Goal: Task Accomplishment & Management: Use online tool/utility

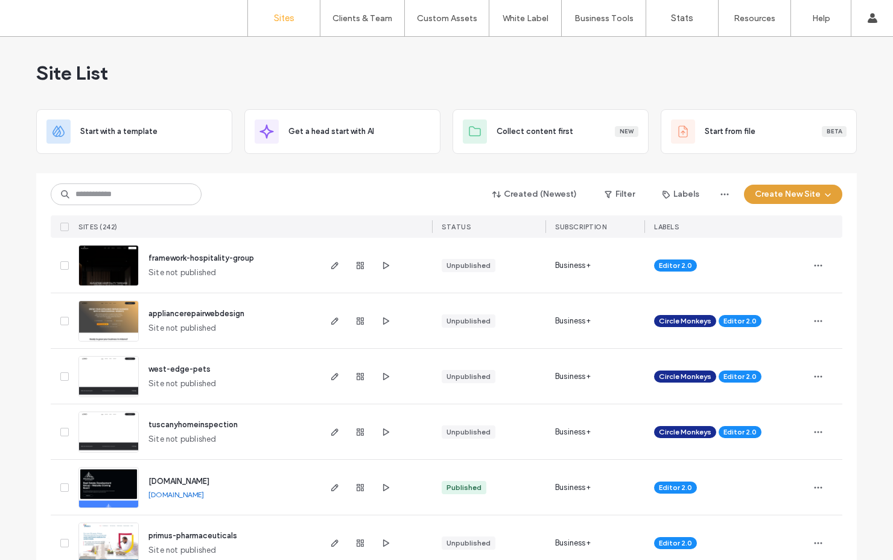
click at [772, 194] on button "Create New Site" at bounding box center [793, 194] width 98 height 19
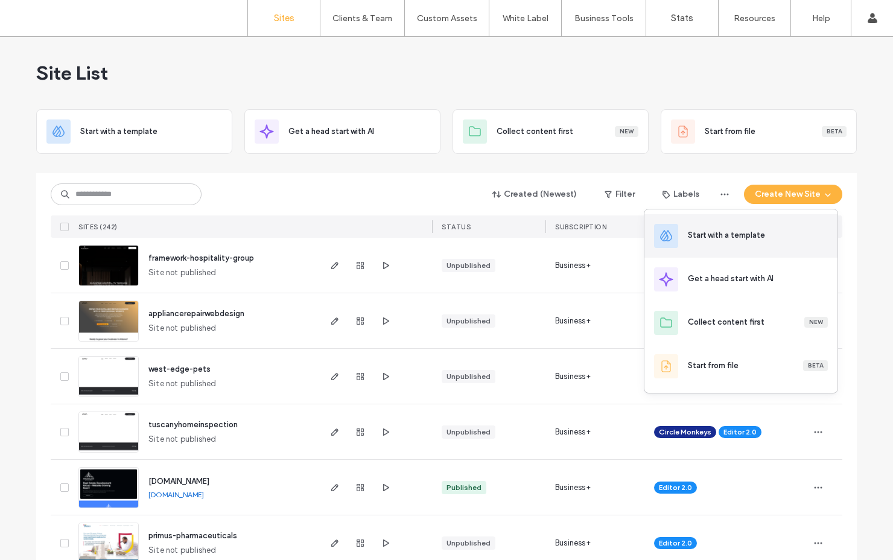
click at [737, 241] on div "Start with a template" at bounding box center [726, 235] width 77 height 12
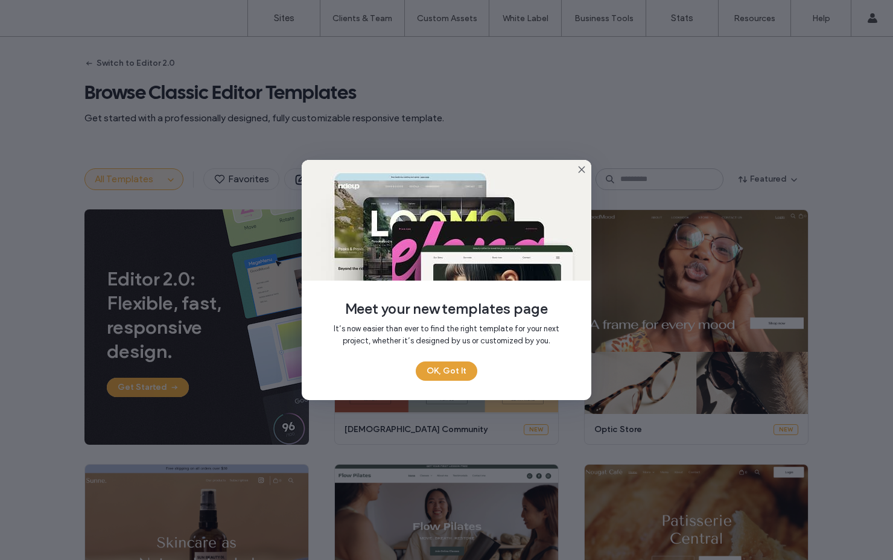
click at [454, 368] on button "OK, Got It" at bounding box center [447, 370] width 62 height 19
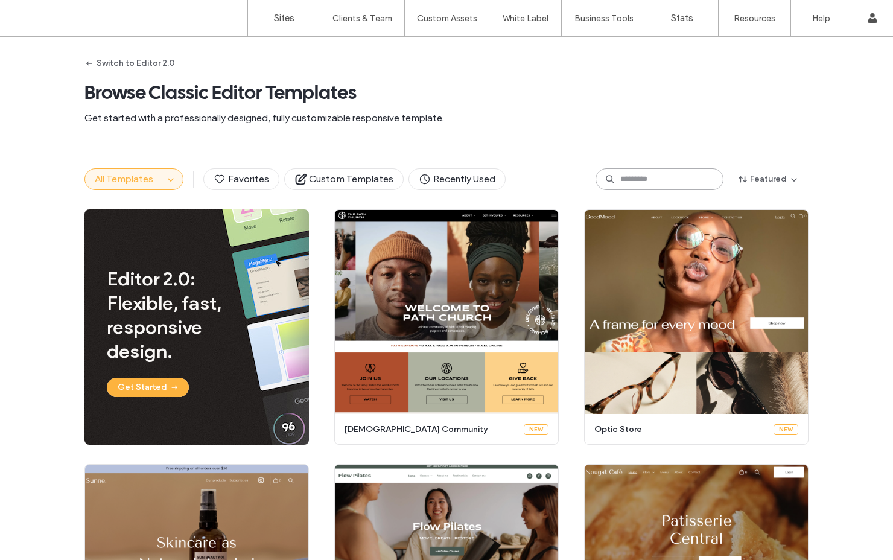
click at [624, 178] on input at bounding box center [660, 179] width 128 height 22
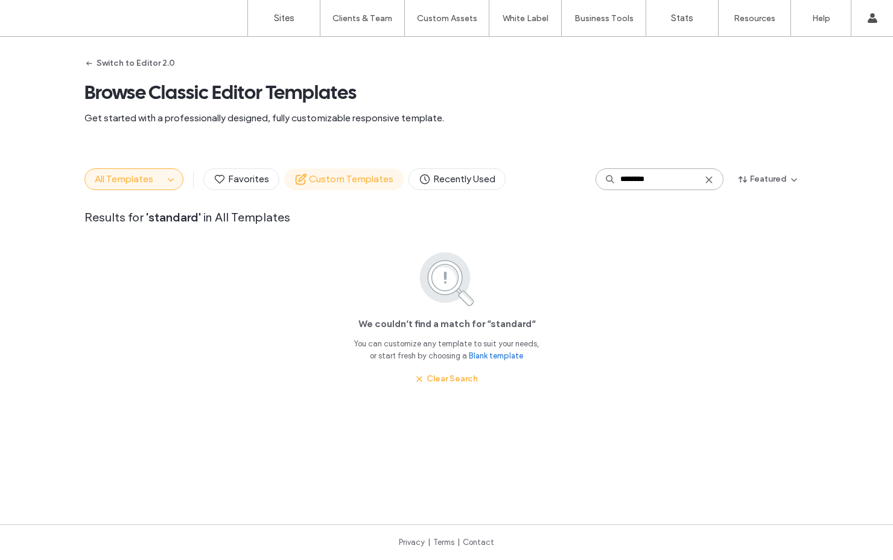
type input "********"
click at [318, 174] on span "Custom Templates" at bounding box center [343, 179] width 99 height 13
click at [166, 179] on icon "button" at bounding box center [171, 179] width 10 height 10
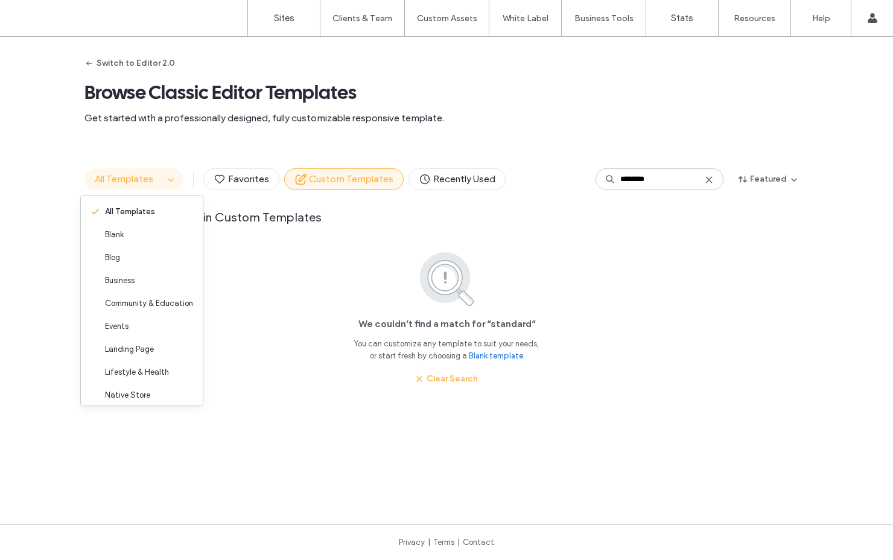
click at [137, 176] on span "All Templates" at bounding box center [124, 178] width 59 height 11
click at [141, 212] on span "All Templates" at bounding box center [130, 212] width 50 height 12
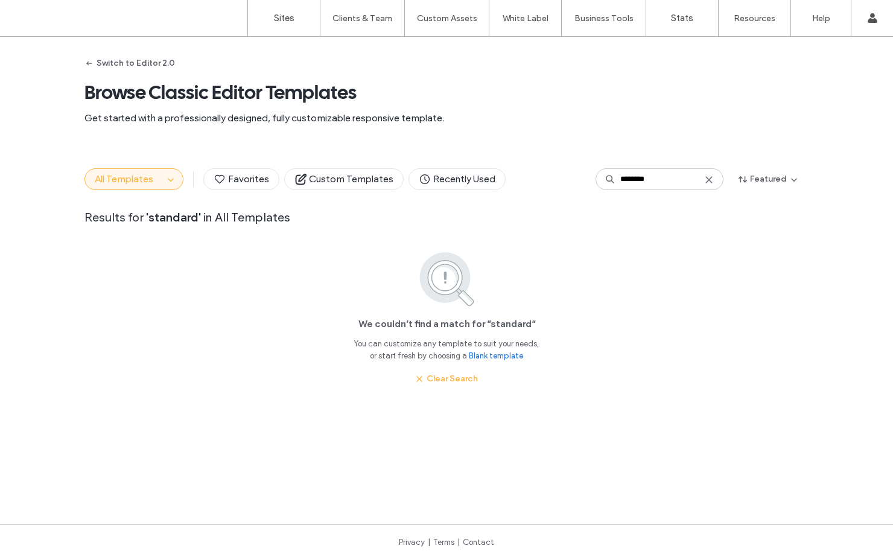
click at [136, 193] on div "All Templates Favorites Custom Templates Recently Used ******** Featured Result…" at bounding box center [446, 194] width 724 height 91
click at [138, 181] on span "All Templates" at bounding box center [124, 178] width 59 height 11
click at [127, 174] on span "All Templates" at bounding box center [124, 178] width 59 height 11
drag, startPoint x: 156, startPoint y: 184, endPoint x: 162, endPoint y: 182, distance: 6.5
click at [161, 182] on div "All Templates" at bounding box center [133, 179] width 99 height 22
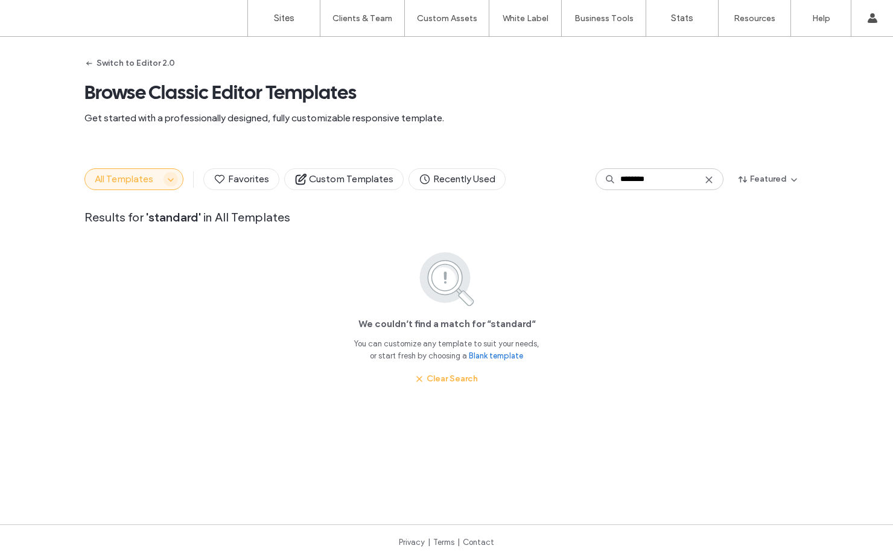
click at [168, 179] on icon "button" at bounding box center [171, 179] width 10 height 10
click at [124, 240] on div "Blank" at bounding box center [142, 234] width 122 height 23
click at [704, 180] on icon at bounding box center [709, 180] width 10 height 10
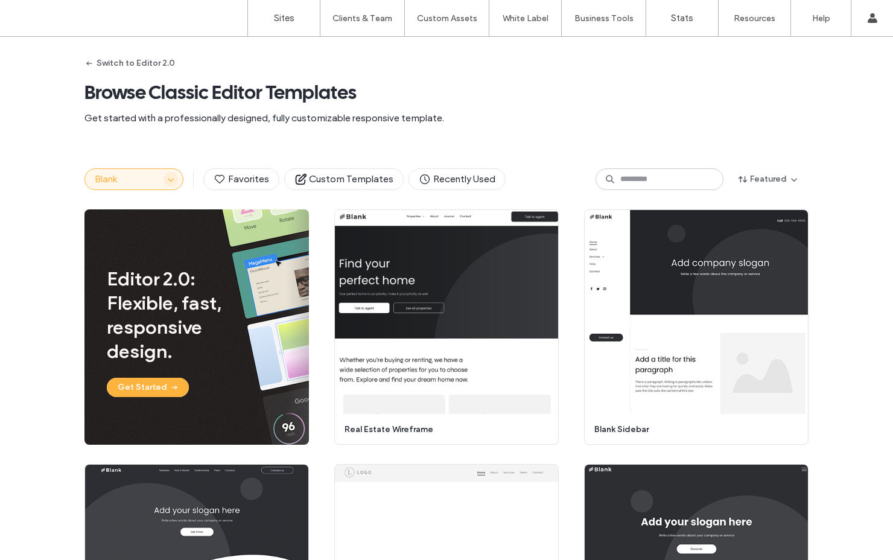
click at [167, 177] on icon "button" at bounding box center [171, 179] width 10 height 10
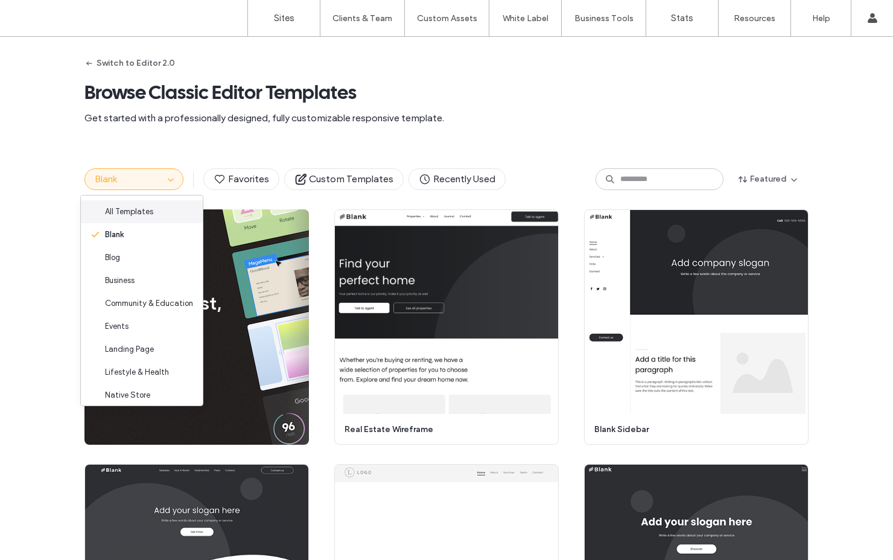
click at [138, 214] on span "All Templates" at bounding box center [129, 212] width 48 height 12
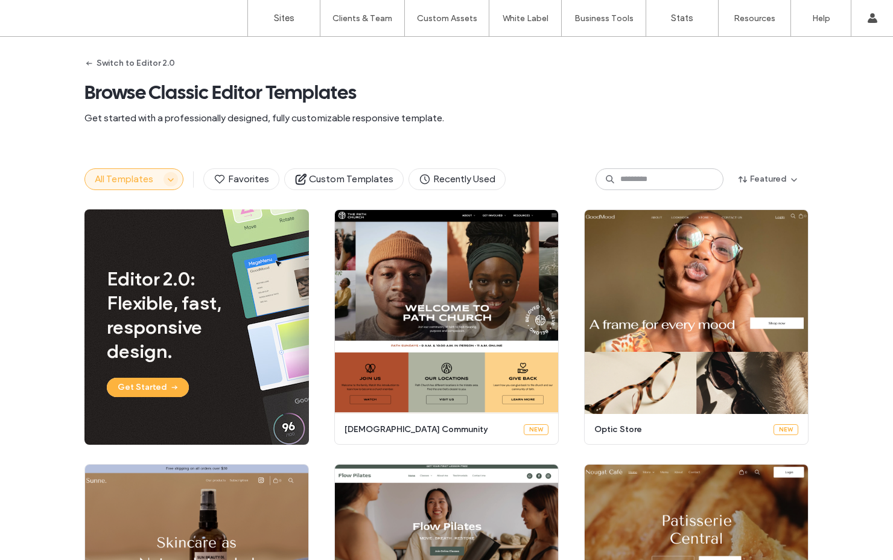
click at [164, 176] on span "button" at bounding box center [171, 179] width 14 height 14
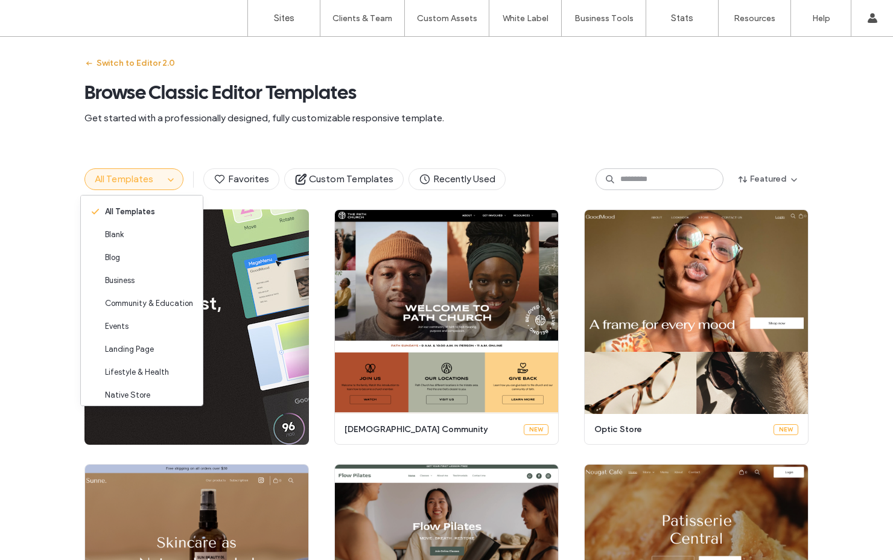
click at [140, 64] on button "Switch to Editor 2.0" at bounding box center [129, 63] width 91 height 19
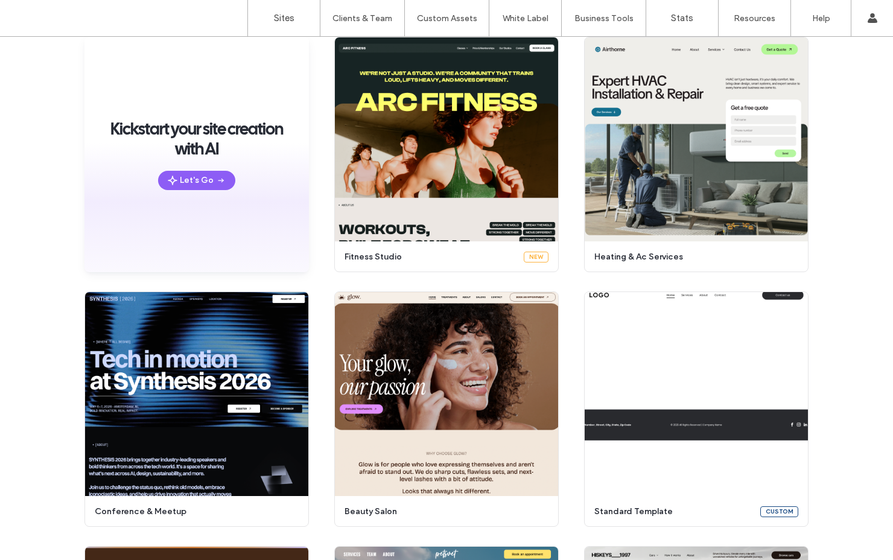
scroll to position [135, 0]
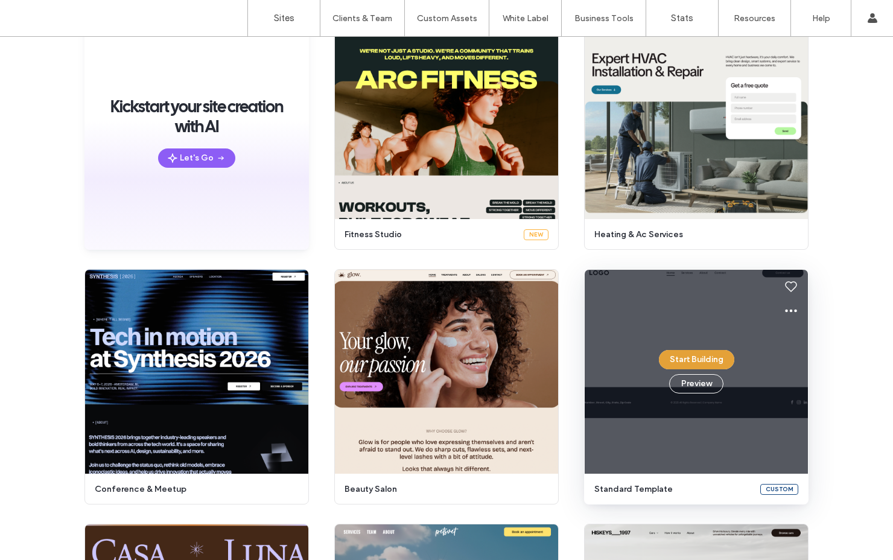
click at [686, 358] on button "Start Building" at bounding box center [696, 359] width 75 height 19
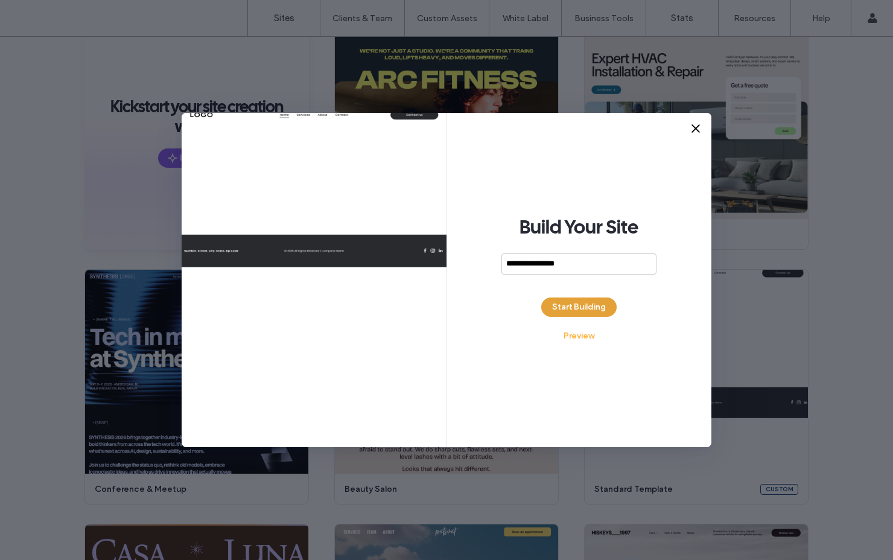
type input "**********"
click at [588, 304] on button "Start Building" at bounding box center [578, 307] width 75 height 19
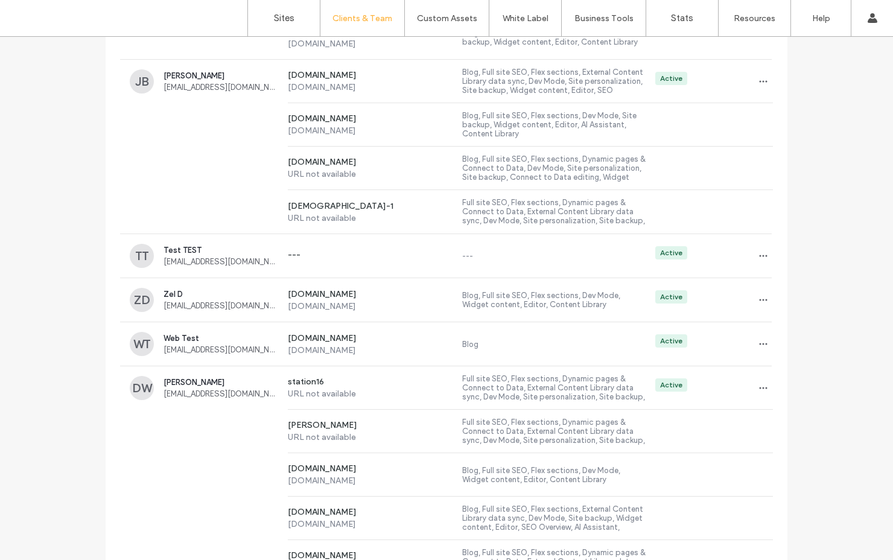
scroll to position [3491, 0]
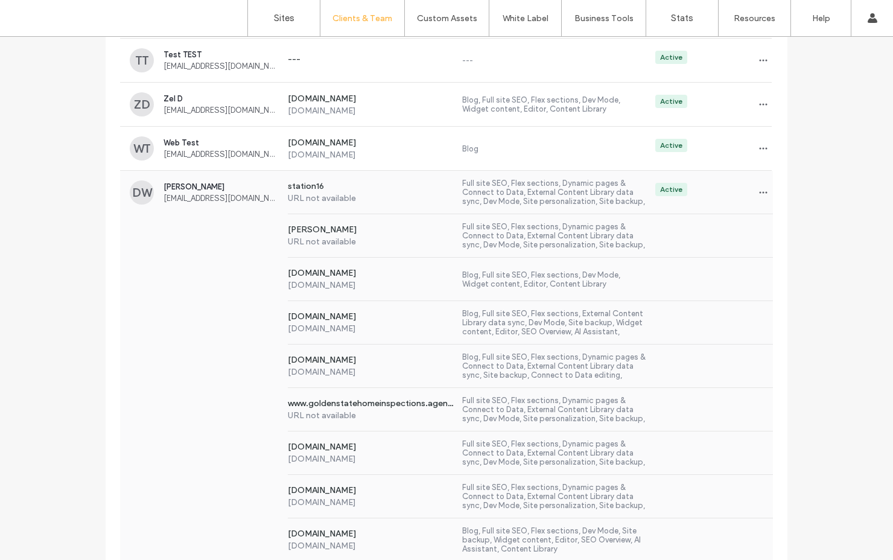
click at [228, 231] on div "lollis URL not available Full site SEO, Flex sections, Dynamic pages & Connect …" at bounding box center [446, 235] width 653 height 43
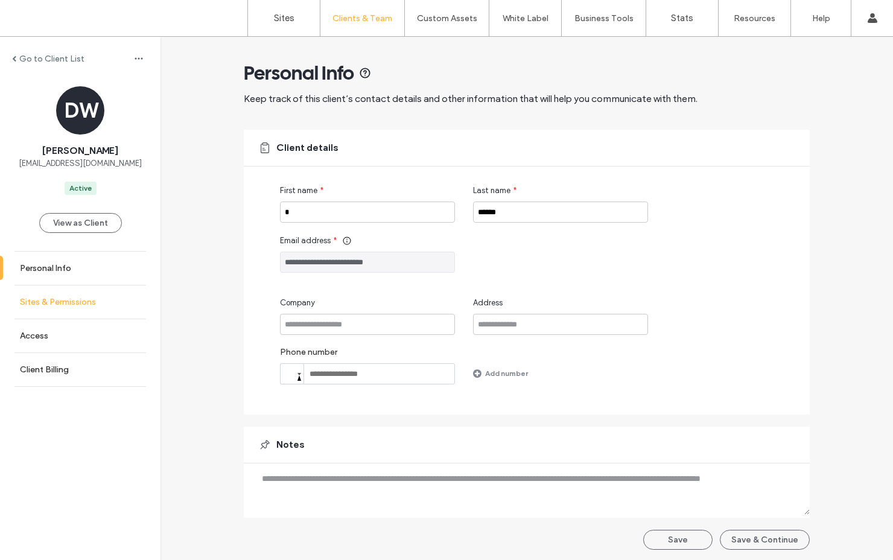
click at [102, 299] on link "Sites & Permissions" at bounding box center [80, 301] width 161 height 33
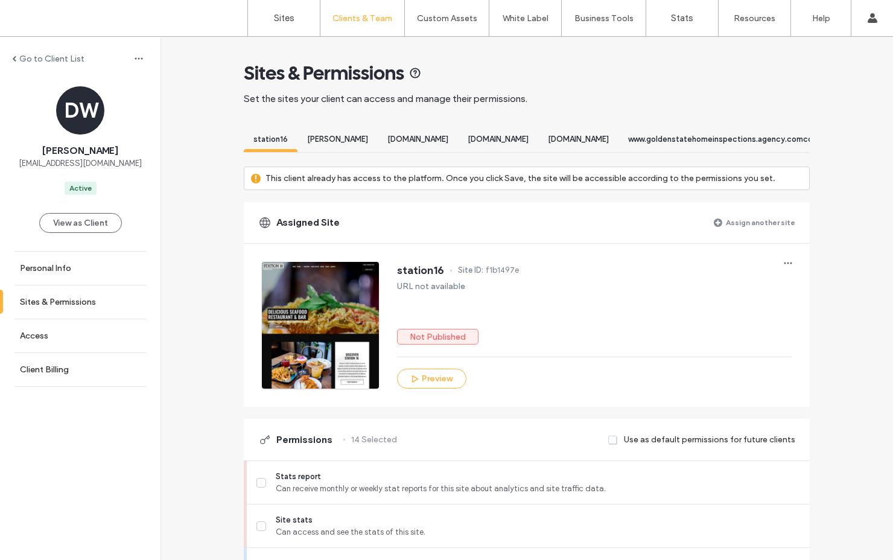
click at [748, 233] on label "Assign another site" at bounding box center [760, 222] width 69 height 21
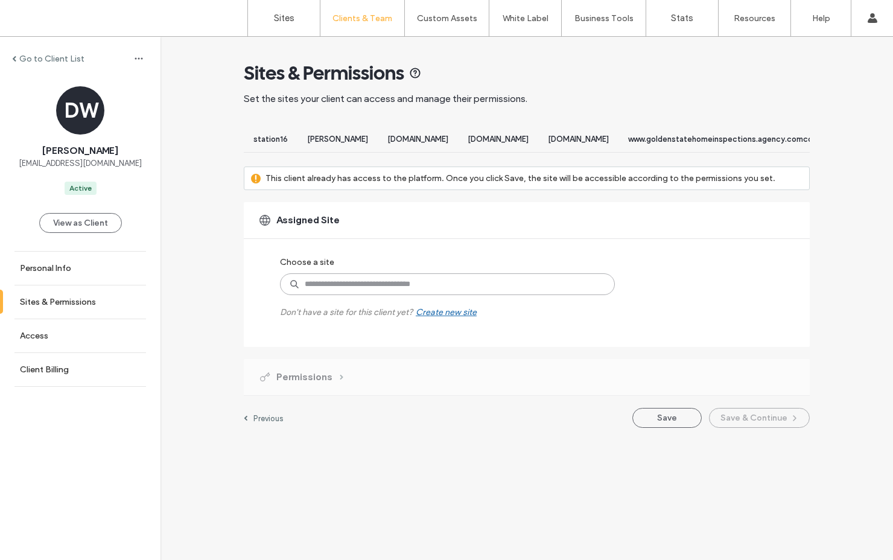
click at [527, 295] on input at bounding box center [447, 284] width 335 height 22
type input "*"
type input "****"
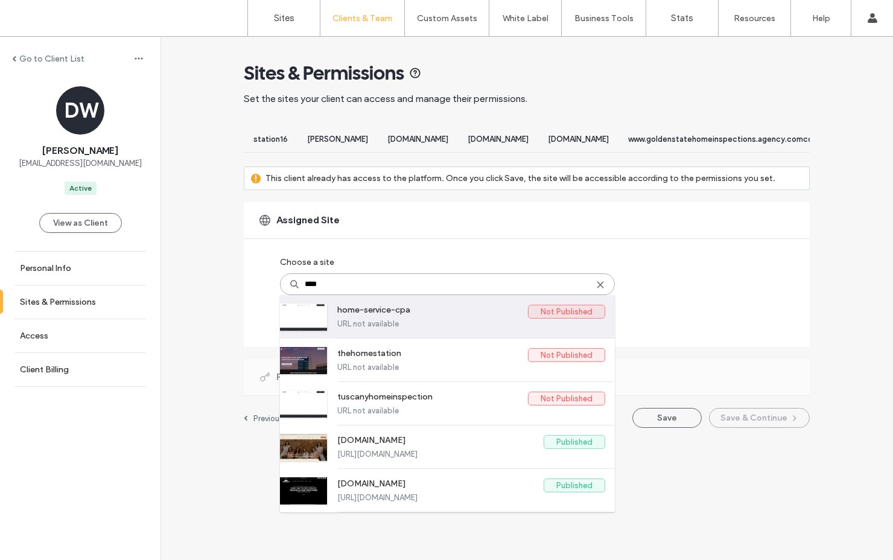
click at [456, 319] on label "home-service-cpa" at bounding box center [432, 312] width 191 height 14
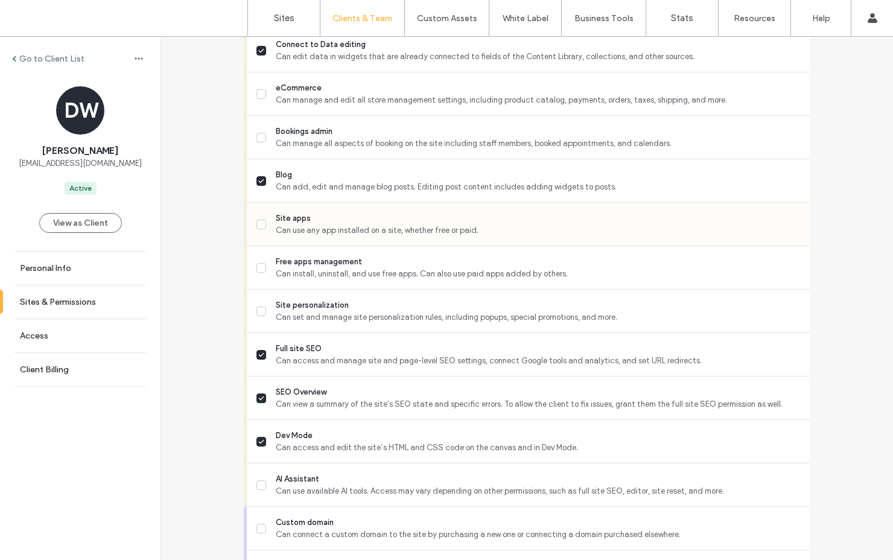
scroll to position [824, 0]
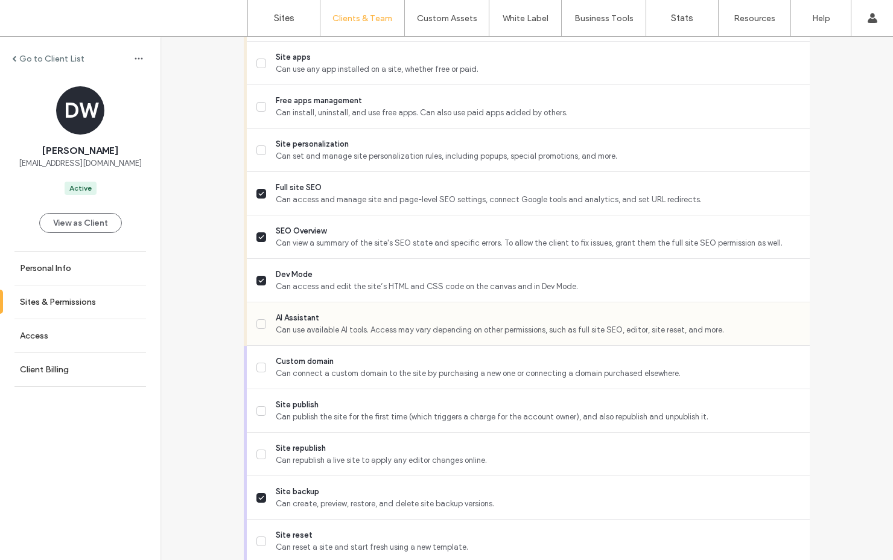
click at [410, 336] on span "Can use available AI tools. Access may vary depending on other permissions, suc…" at bounding box center [538, 330] width 524 height 12
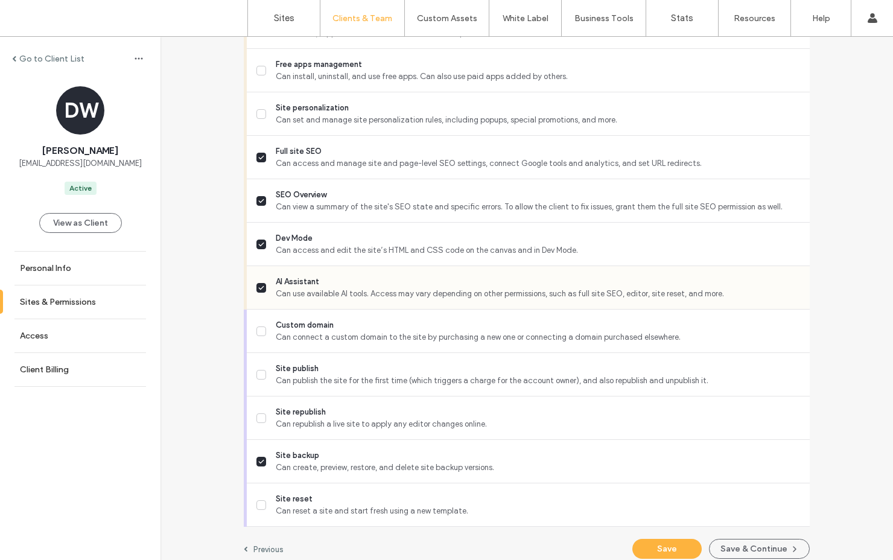
scroll to position [1042, 0]
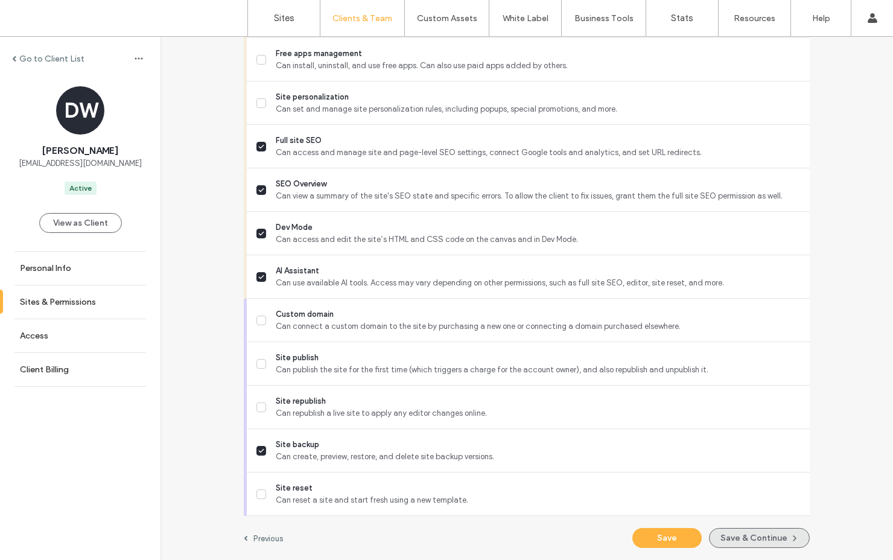
click at [744, 532] on button "Save & Continue" at bounding box center [759, 538] width 101 height 20
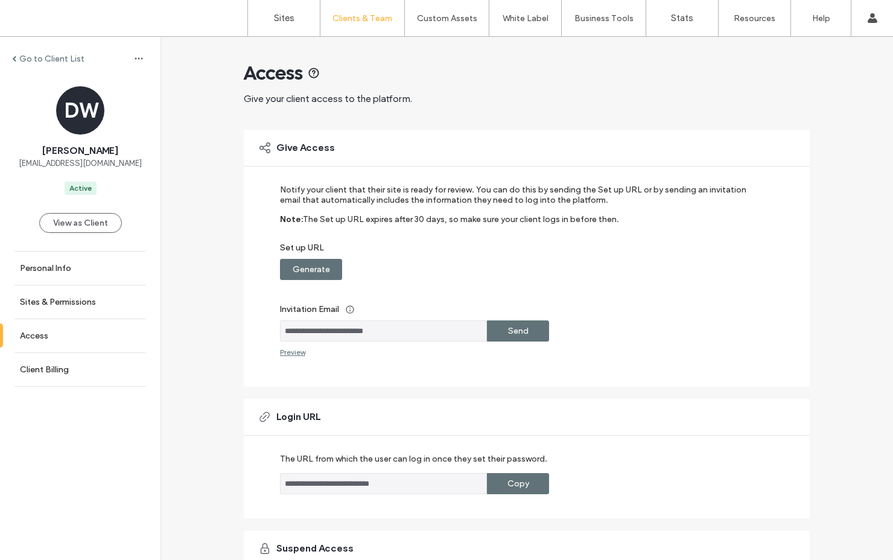
scroll to position [131, 0]
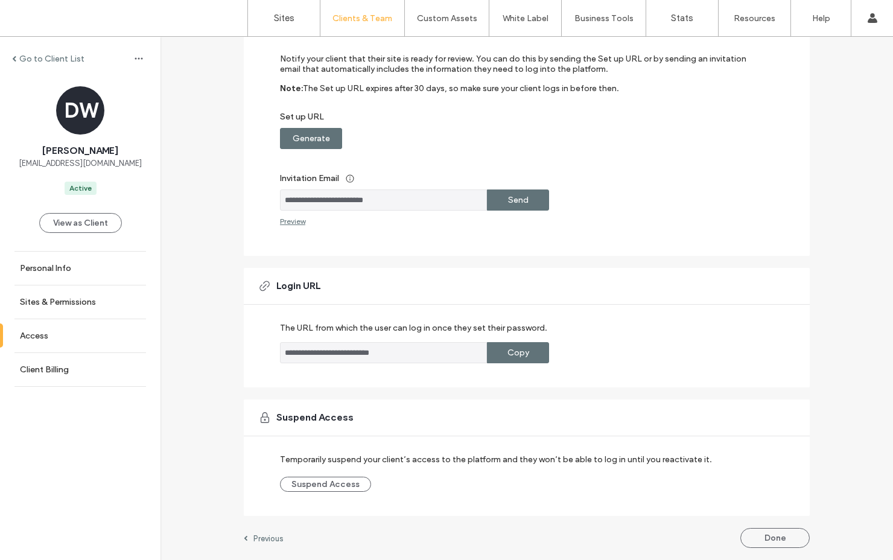
click at [780, 546] on button "Done" at bounding box center [774, 538] width 69 height 20
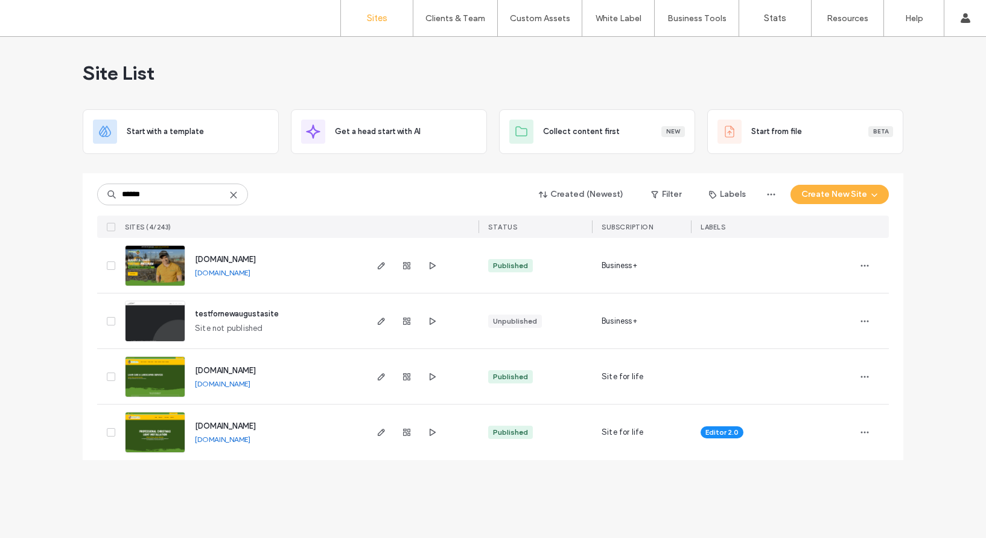
type input "******"
click at [157, 383] on img at bounding box center [155, 398] width 59 height 82
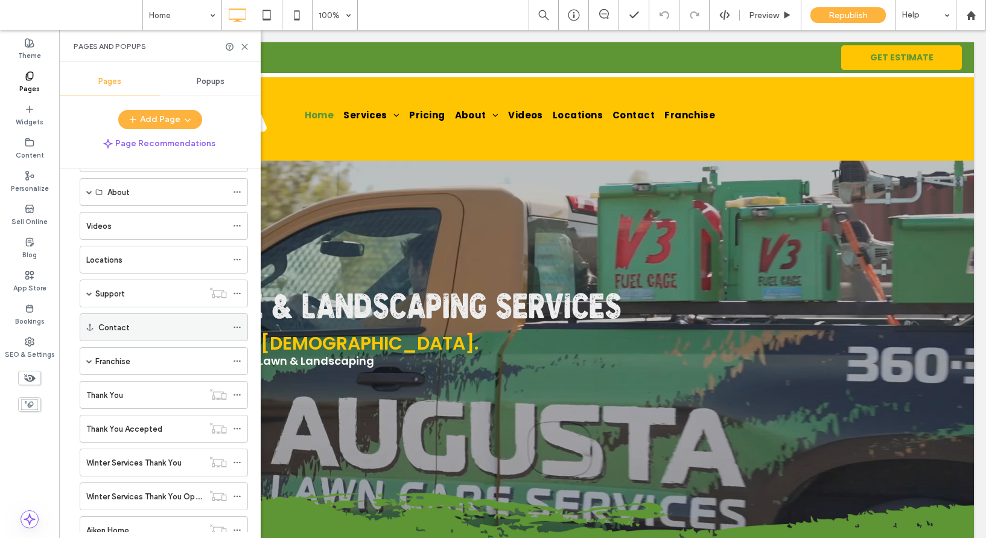
scroll to position [115, 0]
click at [120, 349] on div "Franchise" at bounding box center [161, 358] width 132 height 27
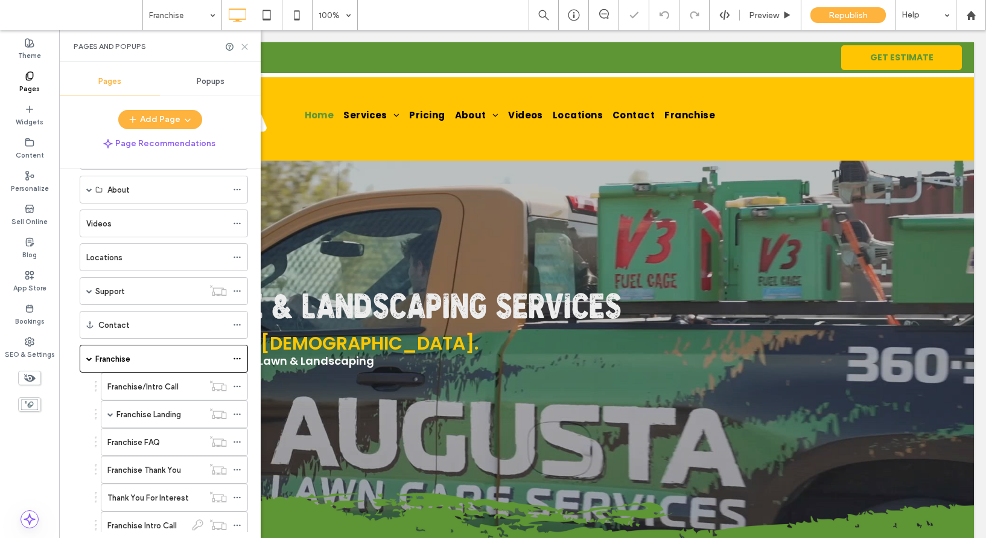
click at [244, 49] on icon at bounding box center [244, 46] width 9 height 9
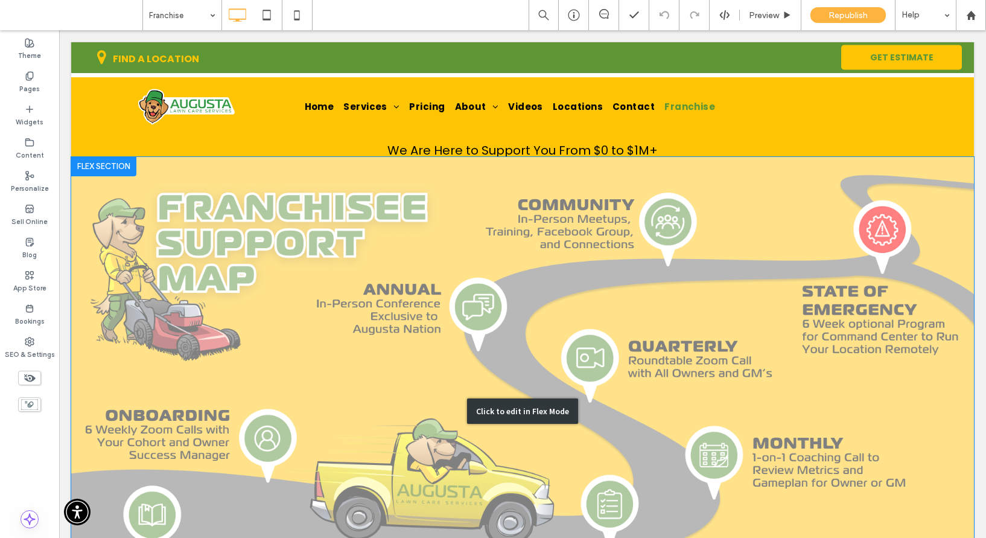
click at [285, 217] on div "Click to edit in Flex Mode" at bounding box center [522, 411] width 903 height 508
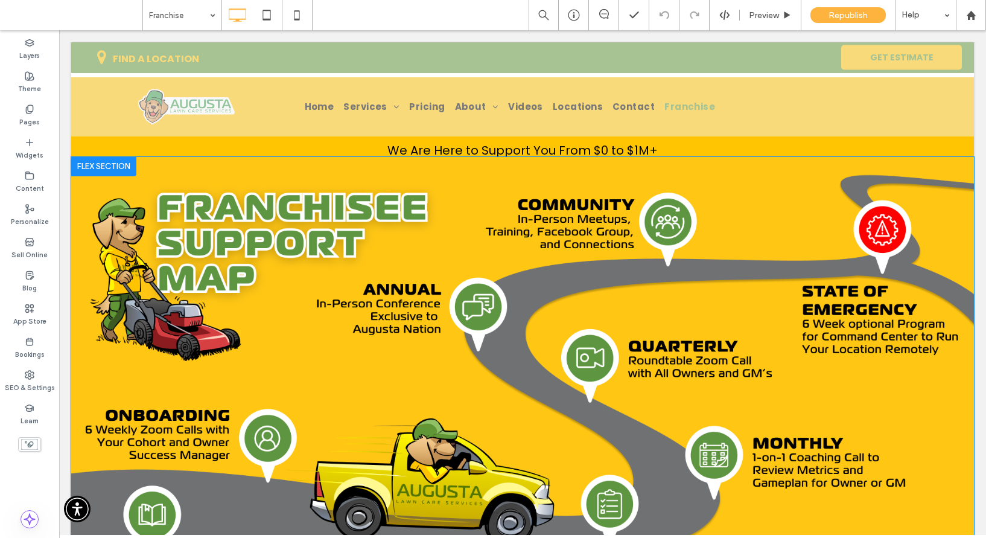
scroll to position [1735, 0]
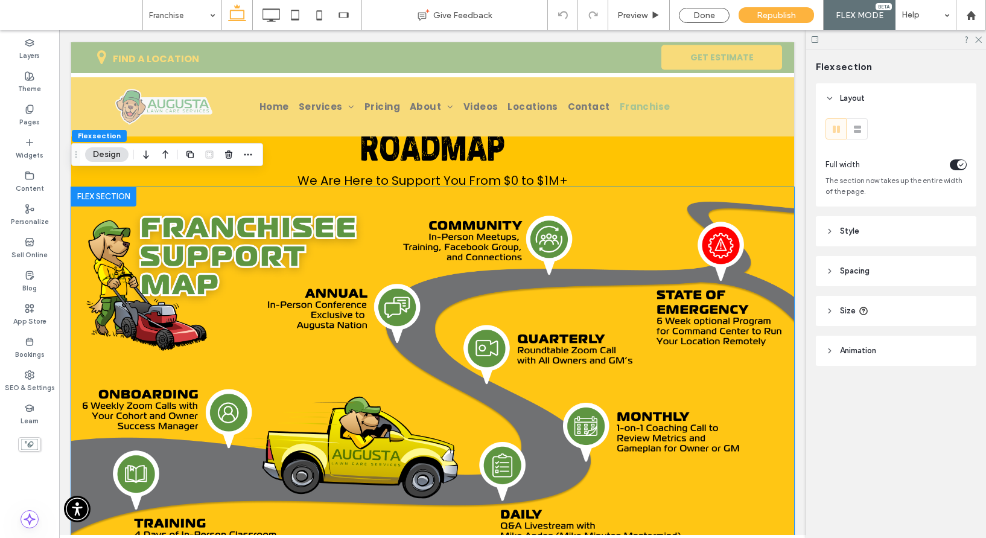
click at [285, 217] on img at bounding box center [432, 390] width 723 height 407
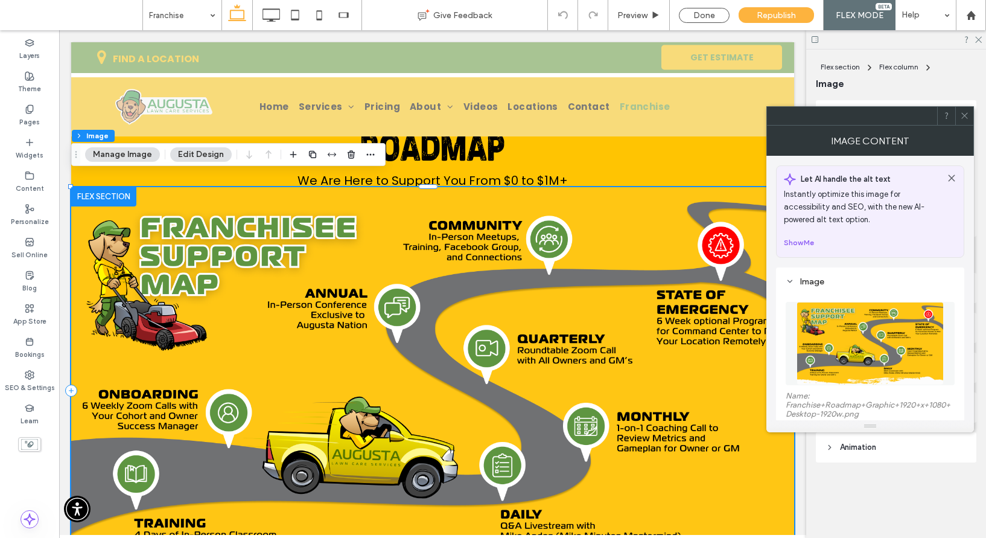
click at [836, 336] on img at bounding box center [870, 343] width 147 height 83
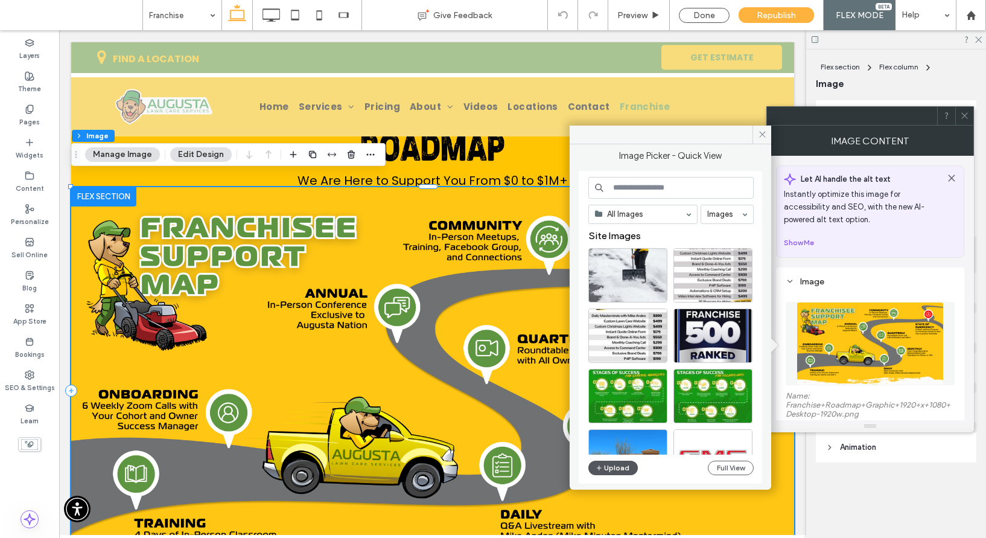
click at [616, 464] on button "Upload" at bounding box center [612, 467] width 49 height 14
drag, startPoint x: 760, startPoint y: 136, endPoint x: 704, endPoint y: 107, distance: 62.6
click at [760, 136] on icon at bounding box center [762, 134] width 9 height 9
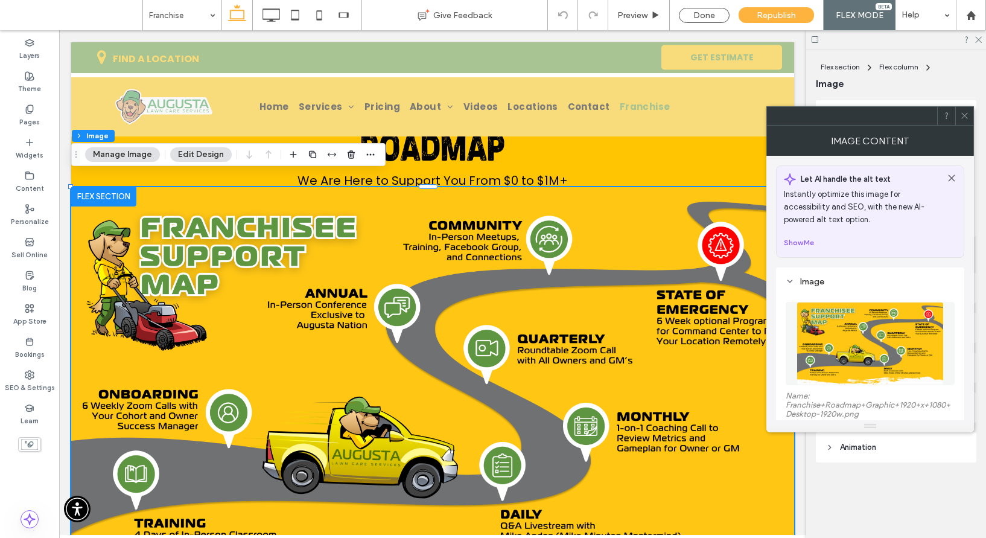
click at [972, 118] on div at bounding box center [964, 116] width 18 height 18
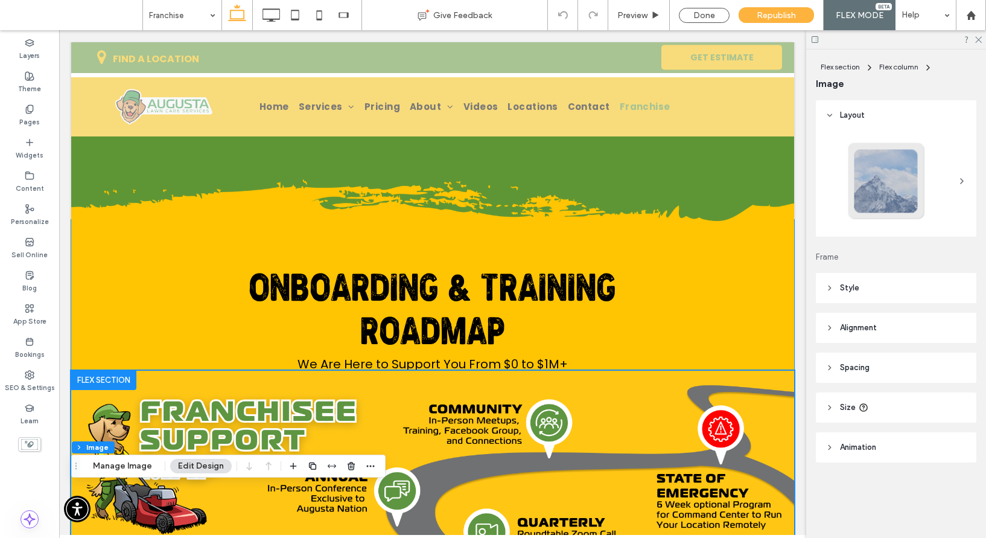
scroll to position [1830, 0]
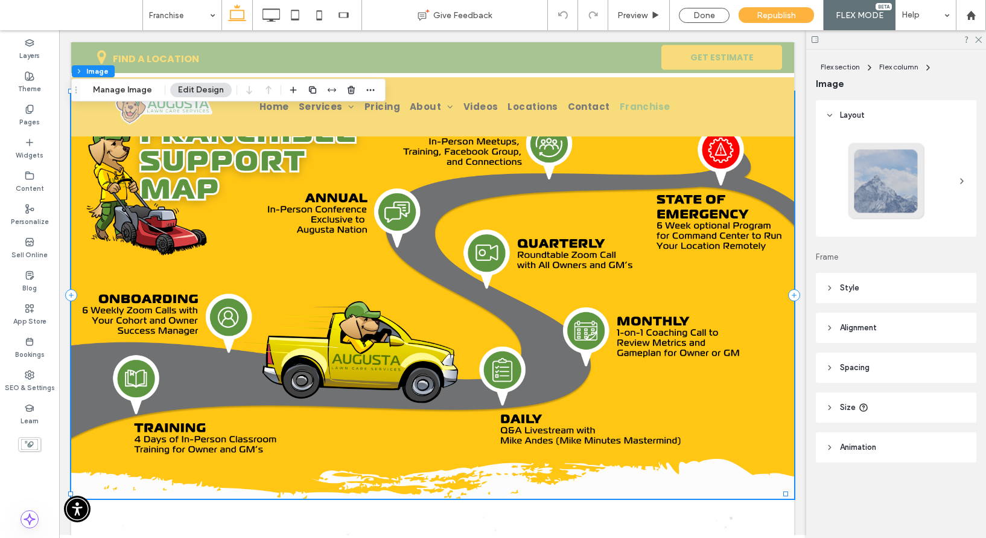
click at [646, 213] on img at bounding box center [432, 295] width 723 height 407
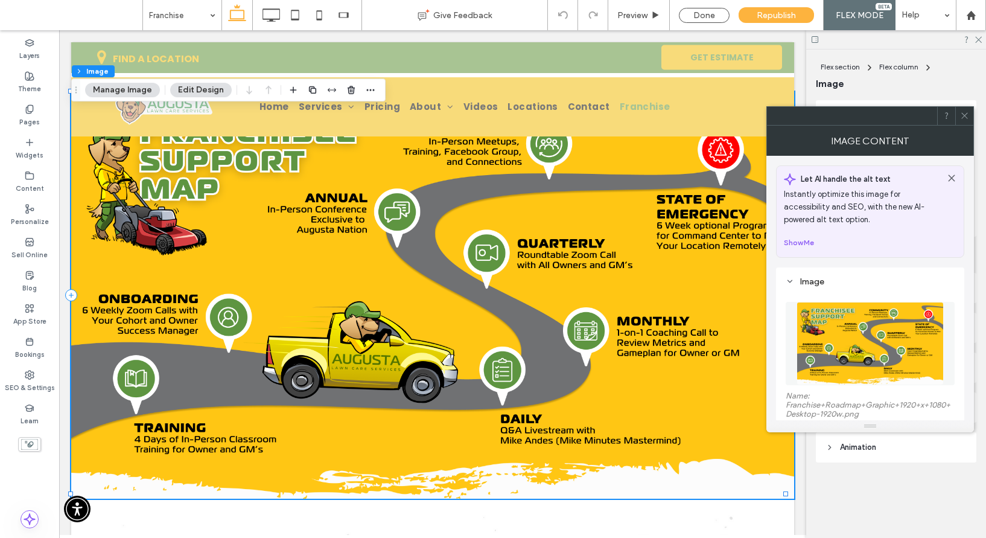
click at [858, 343] on img at bounding box center [870, 343] width 147 height 83
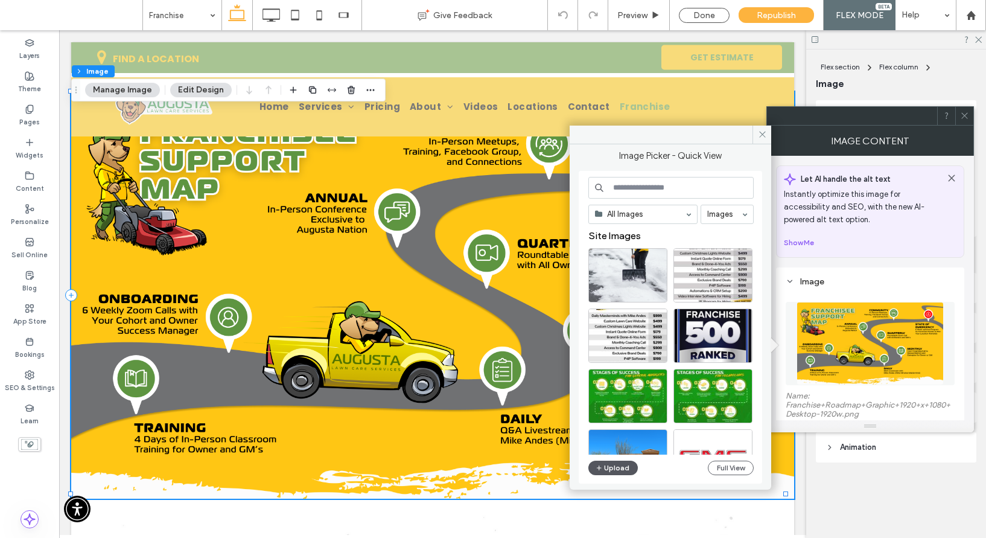
click at [629, 470] on button "Upload" at bounding box center [612, 467] width 49 height 14
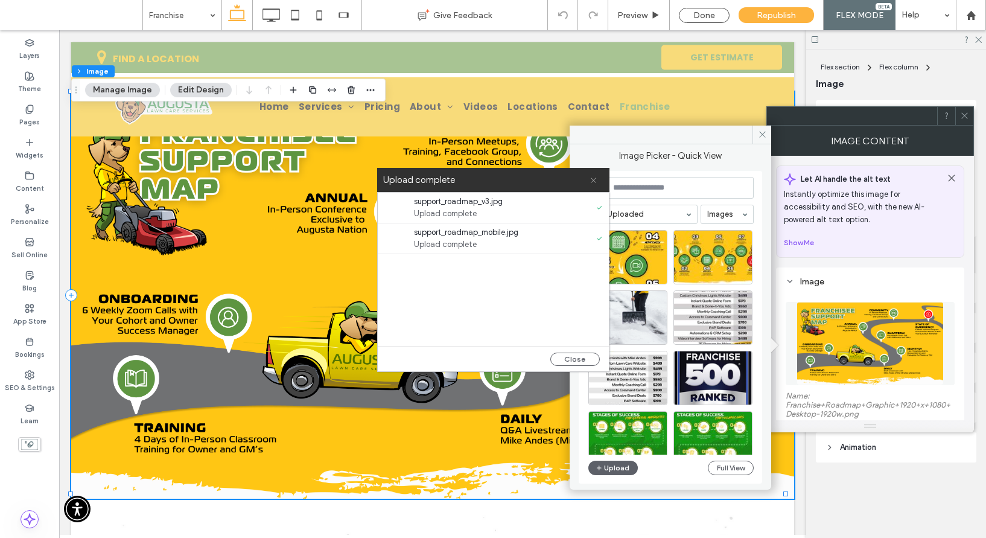
click at [595, 180] on icon at bounding box center [594, 180] width 8 height 8
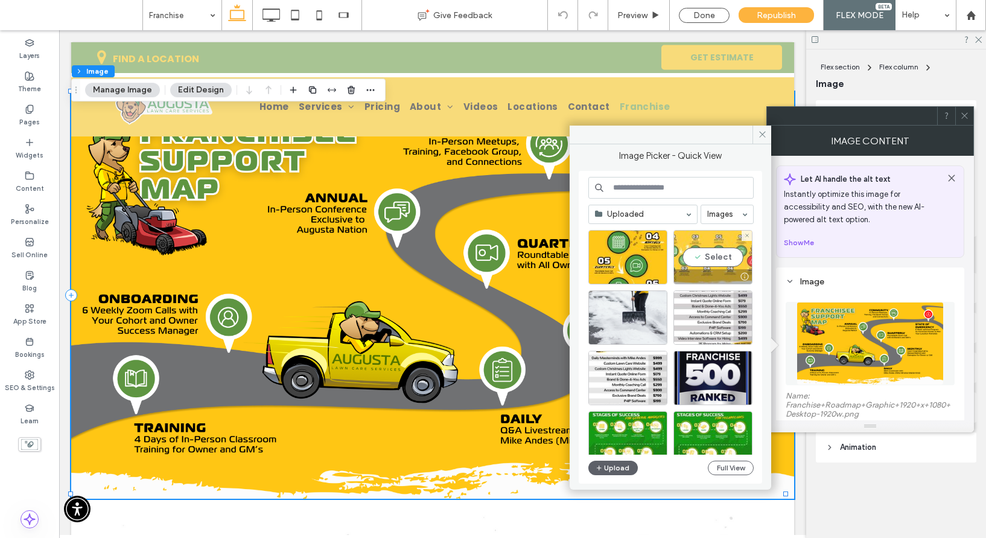
drag, startPoint x: 716, startPoint y: 247, endPoint x: 657, endPoint y: 217, distance: 66.4
click at [716, 247] on div "Select" at bounding box center [712, 257] width 79 height 54
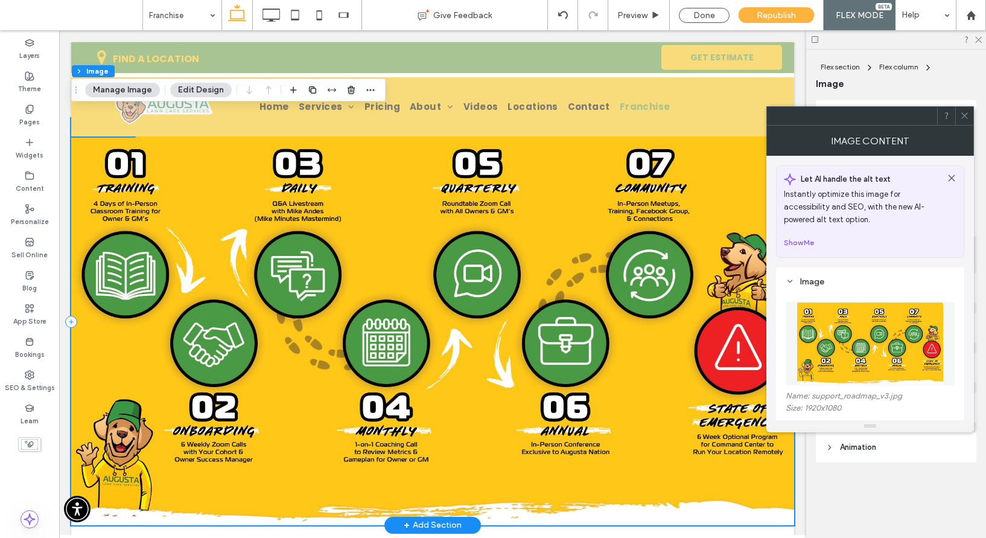
scroll to position [1801, 0]
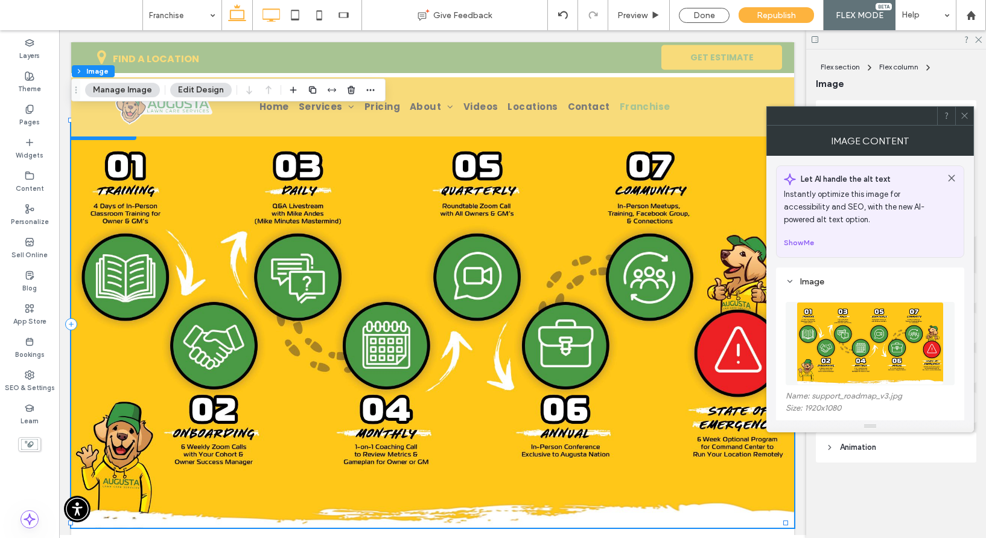
click at [263, 9] on use at bounding box center [272, 14] width 18 height 13
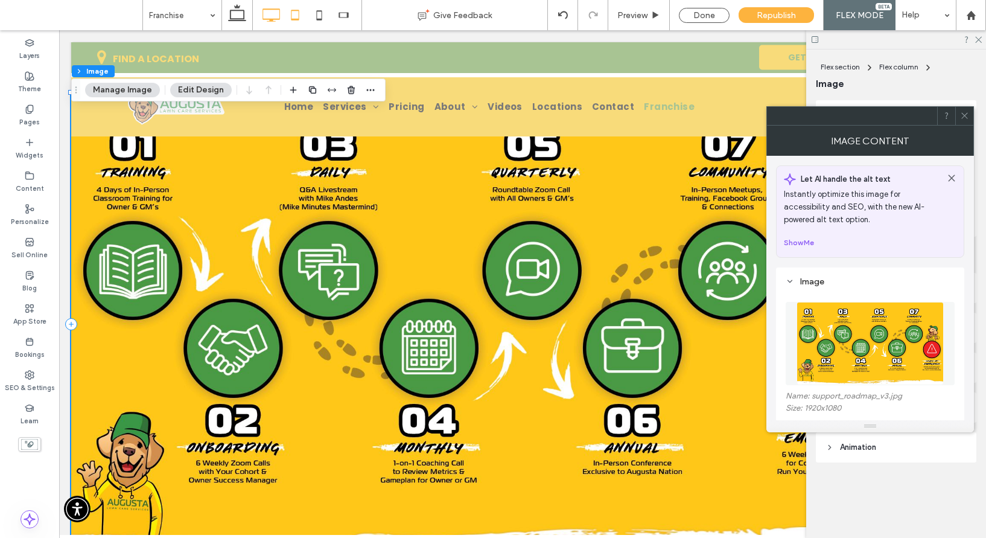
click at [300, 16] on icon at bounding box center [295, 15] width 24 height 24
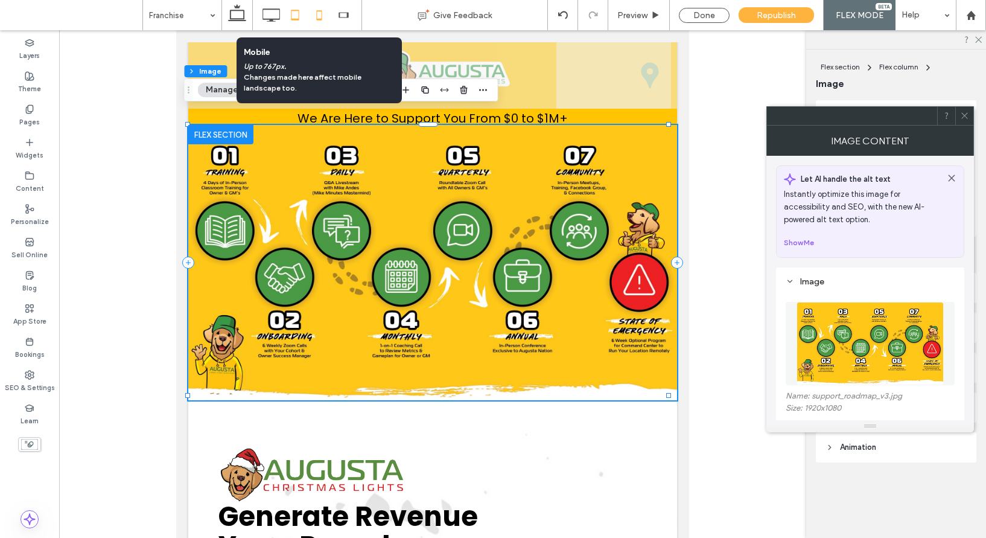
click at [321, 16] on use at bounding box center [318, 15] width 5 height 10
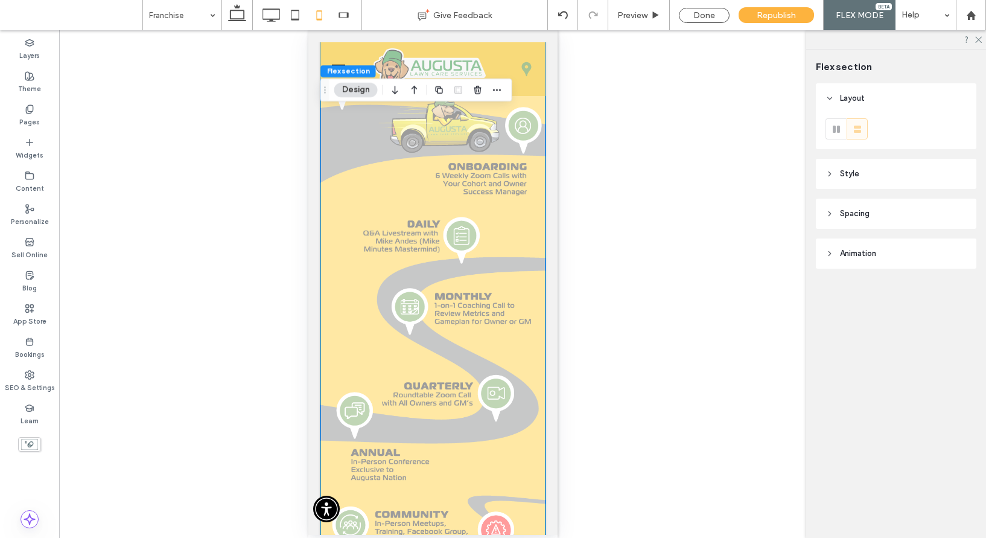
scroll to position [1857, 0]
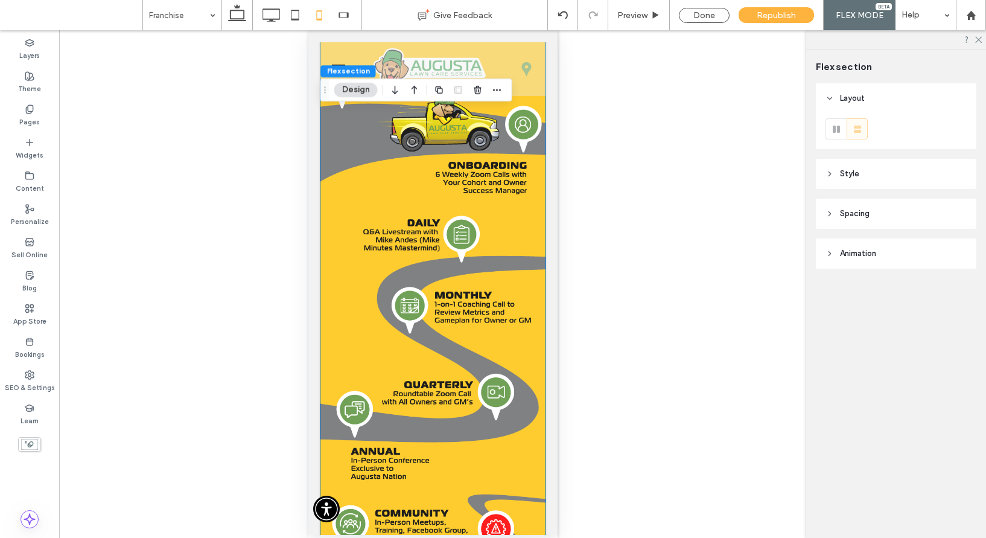
click at [409, 275] on img at bounding box center [432, 308] width 225 height 737
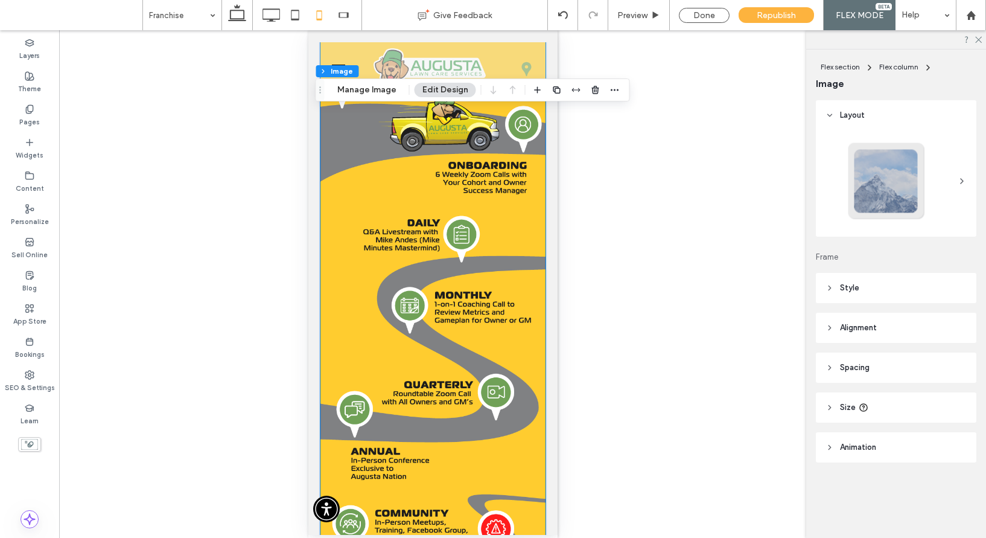
click at [409, 275] on div at bounding box center [432, 308] width 225 height 737
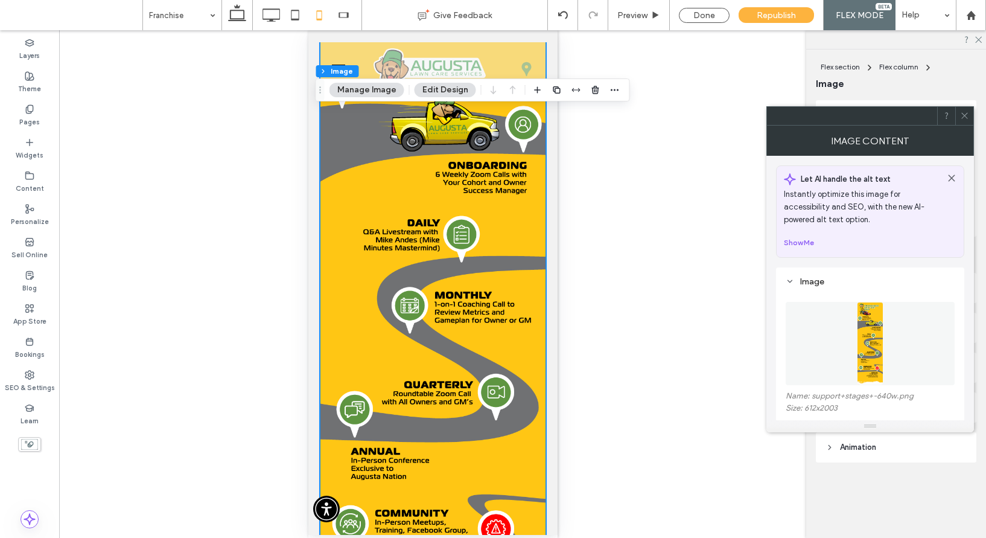
click at [873, 342] on img at bounding box center [870, 343] width 27 height 83
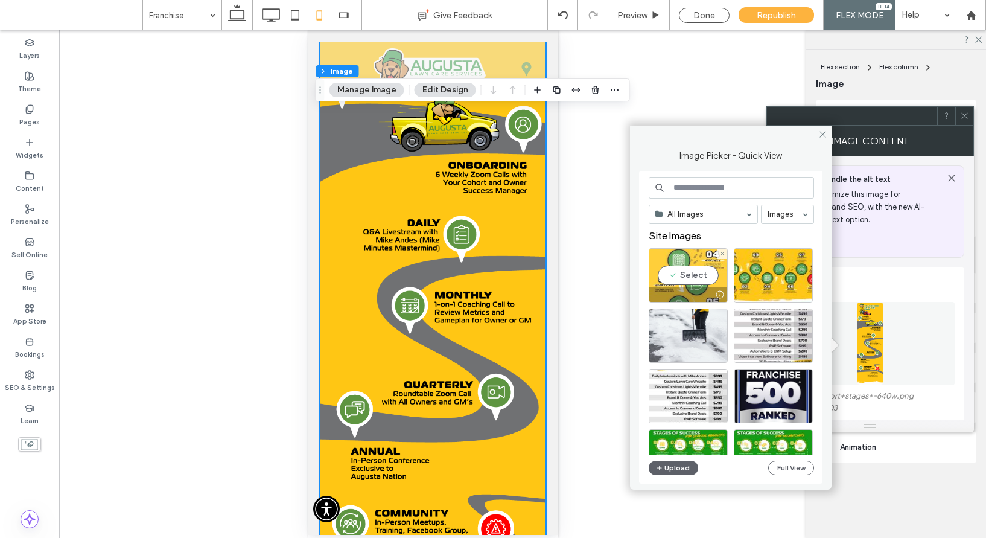
click at [695, 270] on div "Select" at bounding box center [688, 275] width 79 height 54
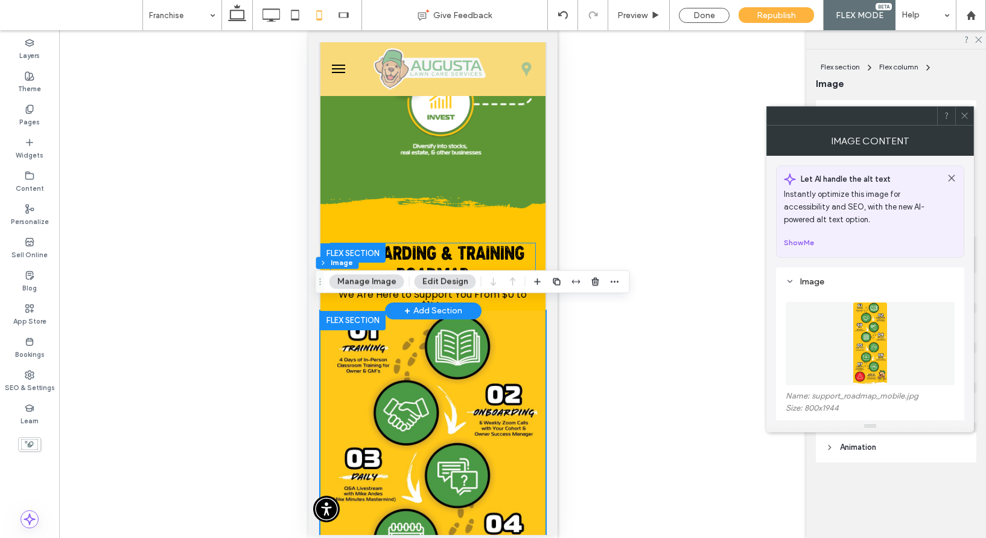
scroll to position [1480, 0]
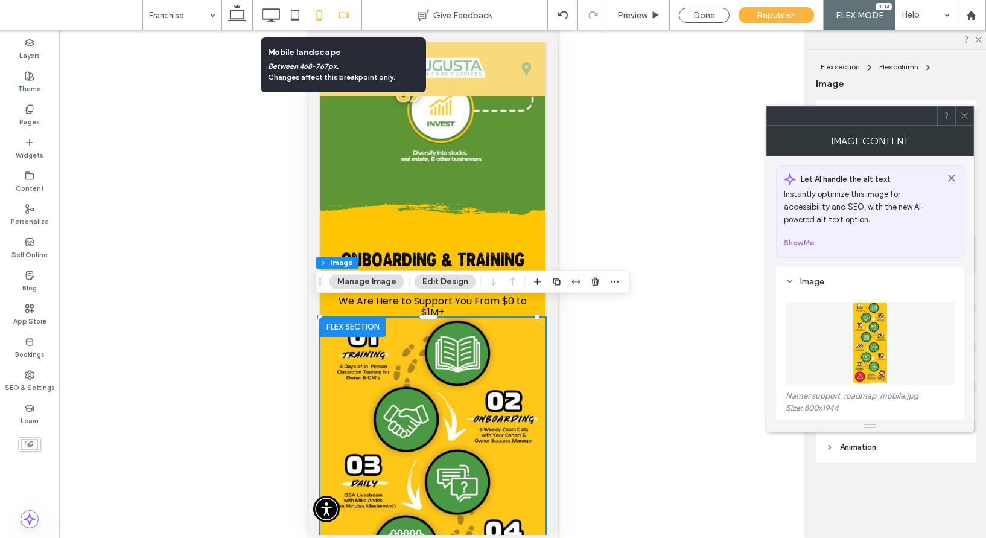
click at [348, 16] on use at bounding box center [344, 14] width 10 height 5
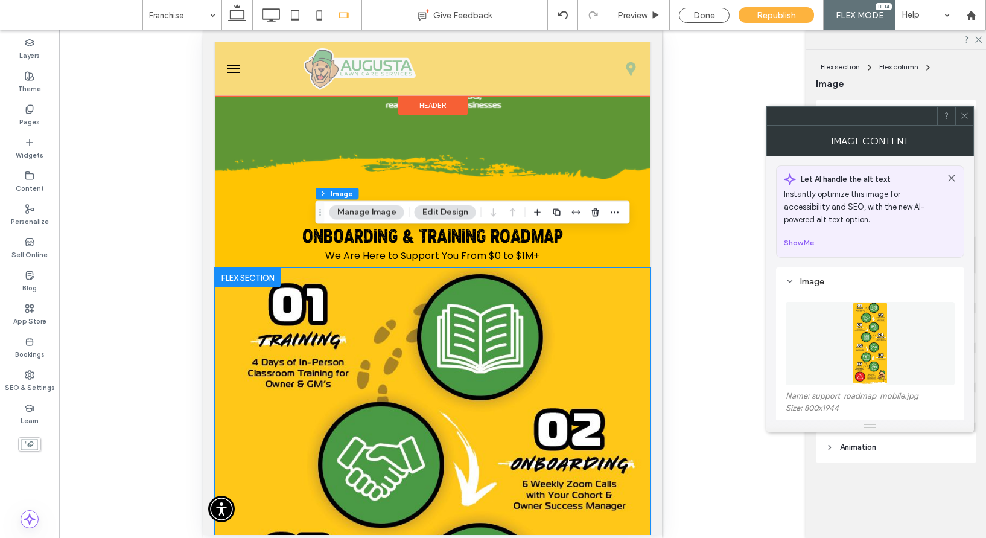
scroll to position [1643, 0]
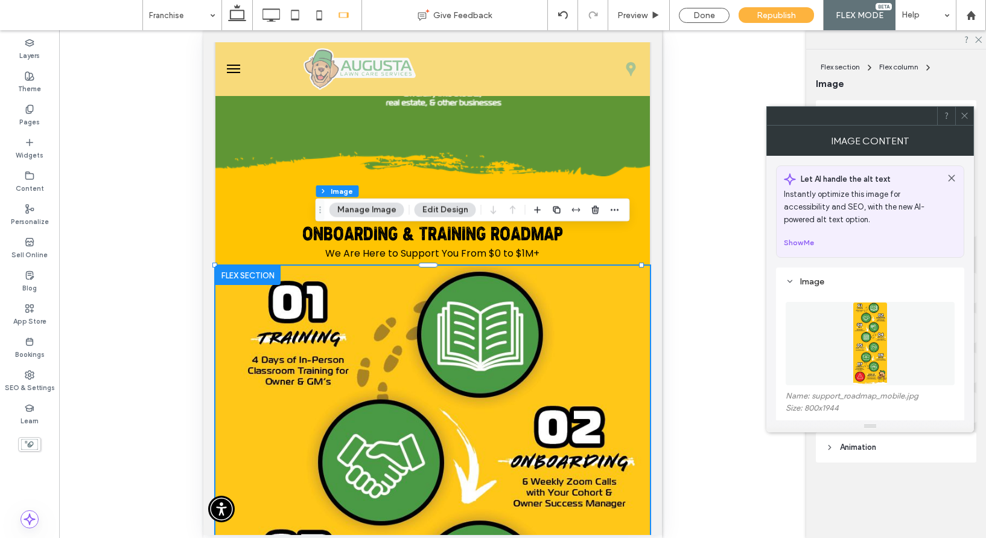
click at [969, 118] on div at bounding box center [964, 116] width 18 height 18
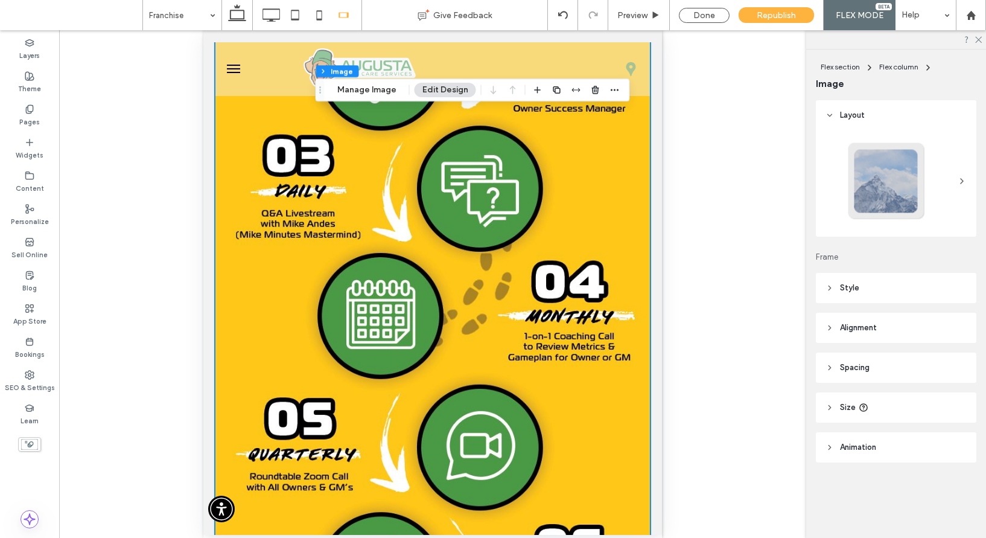
scroll to position [2163, 0]
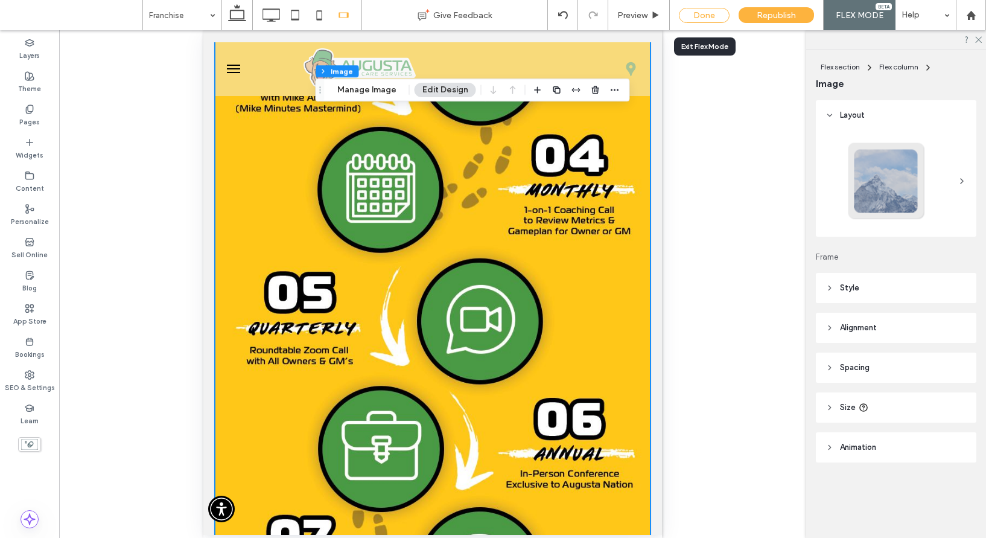
click at [703, 16] on div "Done" at bounding box center [704, 15] width 51 height 15
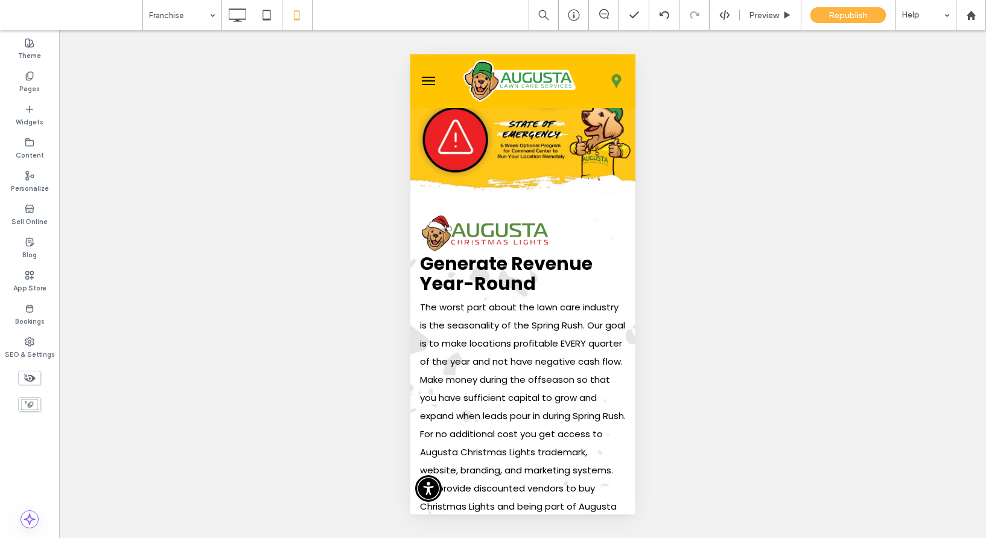
scroll to position [2105, 0]
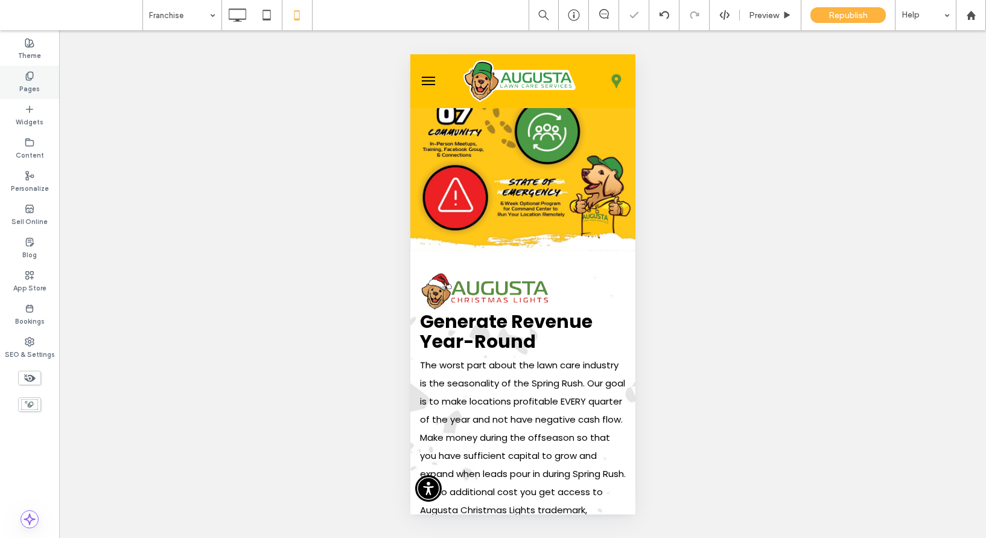
click at [28, 80] on use at bounding box center [29, 76] width 7 height 8
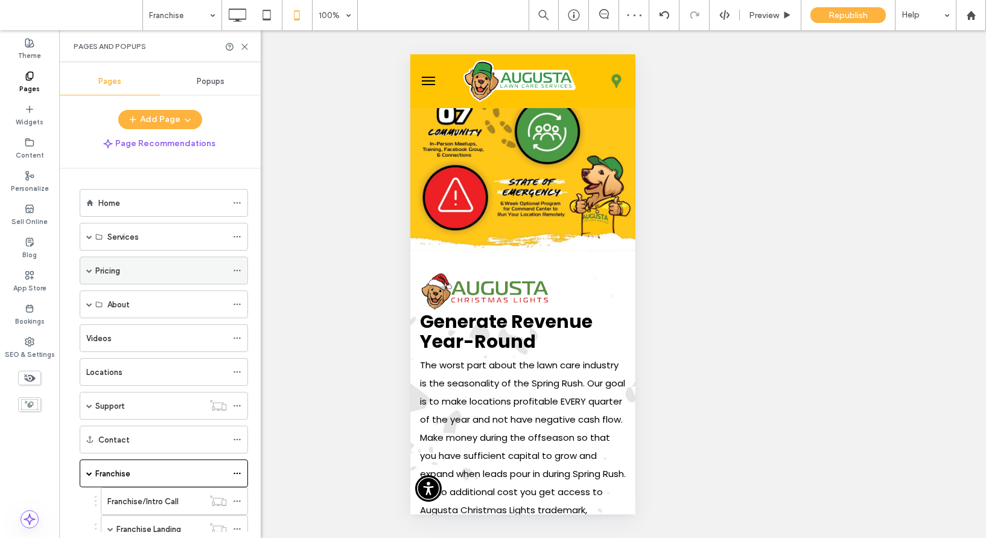
scroll to position [33, 0]
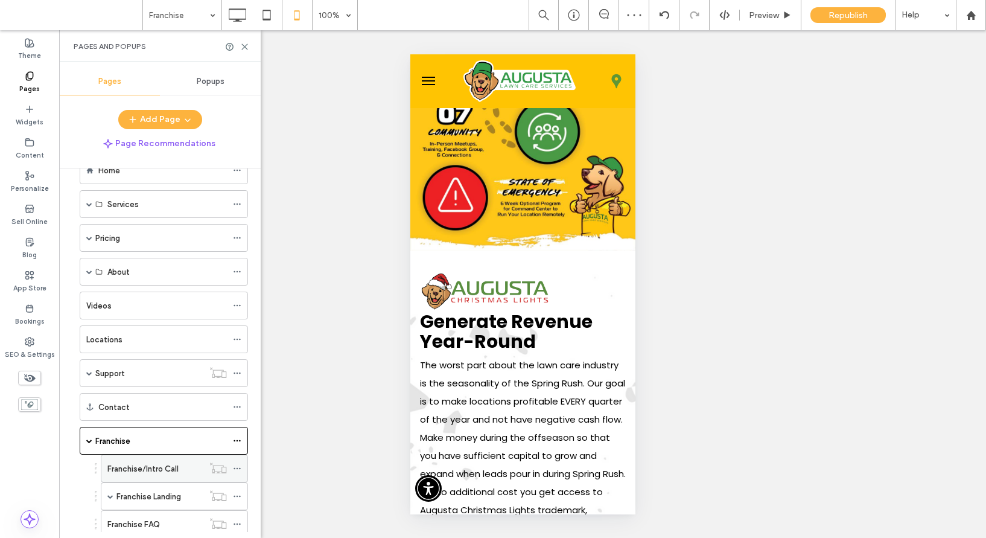
click at [158, 463] on label "Franchise/Intro Call" at bounding box center [142, 468] width 71 height 21
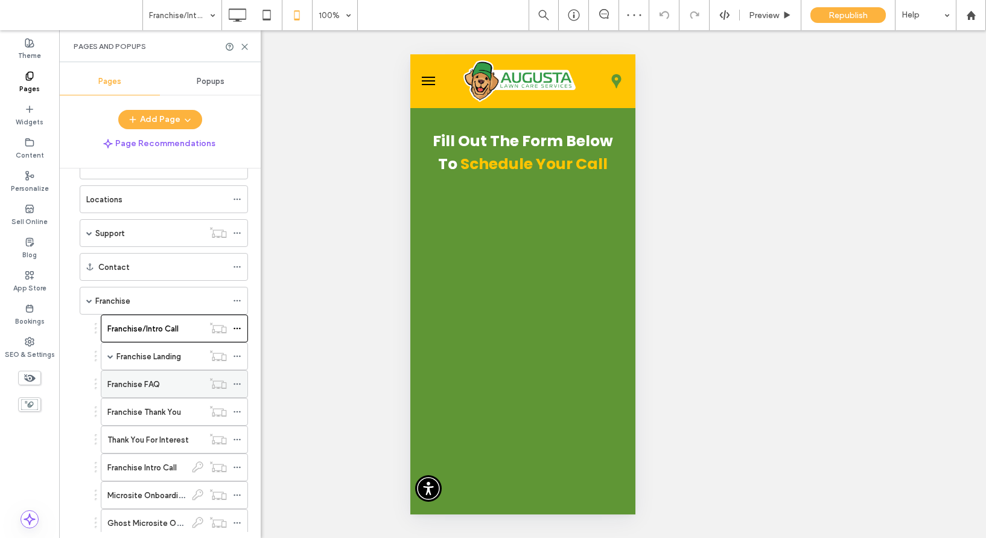
scroll to position [183, 0]
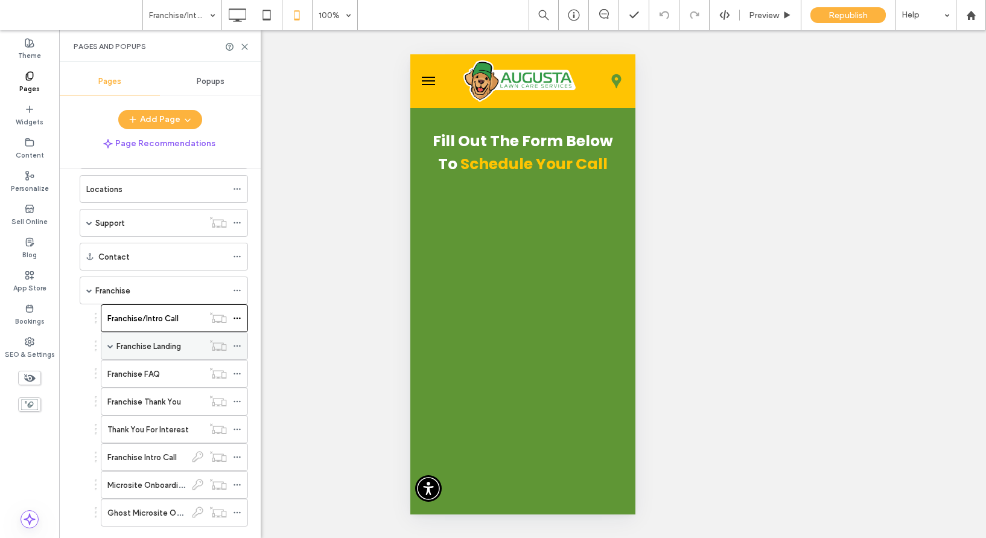
click at [150, 339] on label "Franchise Landing" at bounding box center [148, 346] width 65 height 21
click at [244, 46] on use at bounding box center [244, 46] width 5 height 5
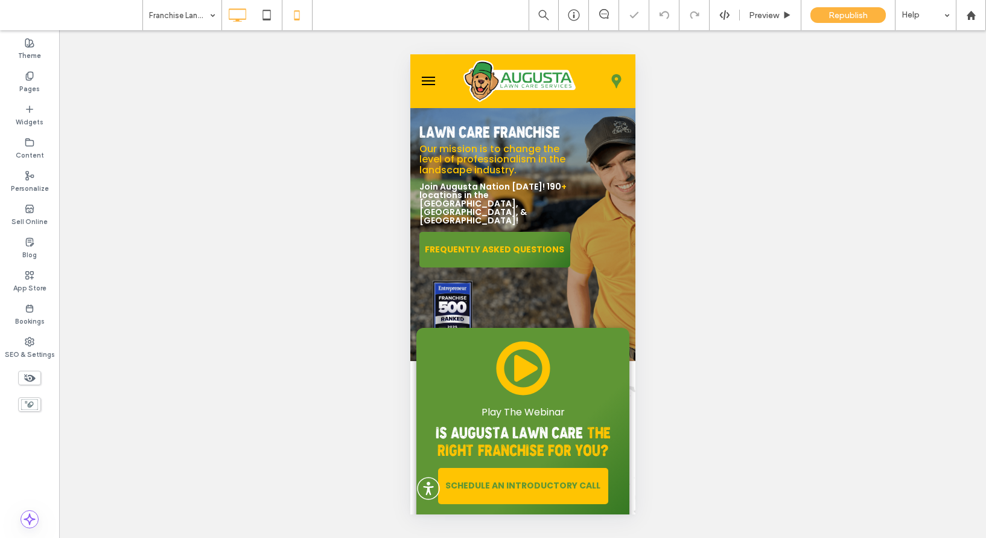
click at [238, 14] on icon at bounding box center [237, 15] width 24 height 24
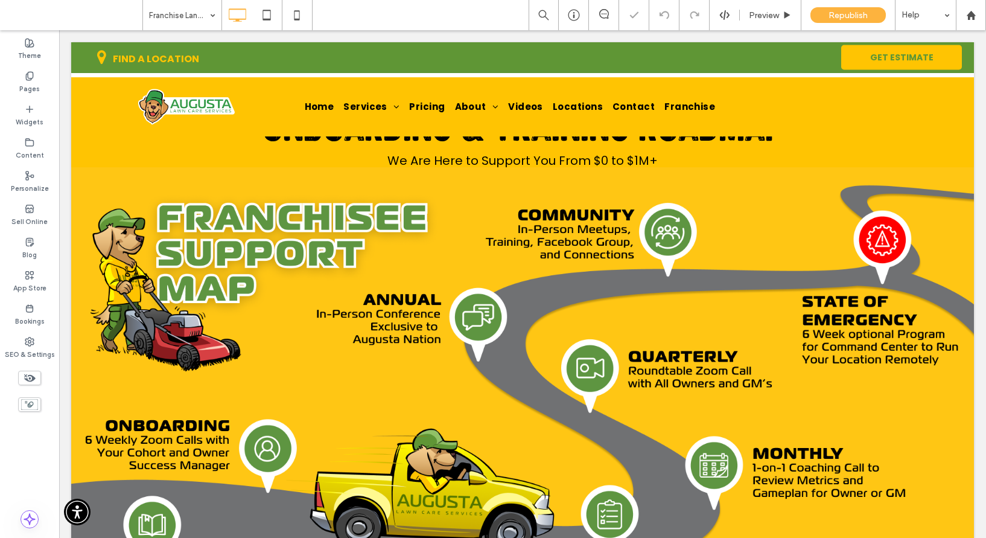
click at [477, 240] on div "Click to edit in Flex Mode" at bounding box center [522, 421] width 903 height 508
click at [477, 240] on img at bounding box center [522, 421] width 903 height 508
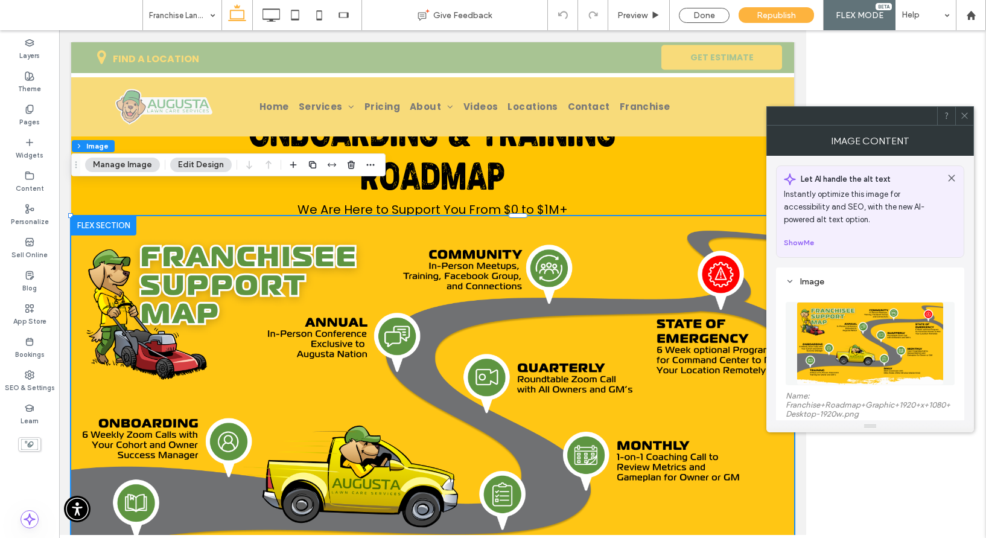
scroll to position [1725, 0]
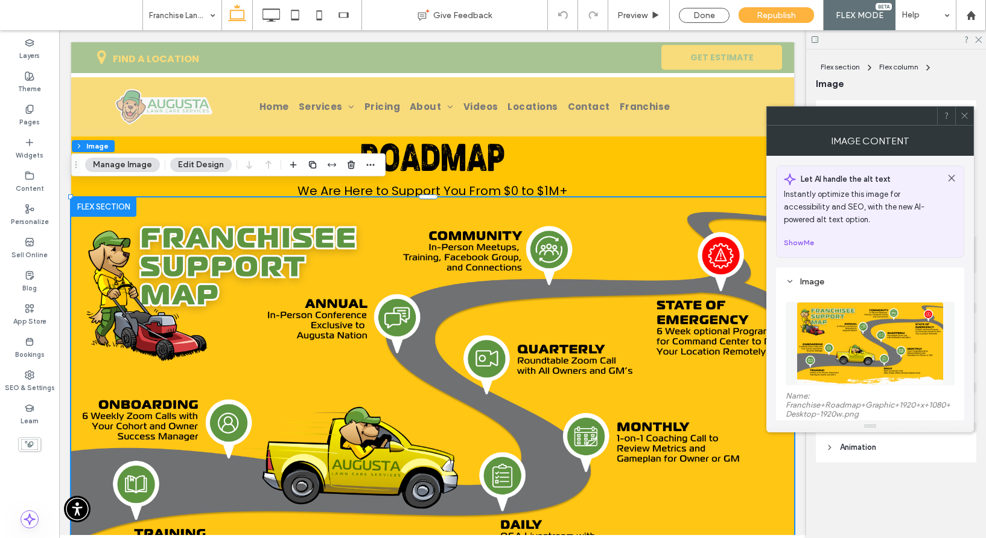
click at [844, 330] on img at bounding box center [870, 343] width 147 height 83
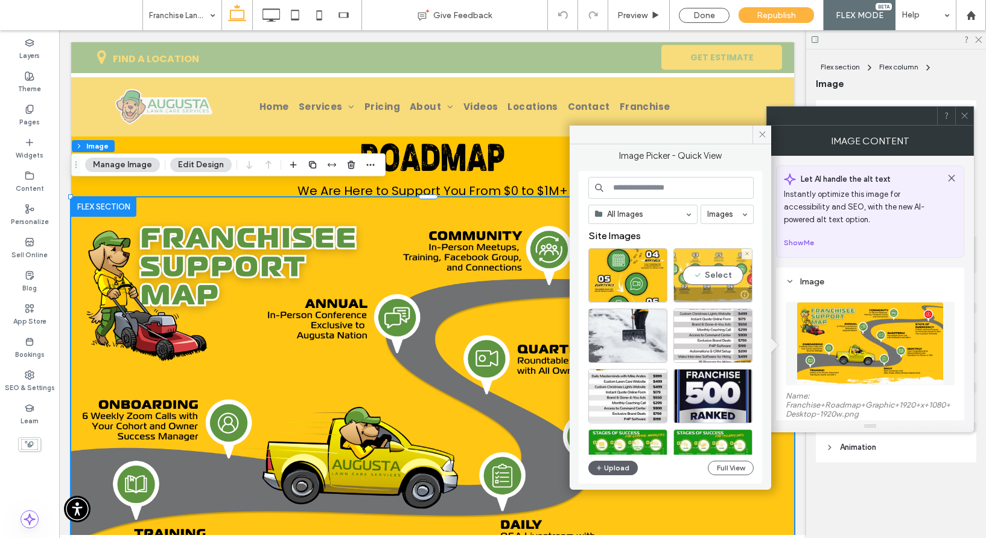
click at [718, 278] on div "Select" at bounding box center [712, 275] width 79 height 54
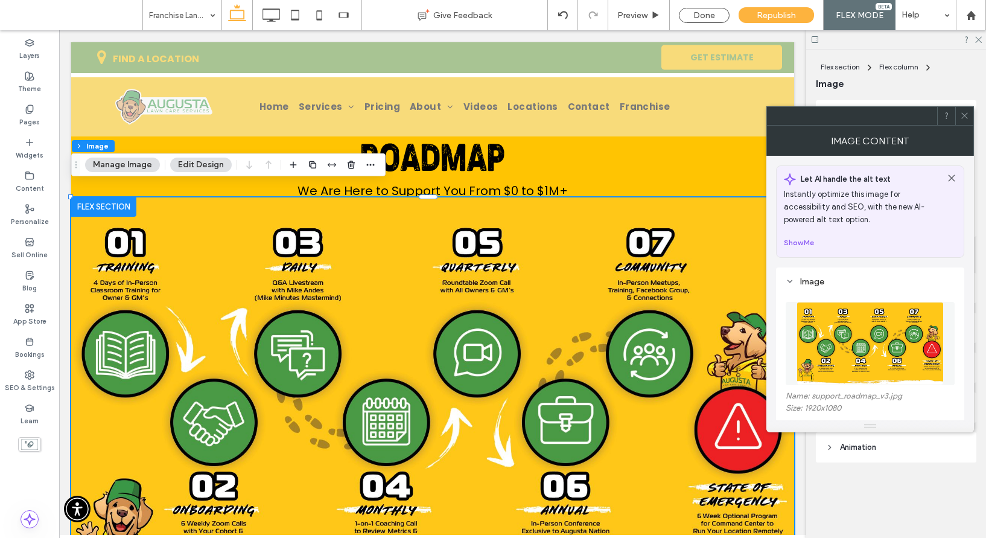
click at [964, 115] on use at bounding box center [964, 116] width 6 height 6
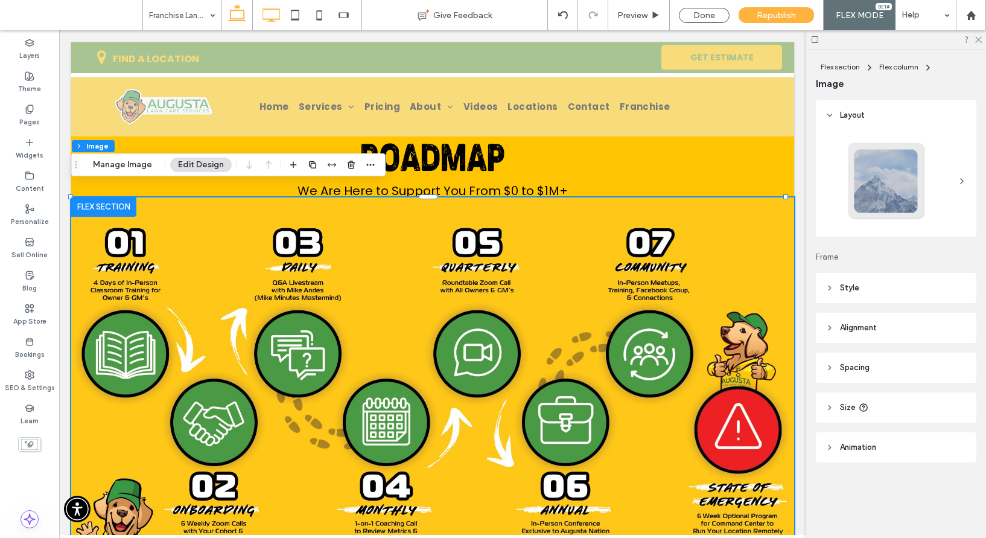
click at [275, 14] on icon at bounding box center [271, 15] width 24 height 24
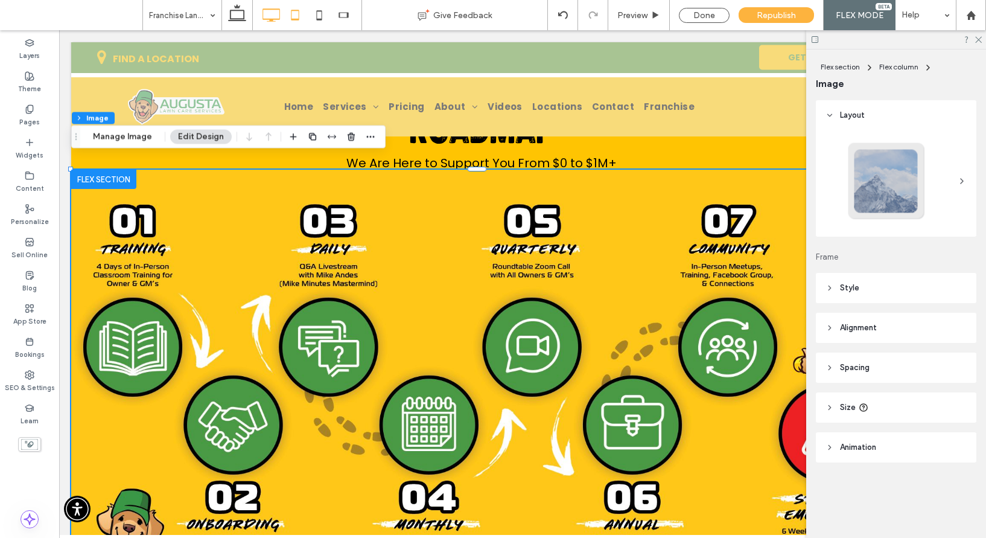
click at [295, 11] on icon at bounding box center [295, 15] width 24 height 24
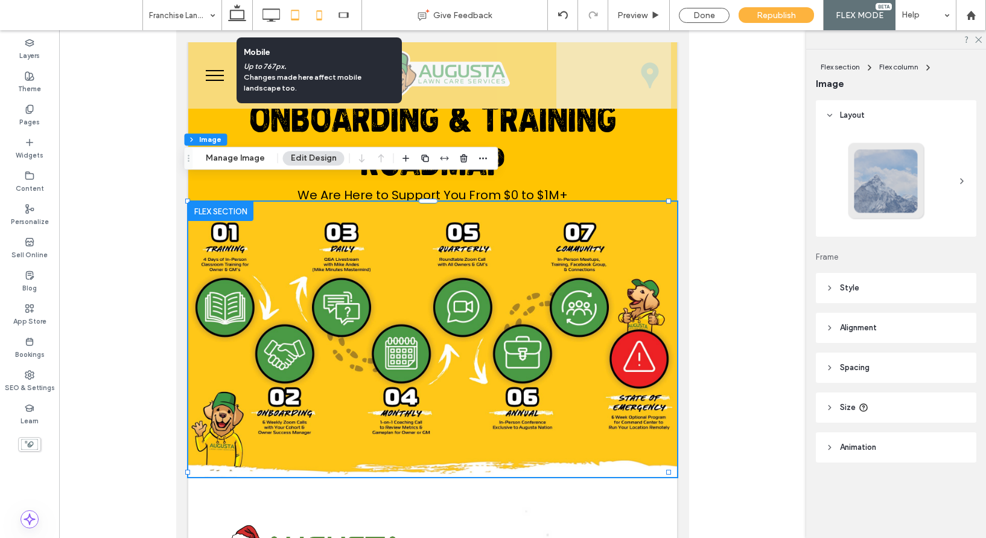
click at [316, 12] on use at bounding box center [318, 15] width 5 height 10
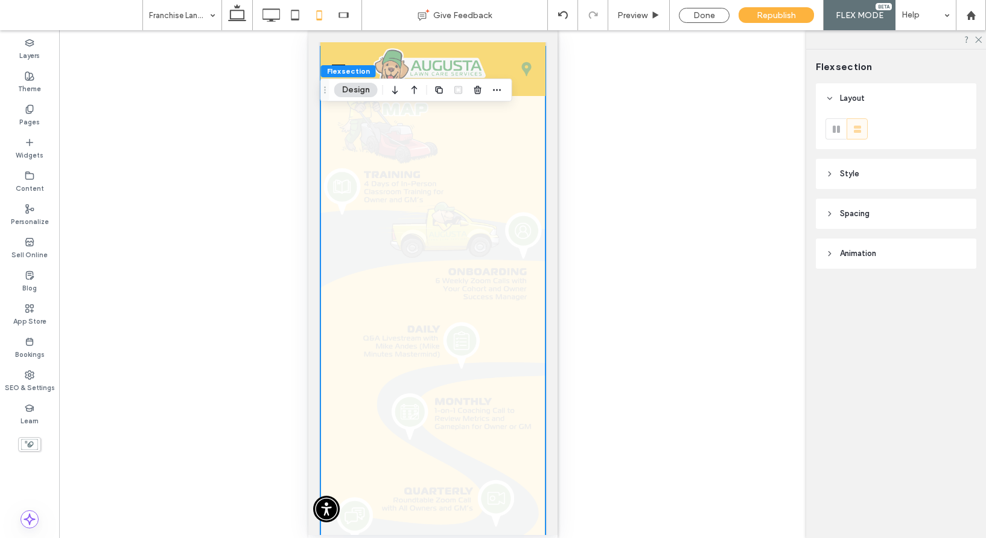
scroll to position [0, 0]
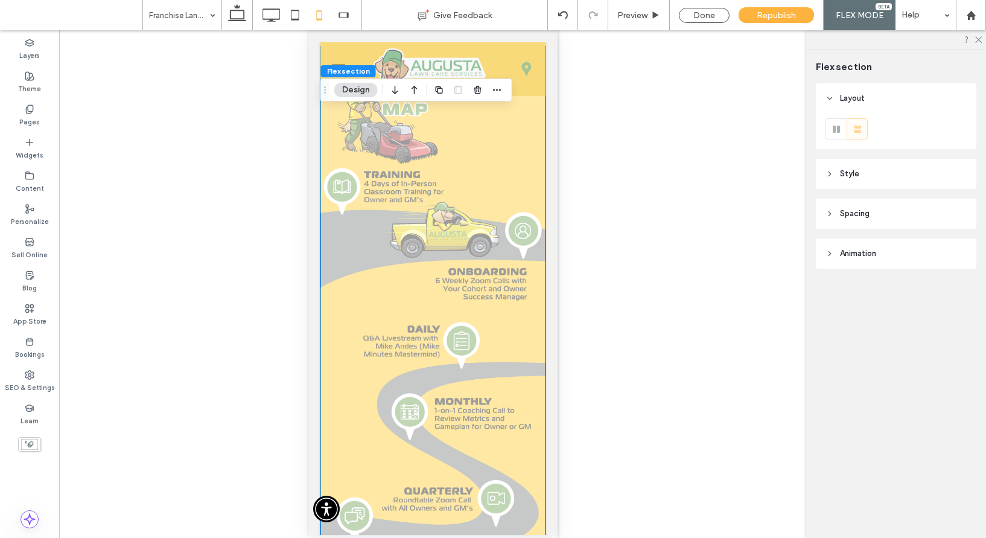
click at [472, 252] on img at bounding box center [432, 414] width 225 height 737
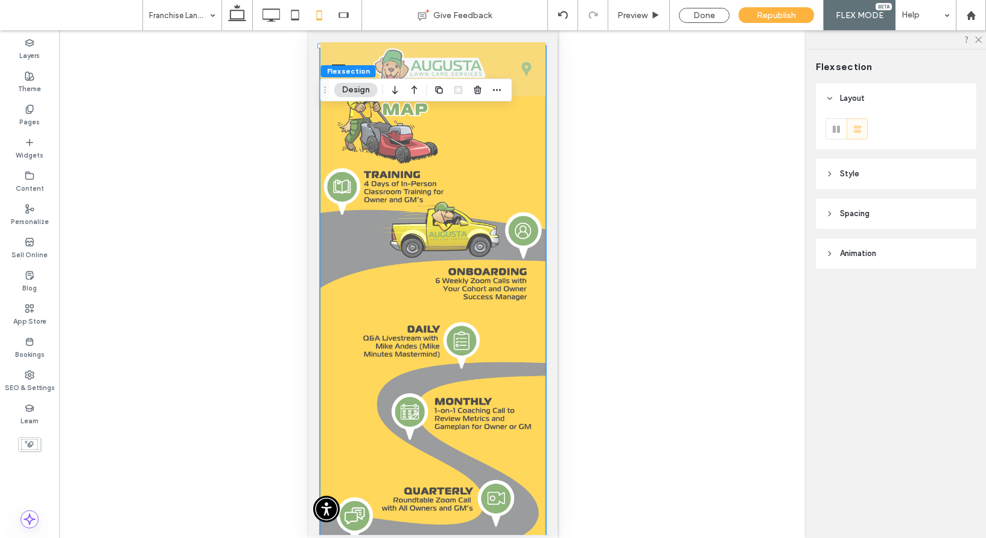
click at [472, 252] on img at bounding box center [432, 414] width 225 height 737
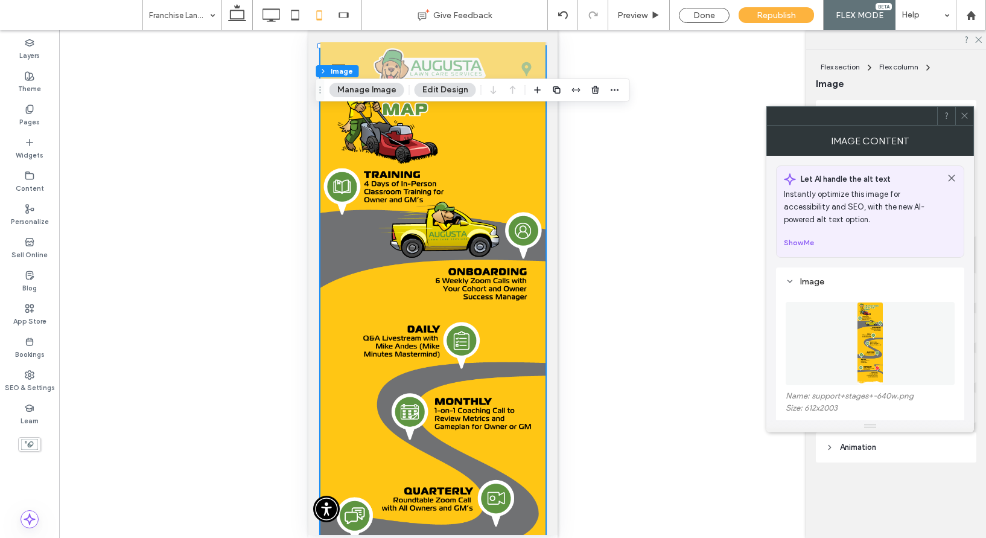
click at [897, 347] on figure at bounding box center [870, 343] width 169 height 83
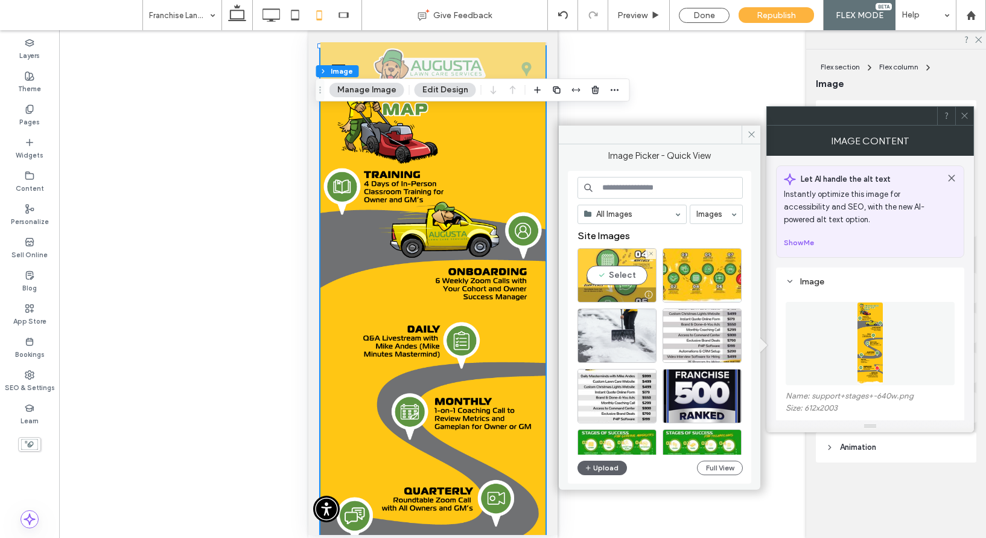
click at [620, 276] on div "Select" at bounding box center [617, 275] width 79 height 54
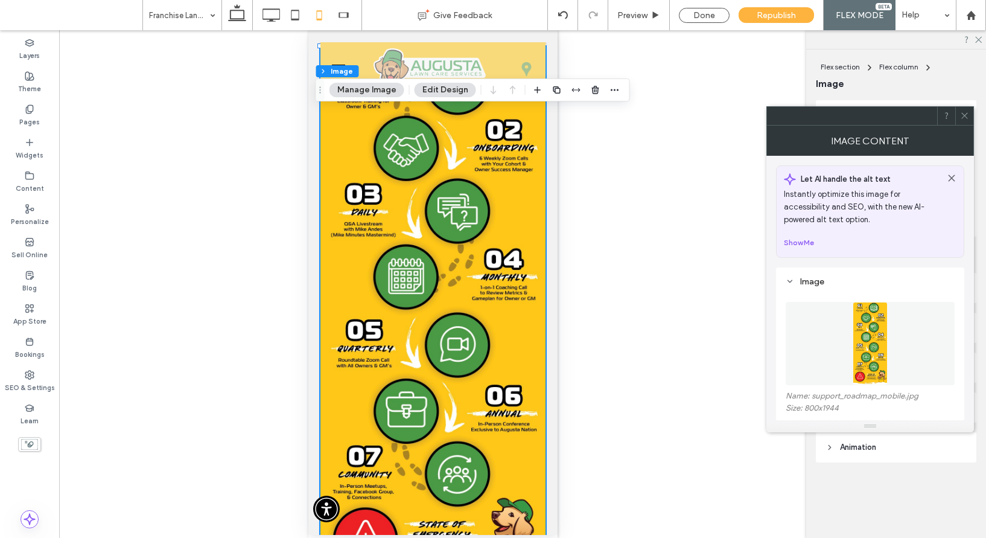
click at [966, 114] on use at bounding box center [964, 116] width 6 height 6
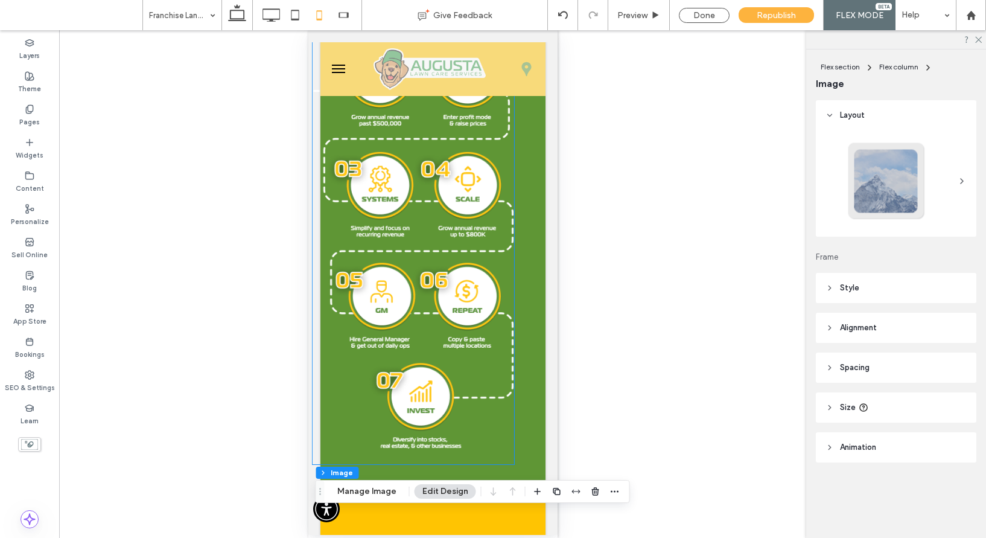
scroll to position [1229, 0]
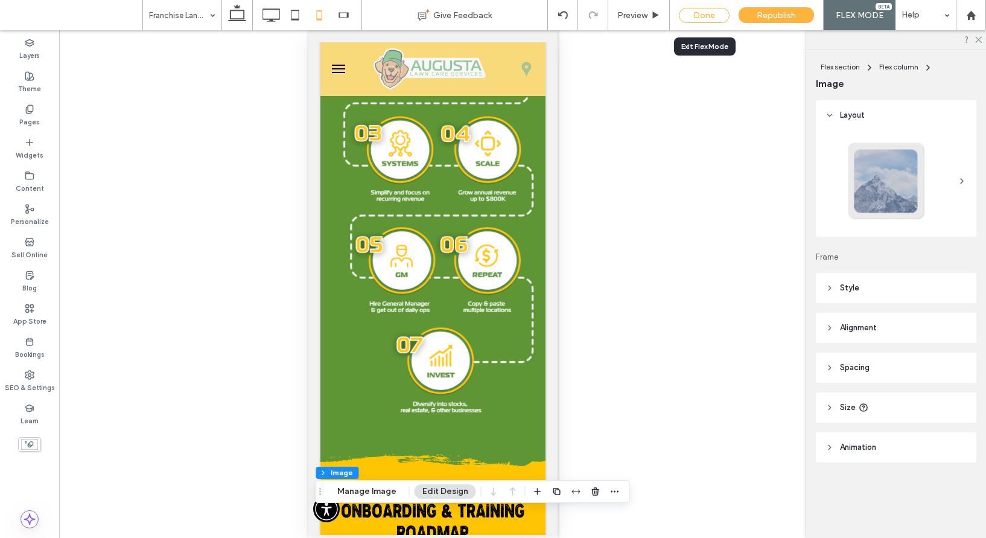
click at [690, 10] on div "Done" at bounding box center [704, 15] width 51 height 15
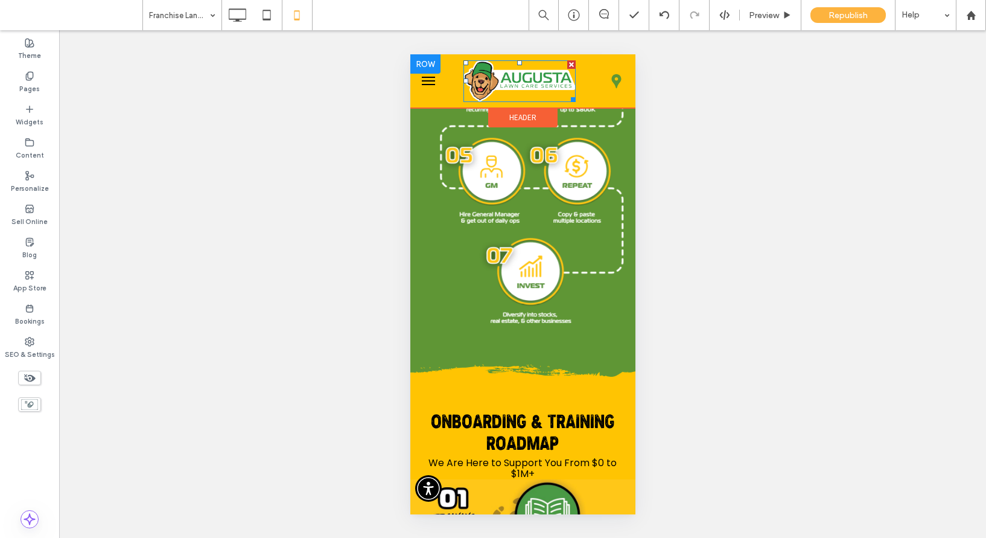
scroll to position [1323, 0]
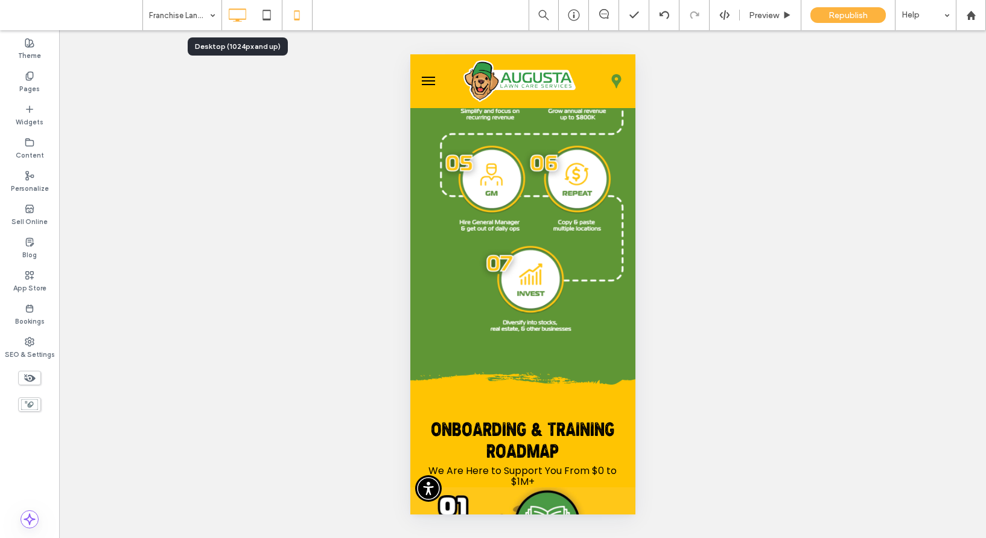
click at [243, 14] on icon at bounding box center [237, 15] width 24 height 24
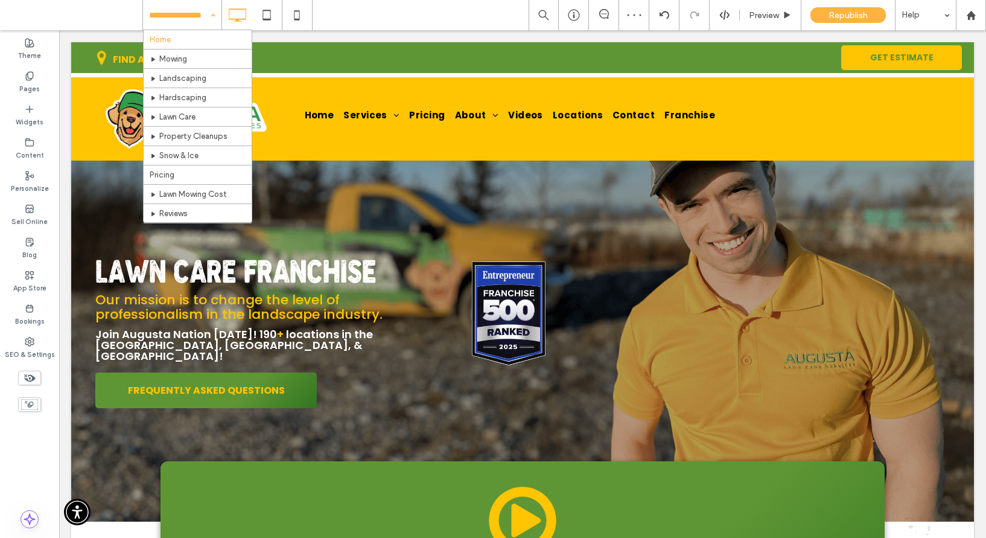
scroll to position [0, 0]
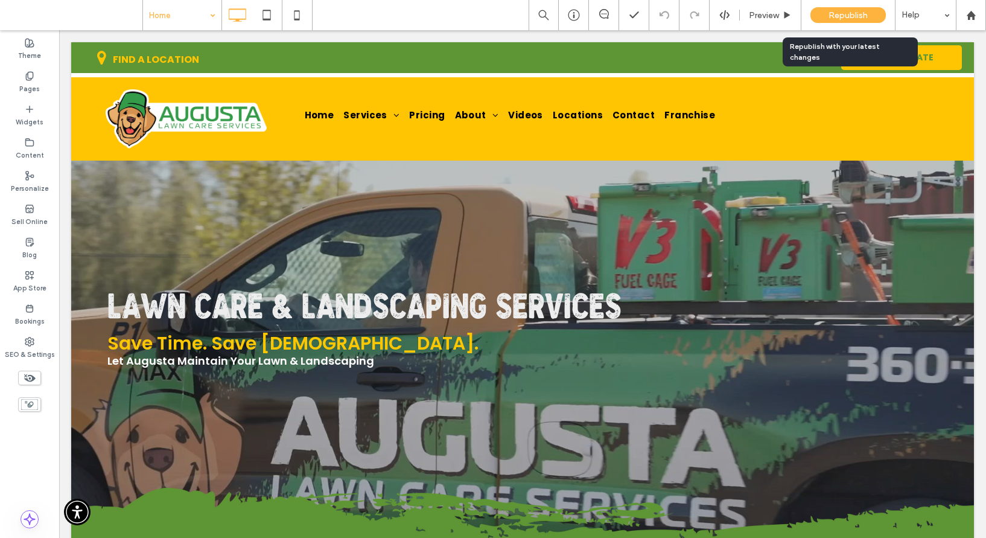
click at [862, 16] on span "Republish" at bounding box center [848, 15] width 39 height 10
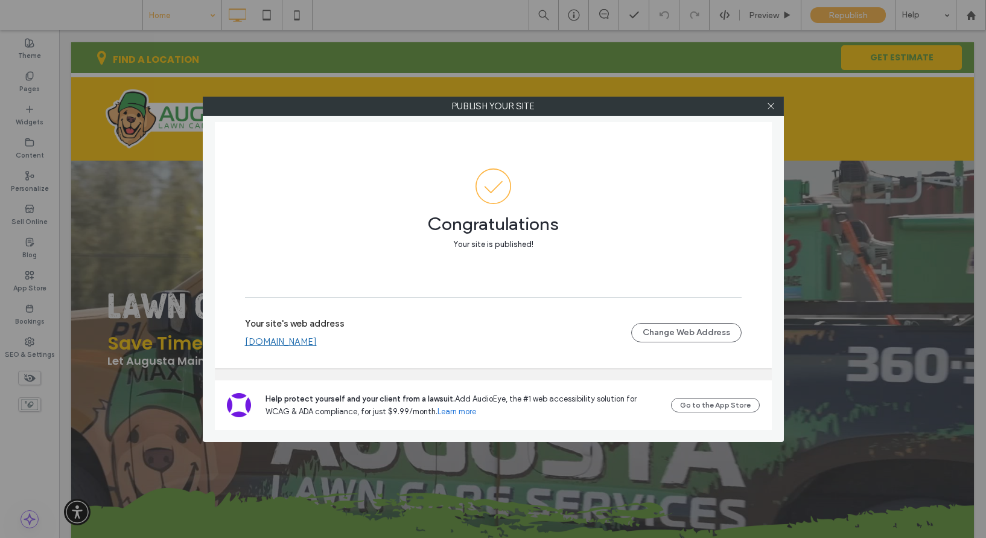
click at [308, 339] on link "www.augustalawncareservices.com" at bounding box center [281, 341] width 72 height 11
click at [326, 352] on div "Your site's web address [DOMAIN_NAME] Change Web Address" at bounding box center [493, 332] width 497 height 71
click at [317, 345] on link "[DOMAIN_NAME]" at bounding box center [281, 341] width 72 height 11
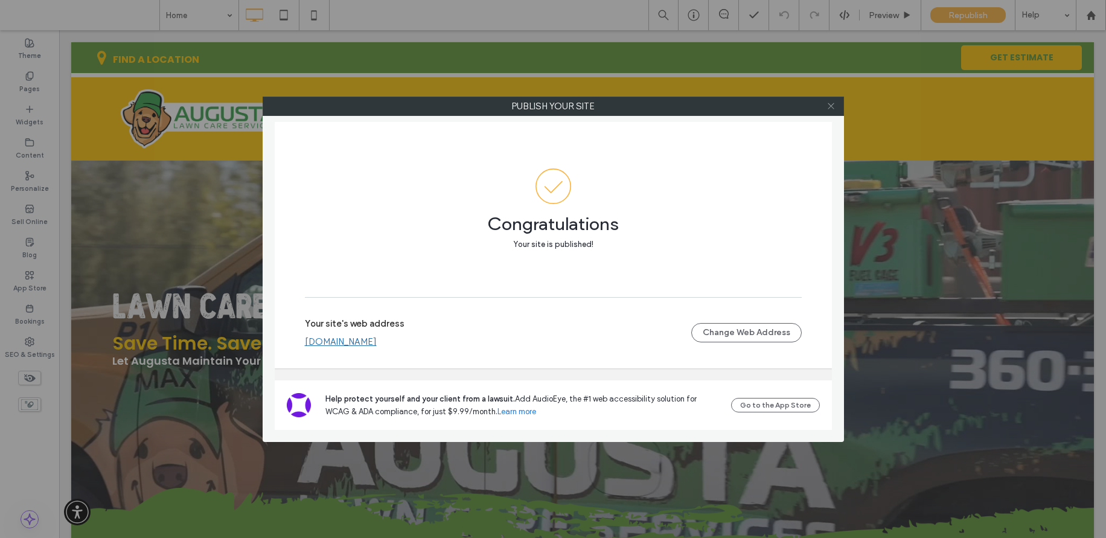
click at [827, 104] on icon at bounding box center [830, 105] width 9 height 9
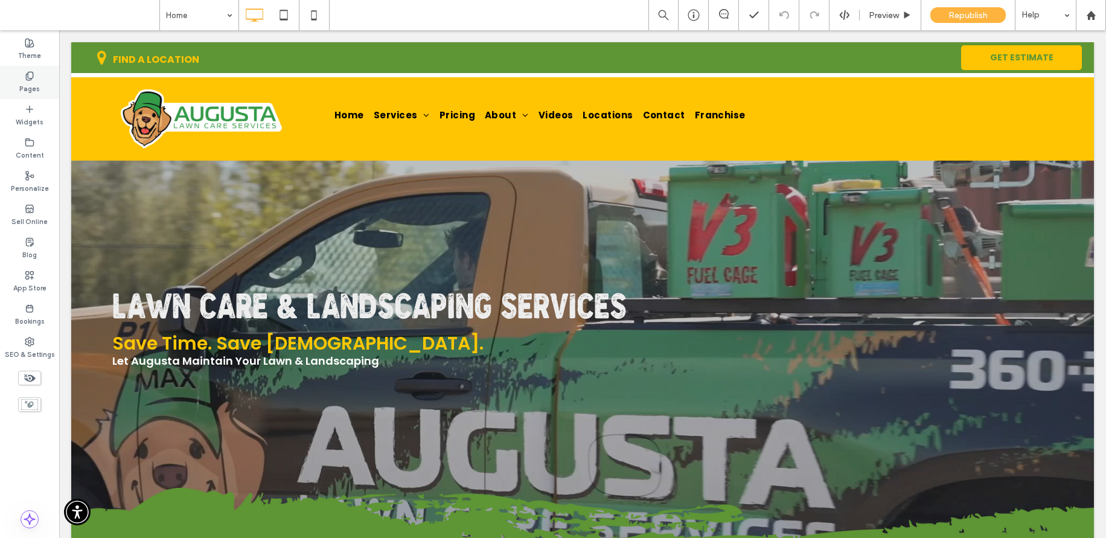
click at [24, 86] on label "Pages" at bounding box center [29, 87] width 21 height 13
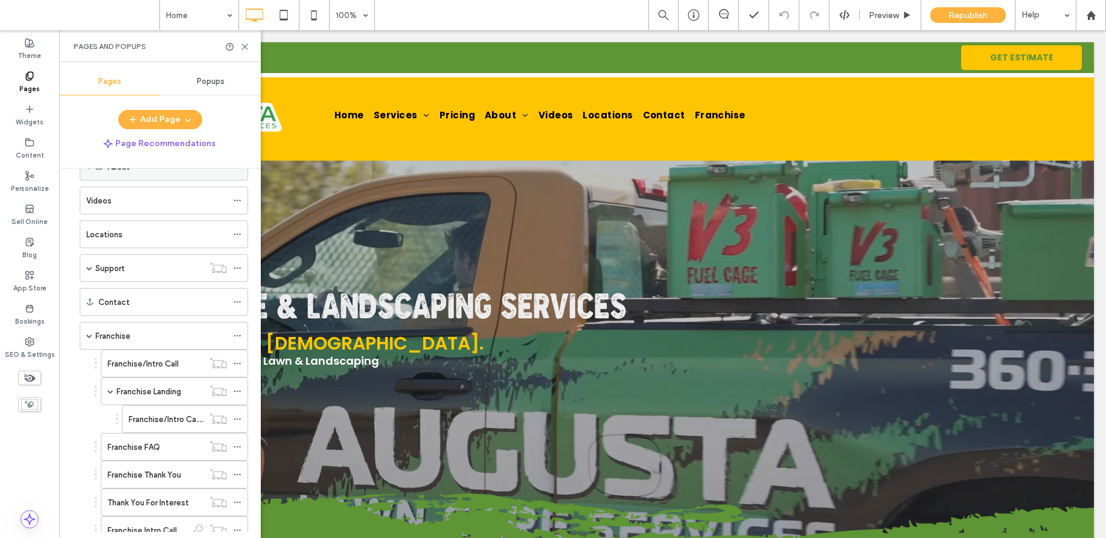
scroll to position [139, 0]
click at [141, 340] on div "Franchise" at bounding box center [161, 334] width 132 height 13
click at [244, 44] on icon at bounding box center [244, 46] width 9 height 9
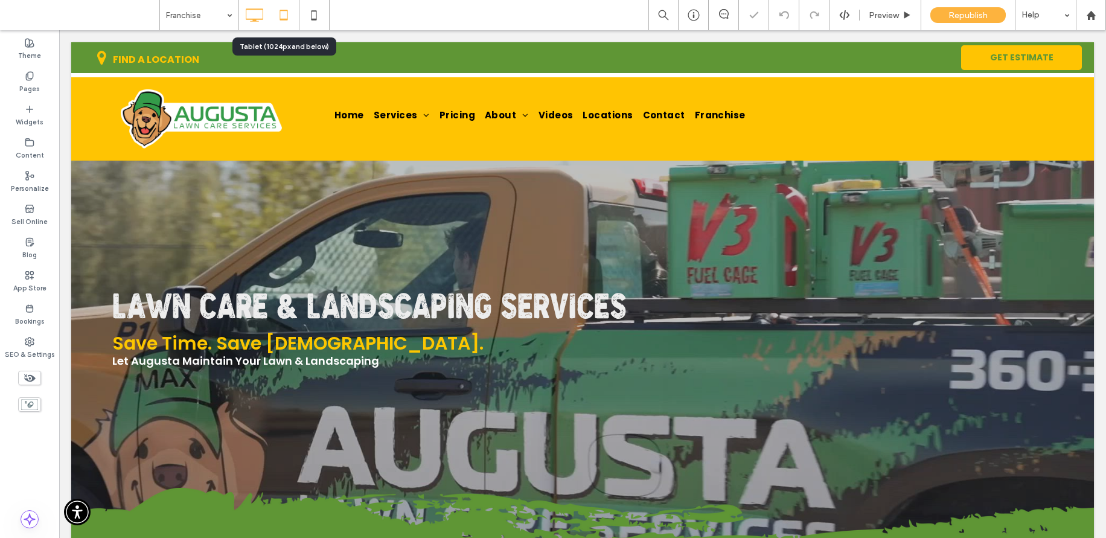
click at [287, 18] on use at bounding box center [284, 15] width 8 height 10
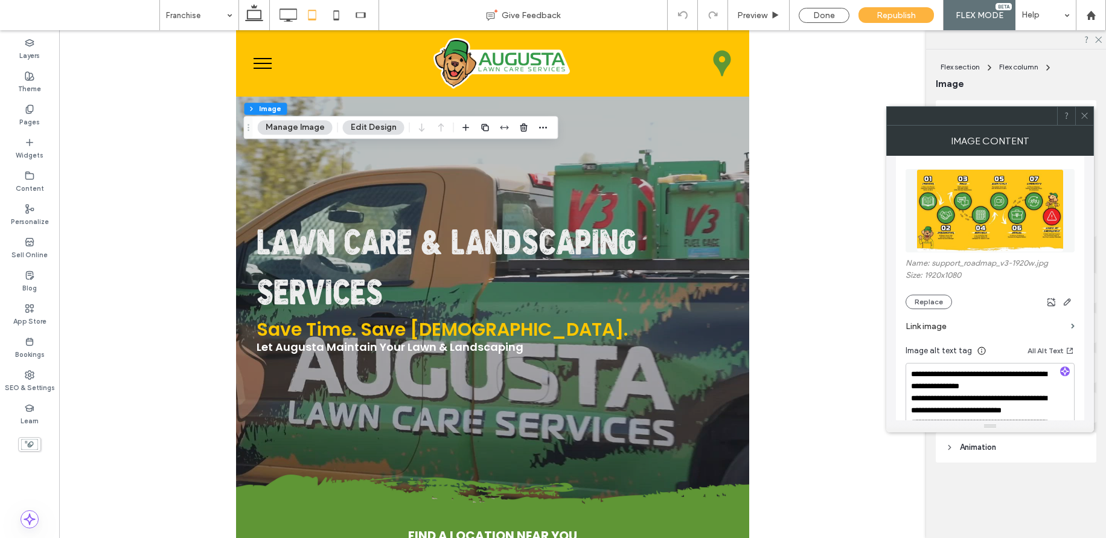
scroll to position [192, 0]
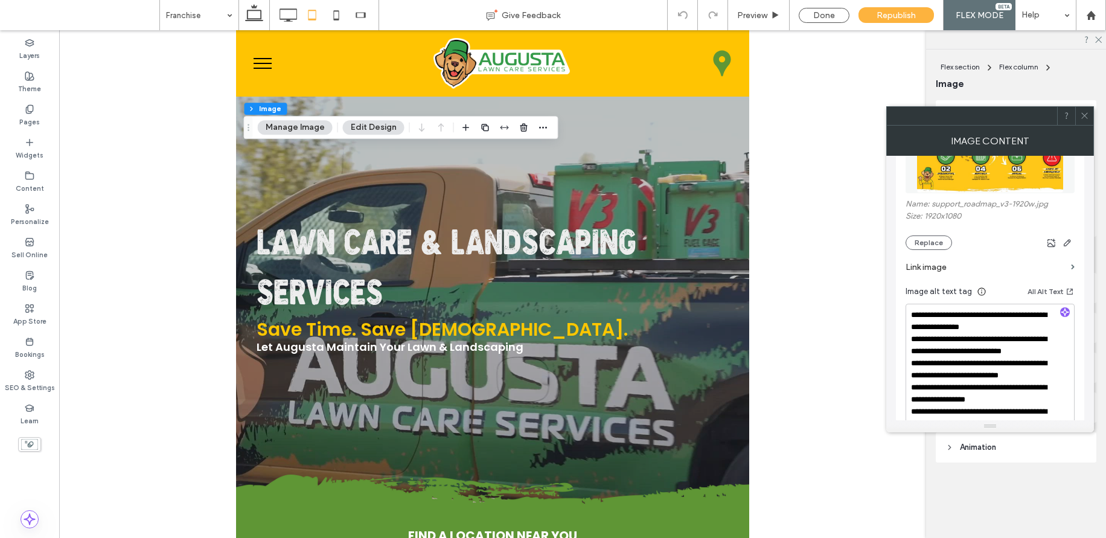
click at [985, 110] on span at bounding box center [1084, 116] width 9 height 18
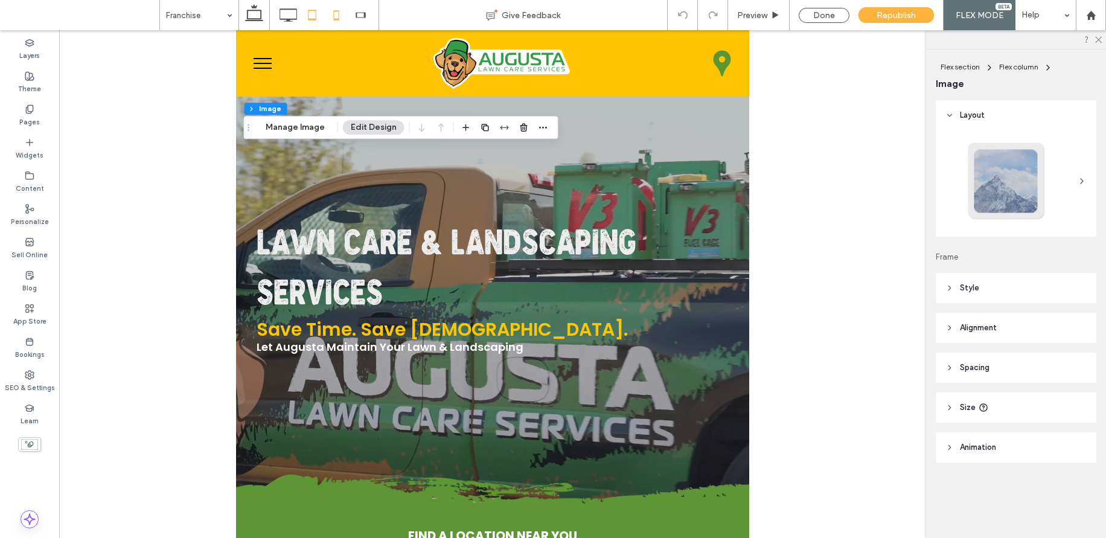
click at [333, 20] on use at bounding box center [335, 15] width 5 height 10
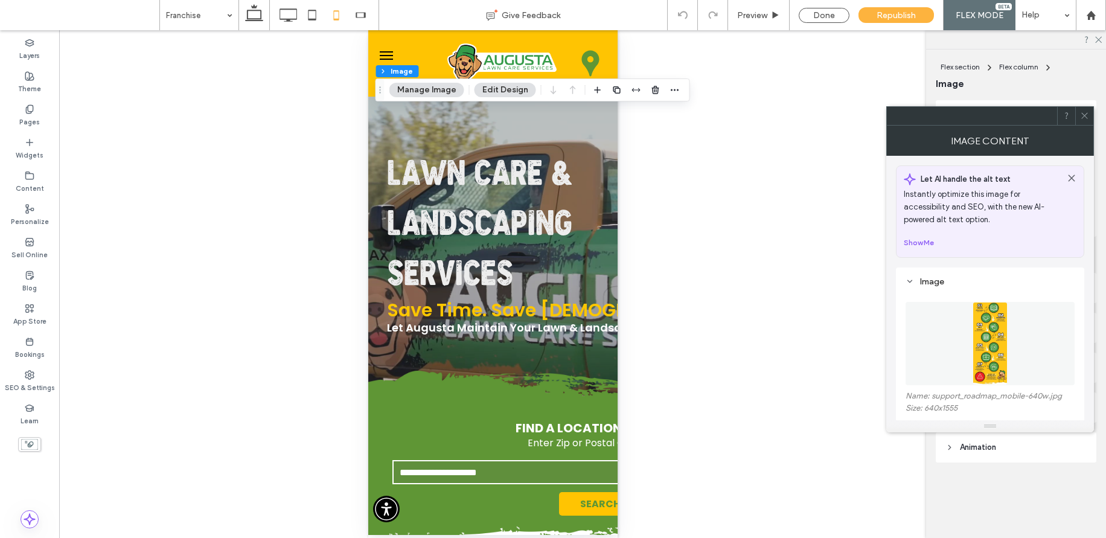
scroll to position [202, 0]
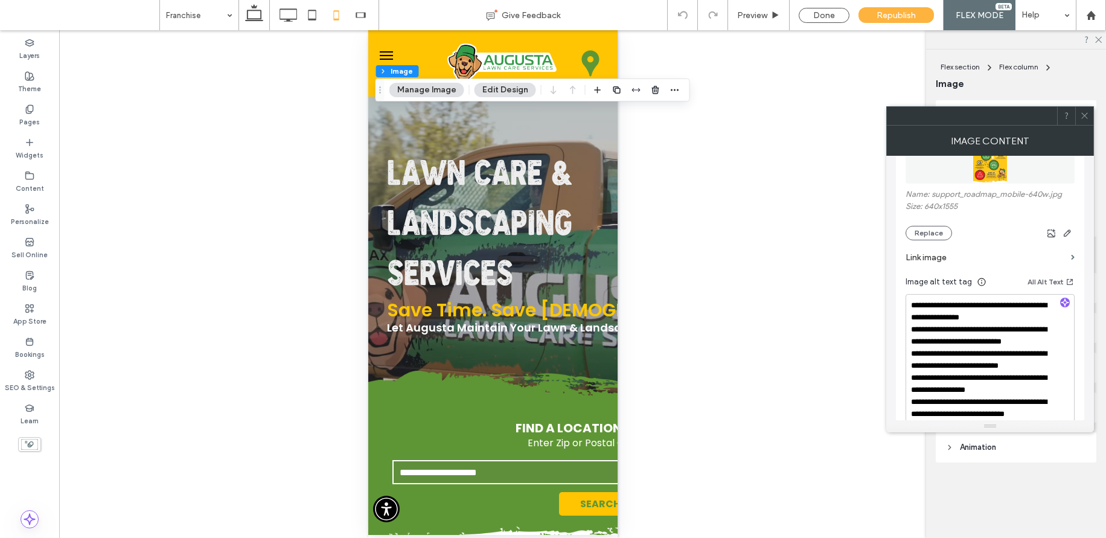
click at [985, 115] on icon at bounding box center [1084, 115] width 9 height 9
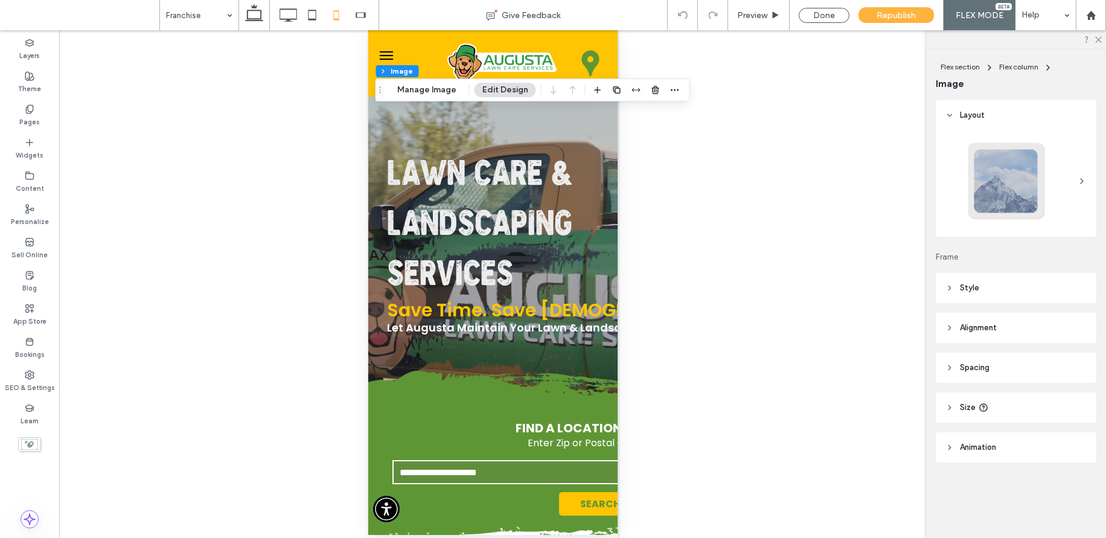
click at [985, 285] on header "Style" at bounding box center [1015, 288] width 161 height 30
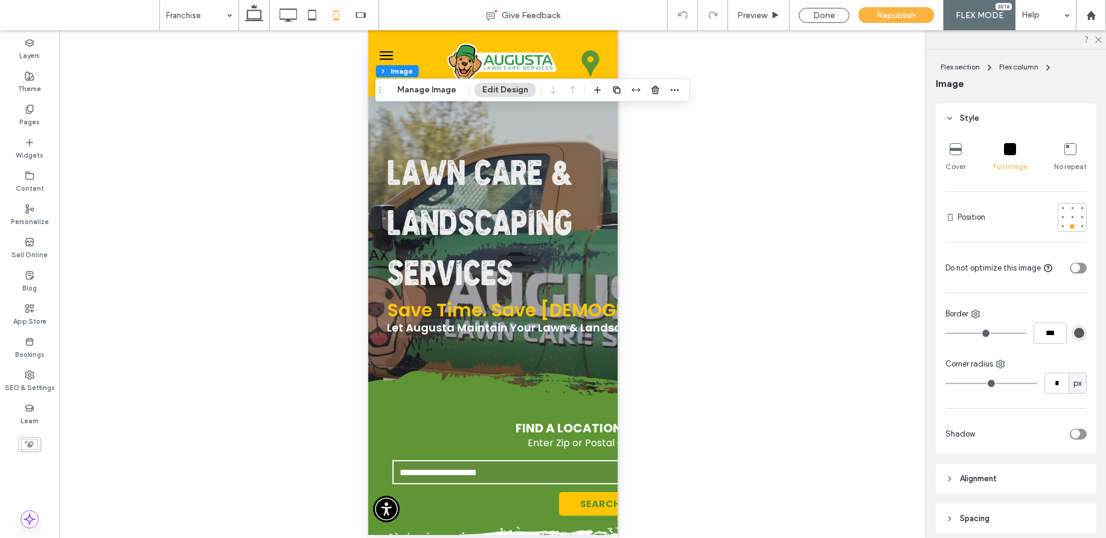
scroll to position [180, 0]
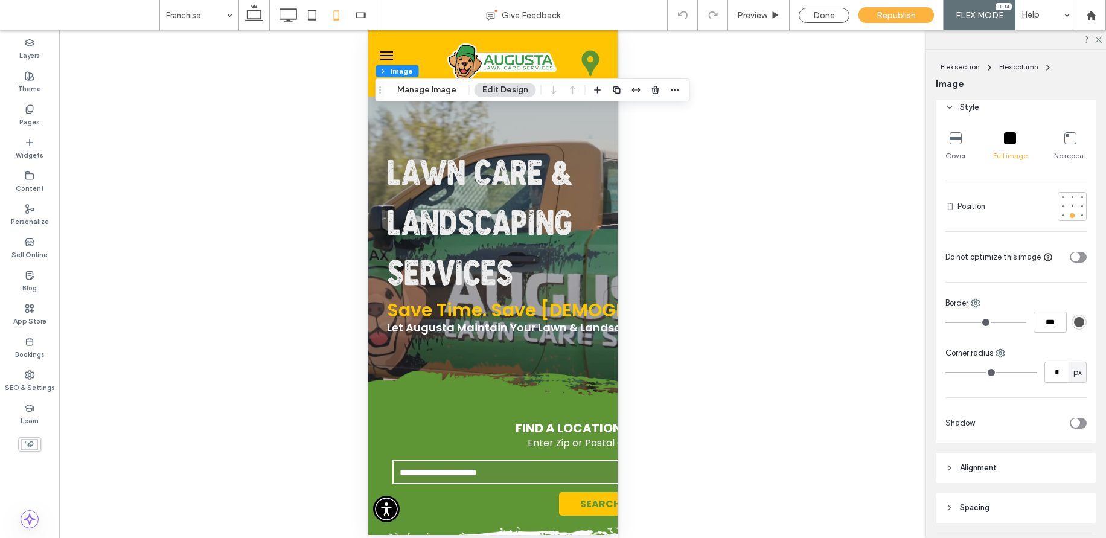
click at [978, 459] on header "Alignment" at bounding box center [1015, 468] width 161 height 30
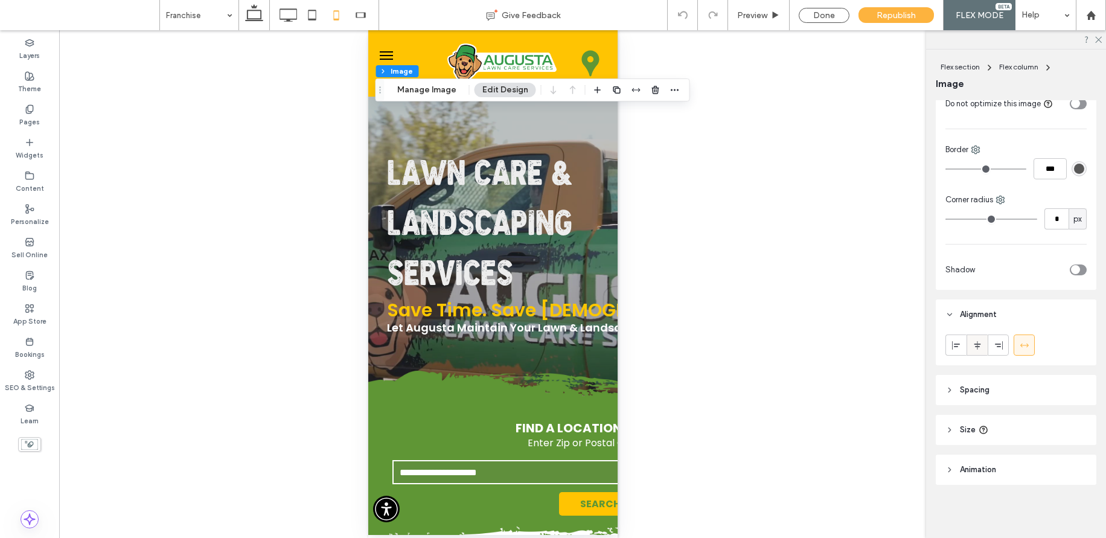
click at [980, 343] on icon at bounding box center [977, 345] width 10 height 10
click at [985, 343] on div at bounding box center [1024, 345] width 20 height 20
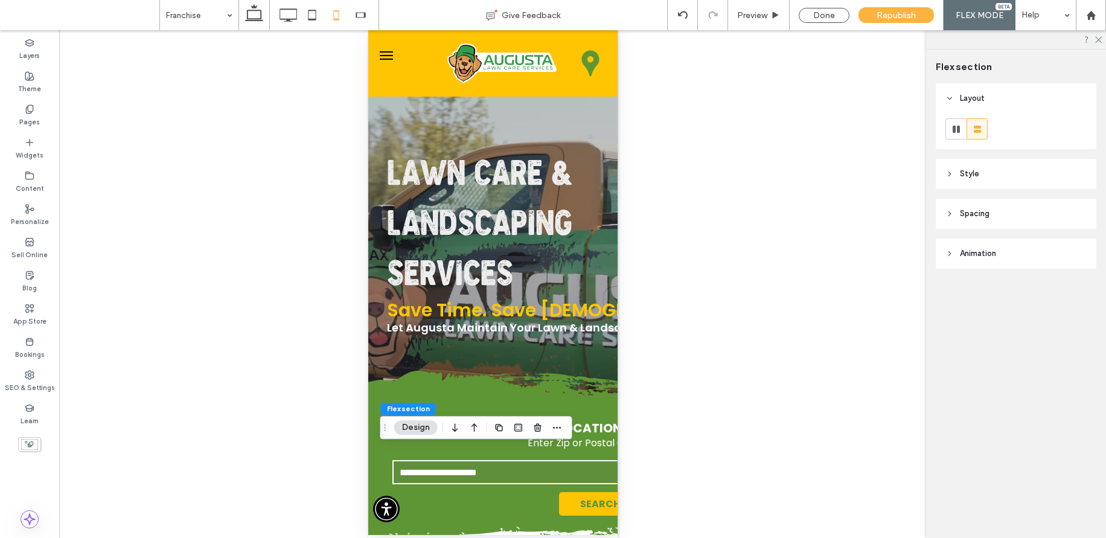
click at [571, 435] on div "Flex section Design" at bounding box center [476, 427] width 192 height 23
click at [570, 438] on div "Flex section Design" at bounding box center [476, 427] width 192 height 23
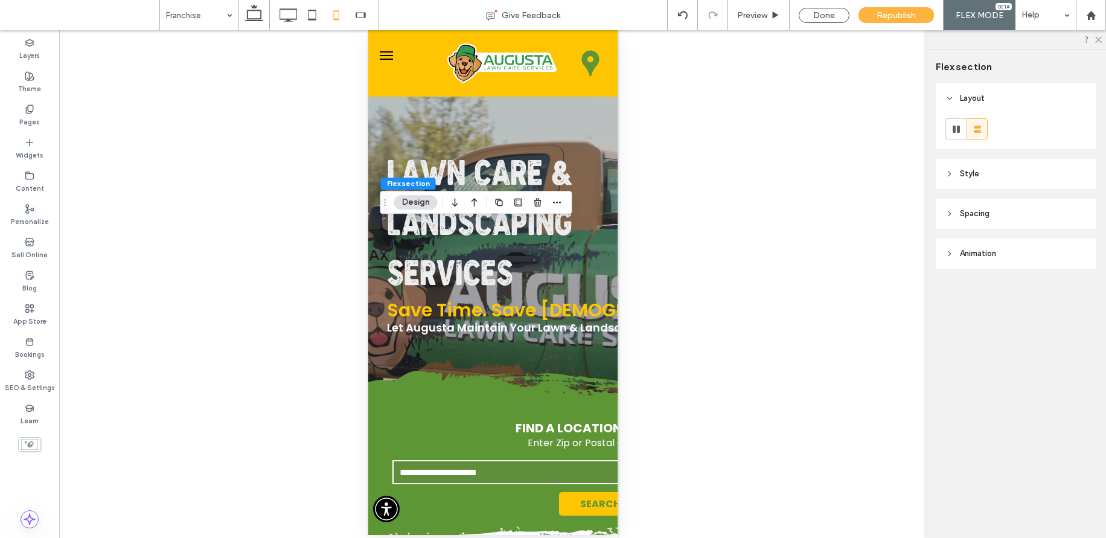
click at [972, 173] on span "Style" at bounding box center [968, 174] width 19 height 12
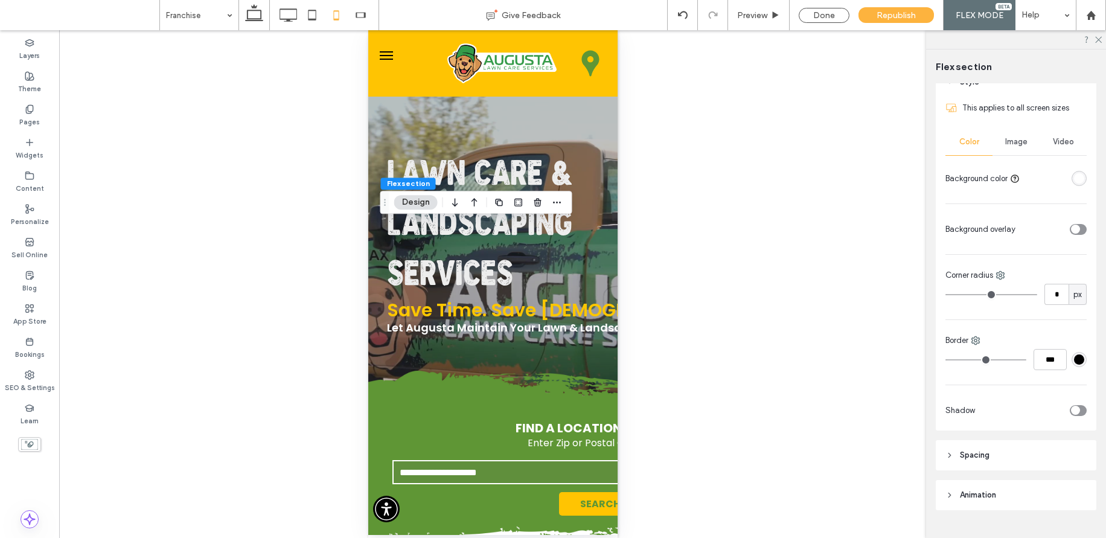
scroll to position [117, 0]
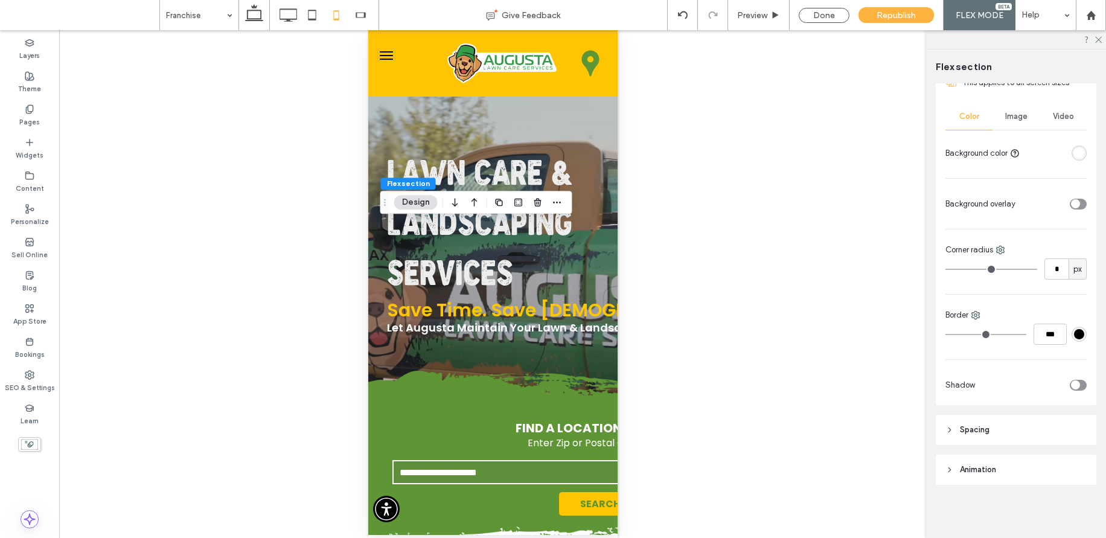
click at [973, 435] on span "Spacing" at bounding box center [974, 430] width 30 height 12
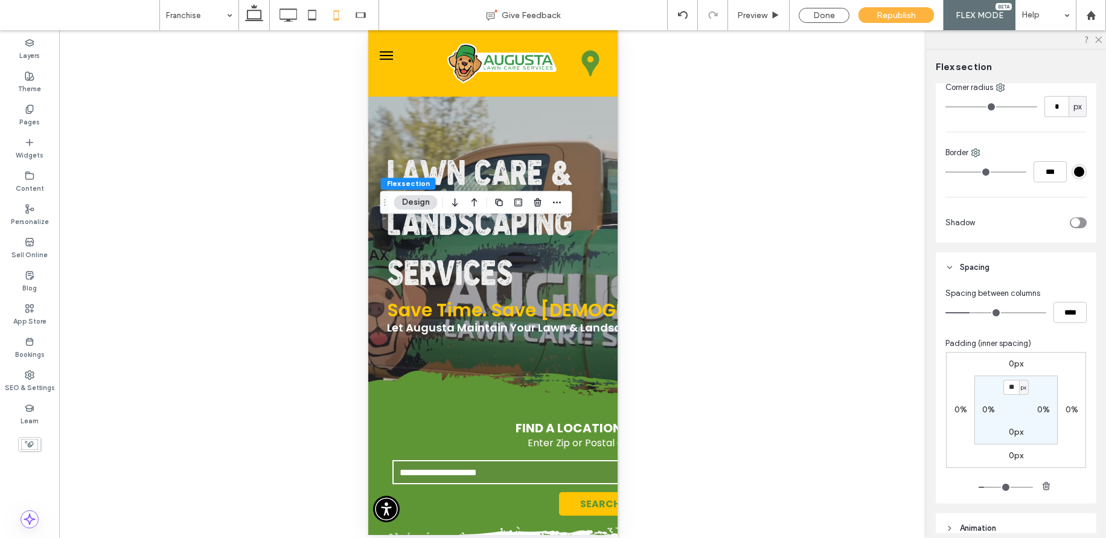
scroll to position [319, 0]
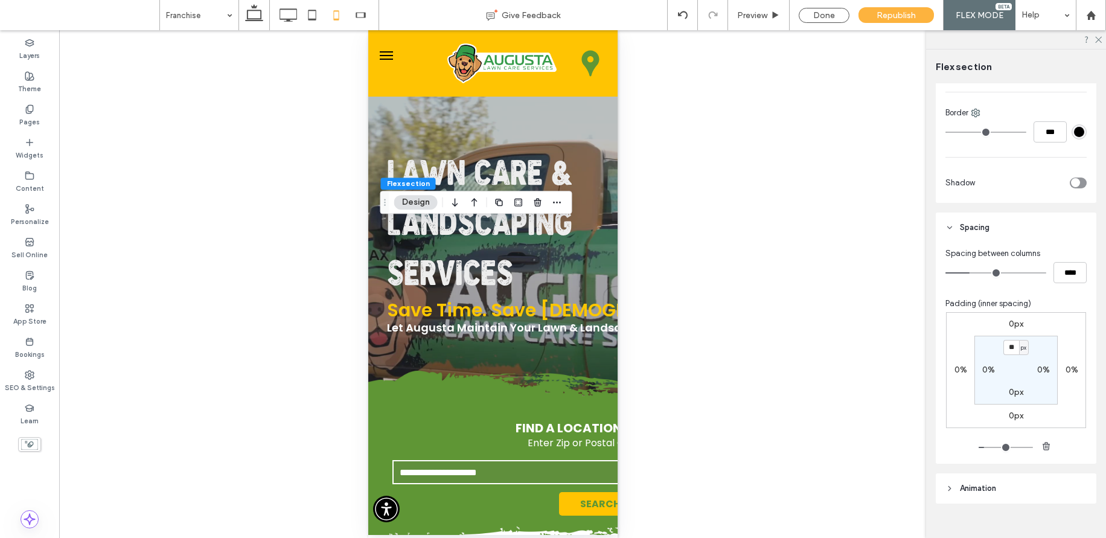
click at [985, 328] on label "0px" at bounding box center [1015, 324] width 14 height 10
type input "*"
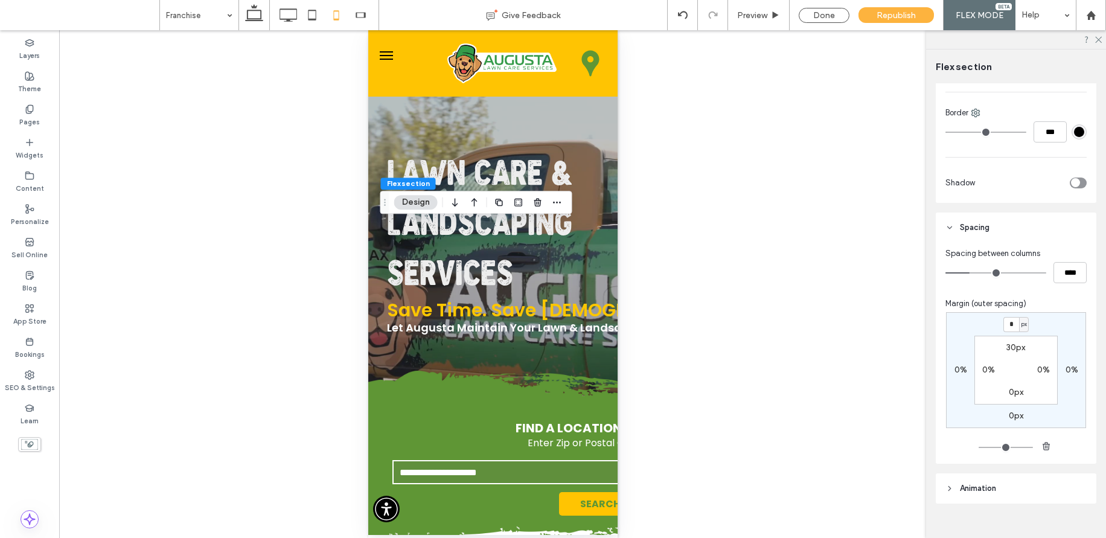
click at [985, 328] on input "*" at bounding box center [1011, 324] width 16 height 15
type input "**"
click at [254, 14] on icon at bounding box center [254, 15] width 24 height 24
type input "*"
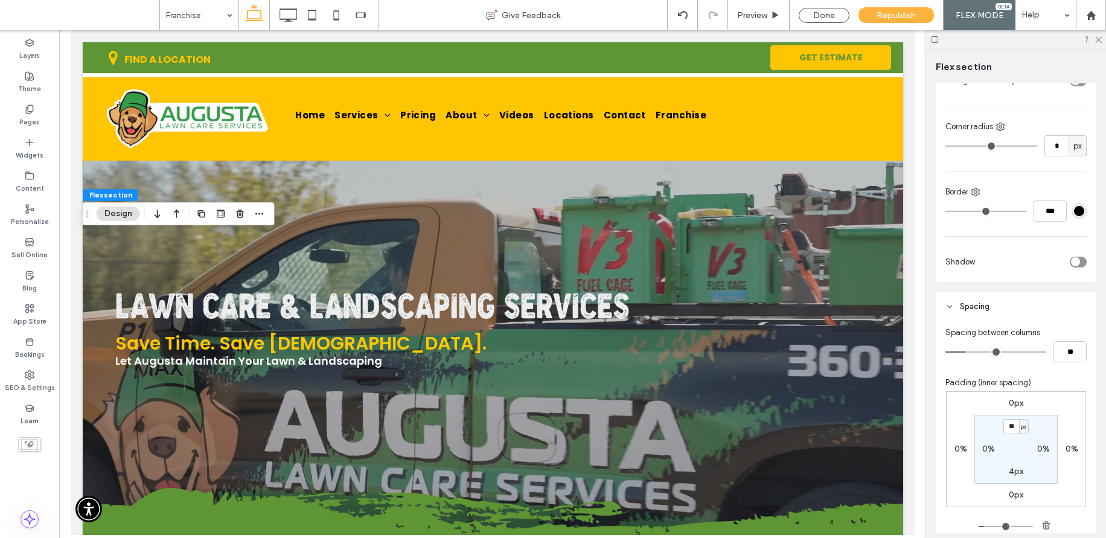
scroll to position [366, 0]
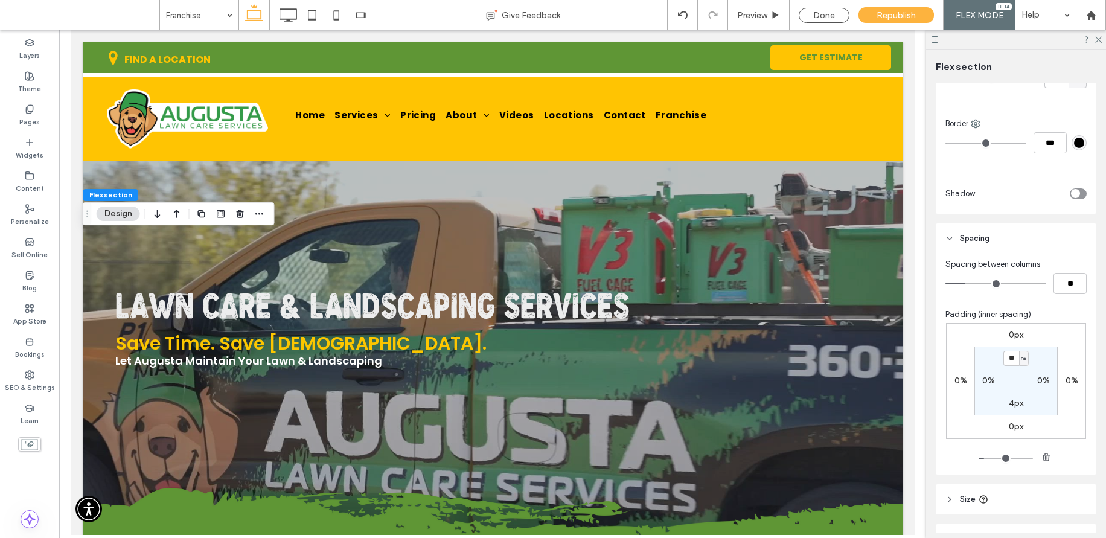
click at [985, 333] on label "0px" at bounding box center [1015, 334] width 14 height 10
type input "*"
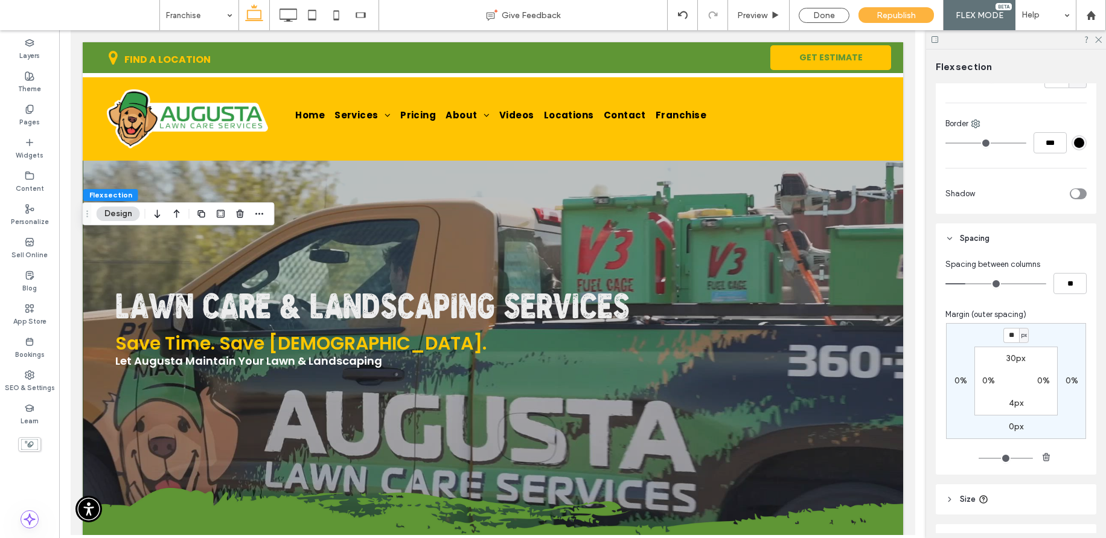
type input "**"
type input "*"
click at [823, 10] on div "Done" at bounding box center [823, 15] width 51 height 15
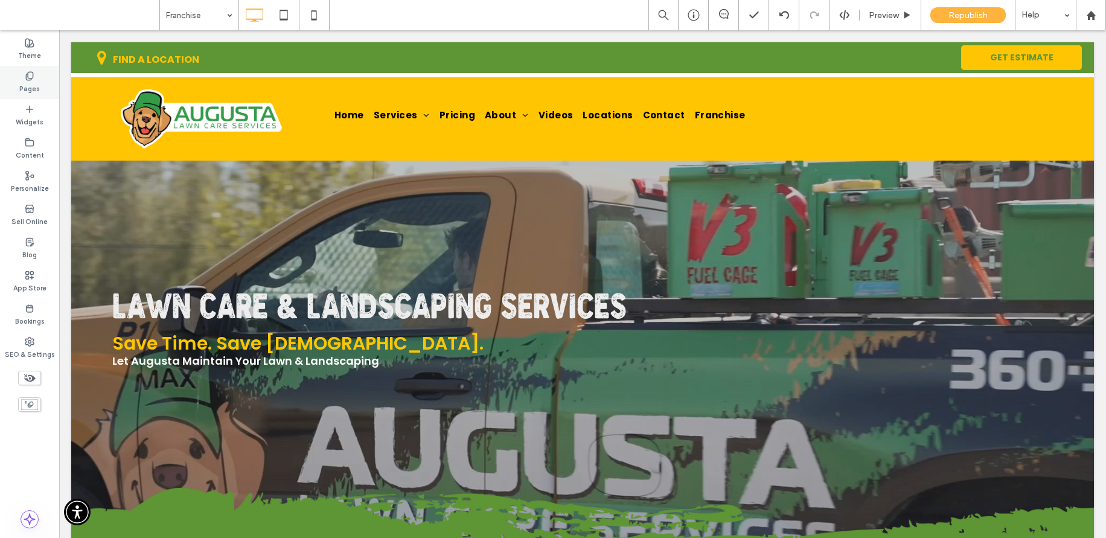
click at [24, 83] on label "Pages" at bounding box center [29, 87] width 21 height 13
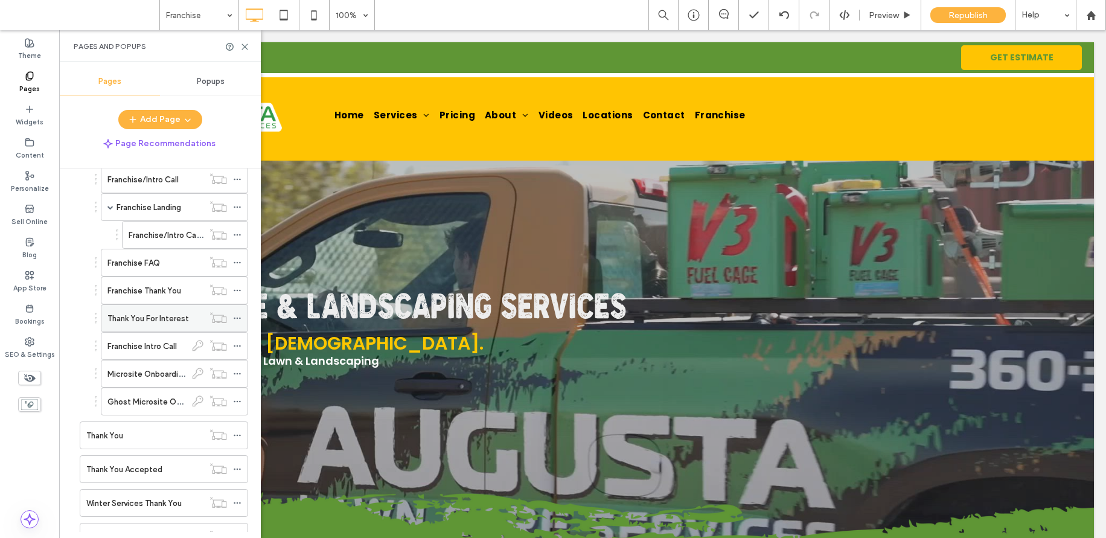
scroll to position [215, 0]
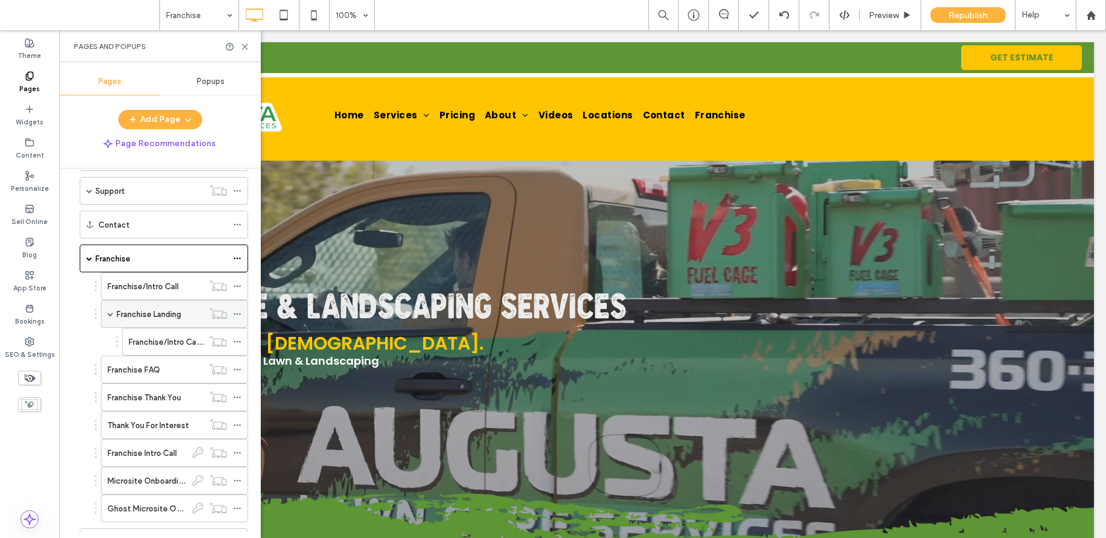
click at [151, 314] on label "Franchise Landing" at bounding box center [148, 314] width 65 height 21
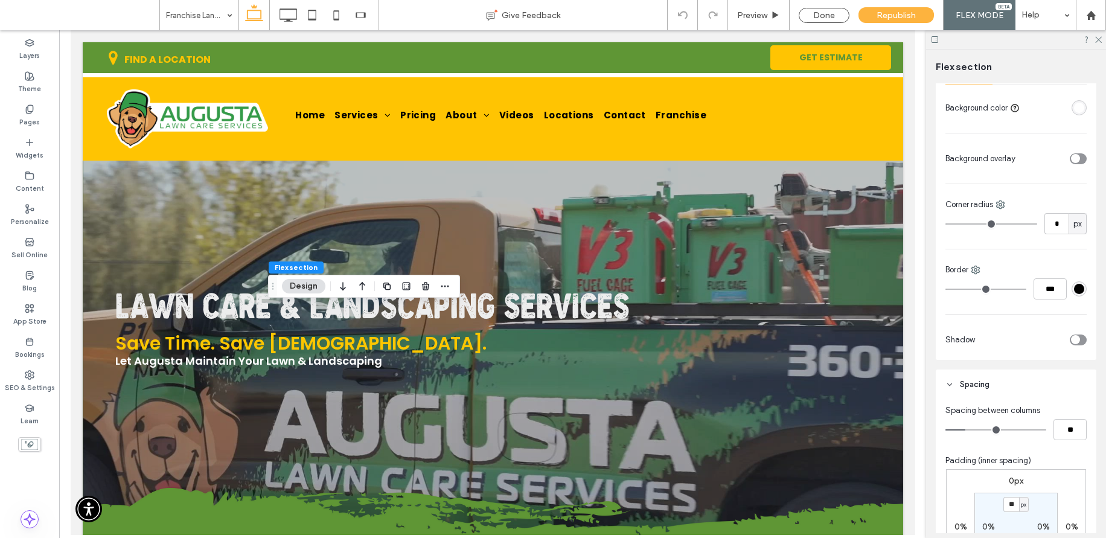
scroll to position [316, 0]
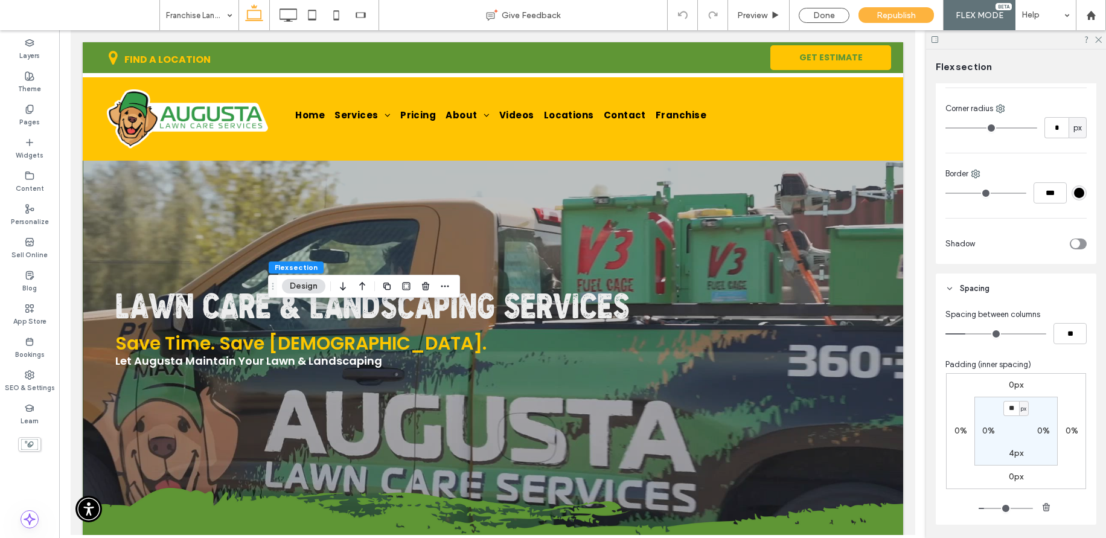
click at [985, 381] on label "0px" at bounding box center [1015, 385] width 14 height 10
type input "*"
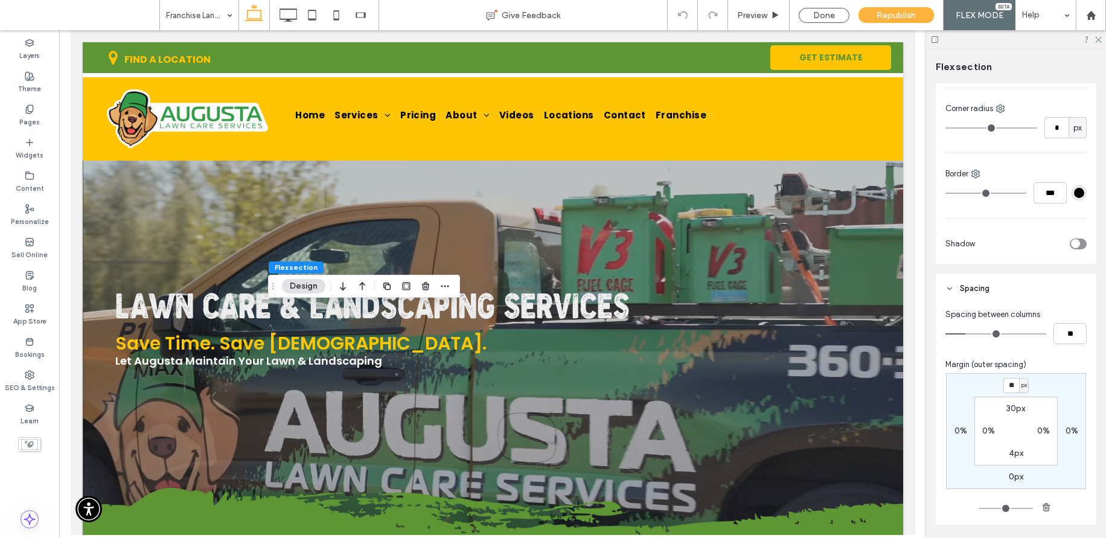
type input "**"
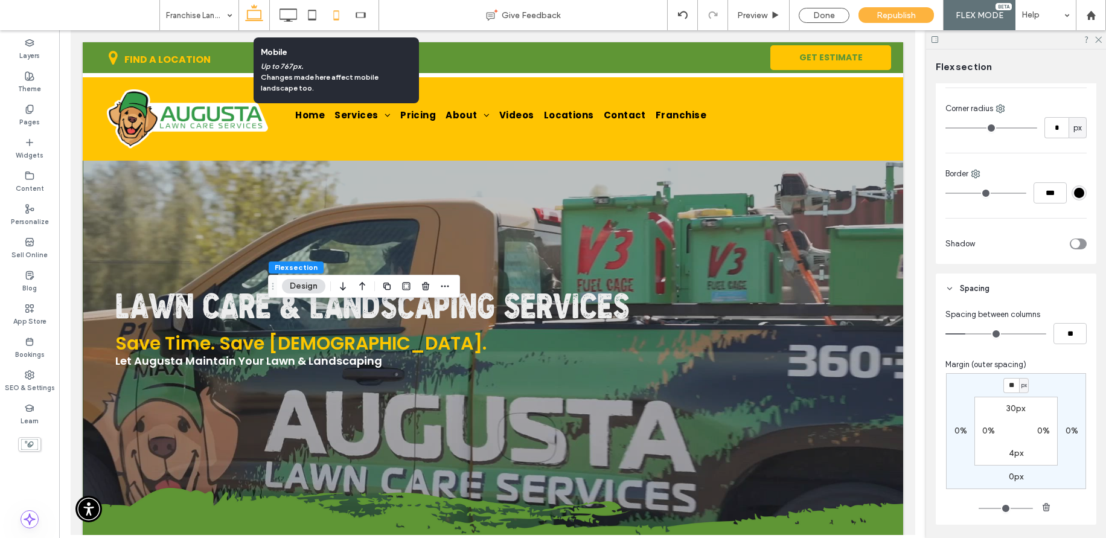
click at [331, 16] on icon at bounding box center [336, 15] width 24 height 24
type input "*"
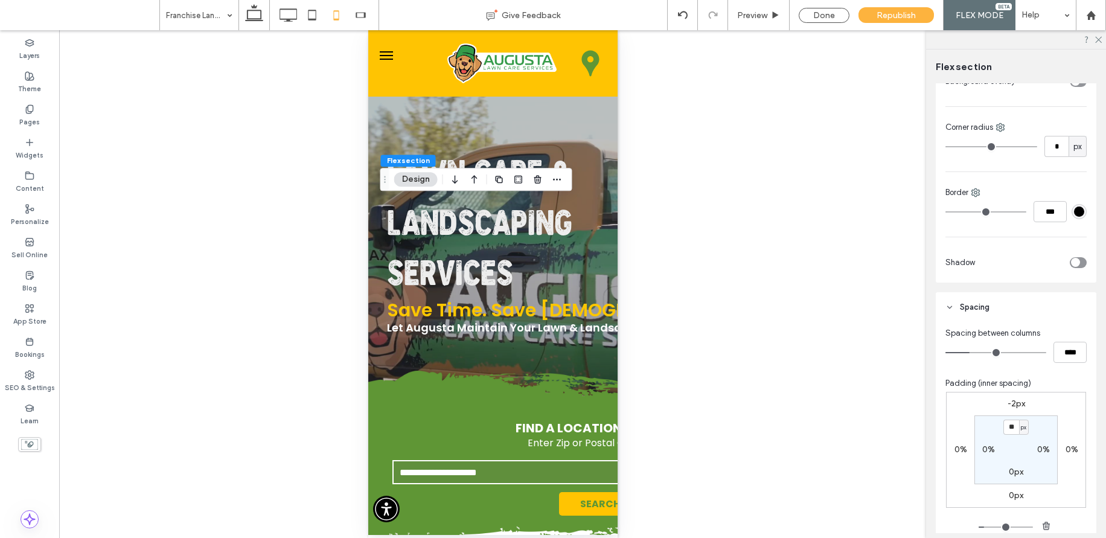
scroll to position [338, 0]
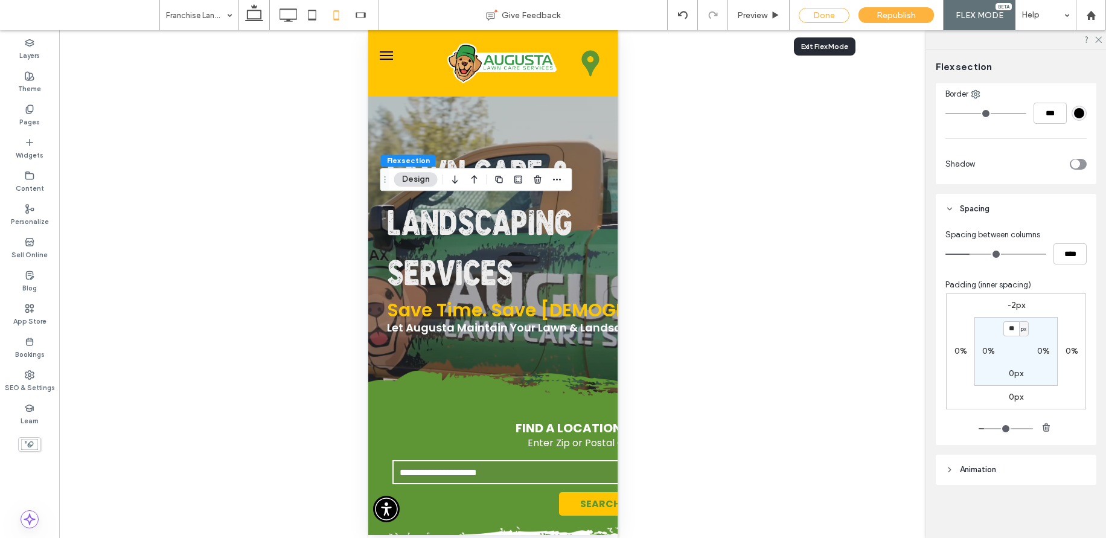
click at [818, 13] on div "Done" at bounding box center [823, 15] width 51 height 15
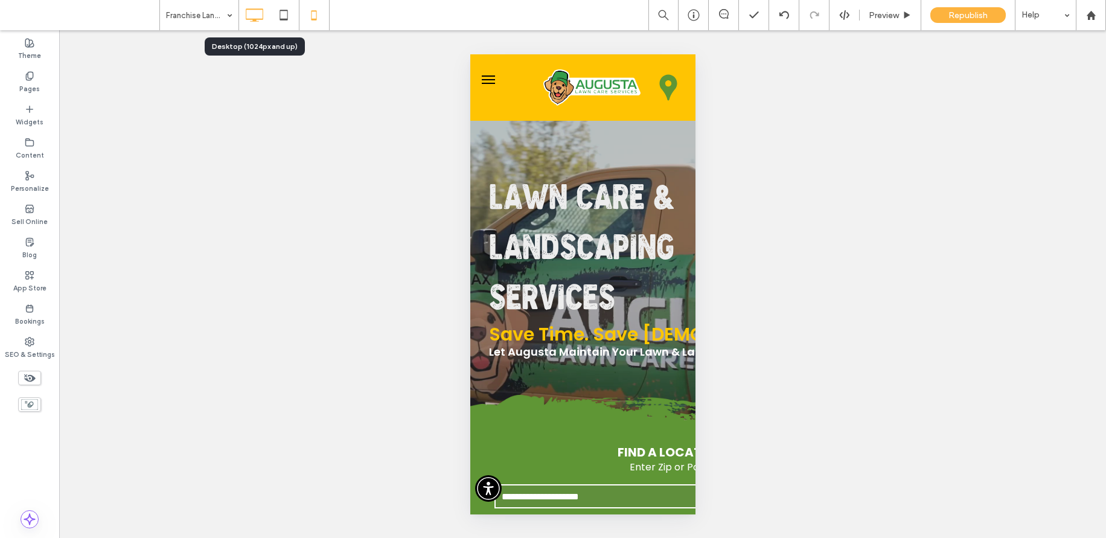
click at [252, 15] on icon at bounding box center [254, 15] width 24 height 24
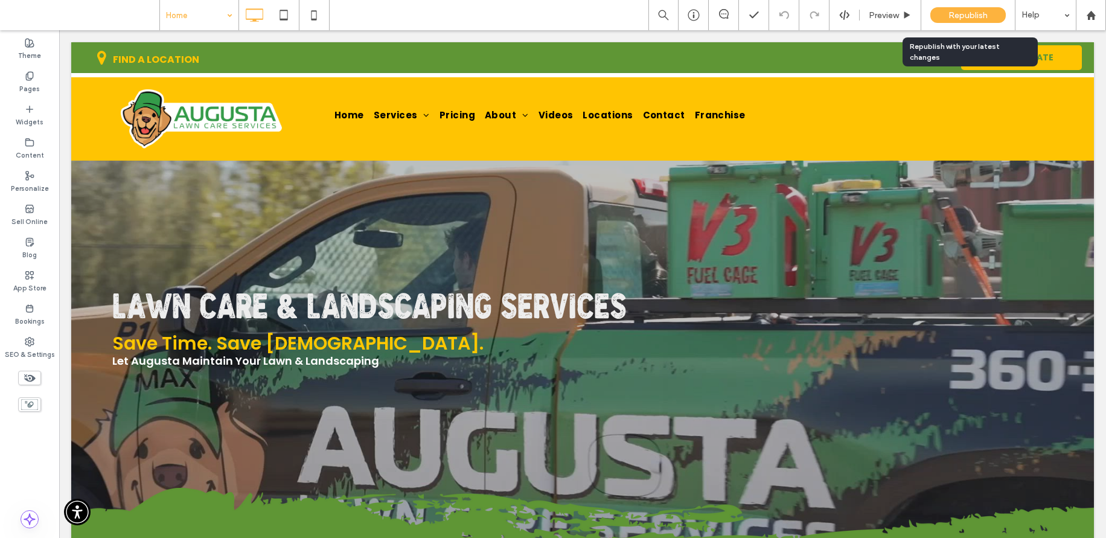
click at [943, 13] on div "Republish" at bounding box center [967, 15] width 75 height 16
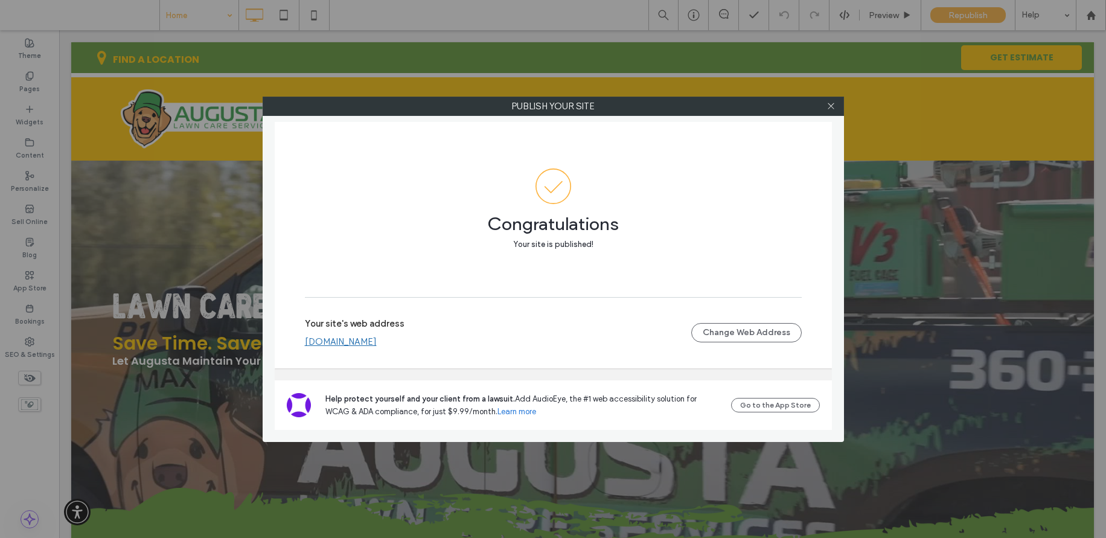
click at [377, 343] on link "www.augustalawncareservices.com" at bounding box center [341, 341] width 72 height 11
click at [832, 110] on icon at bounding box center [830, 105] width 9 height 9
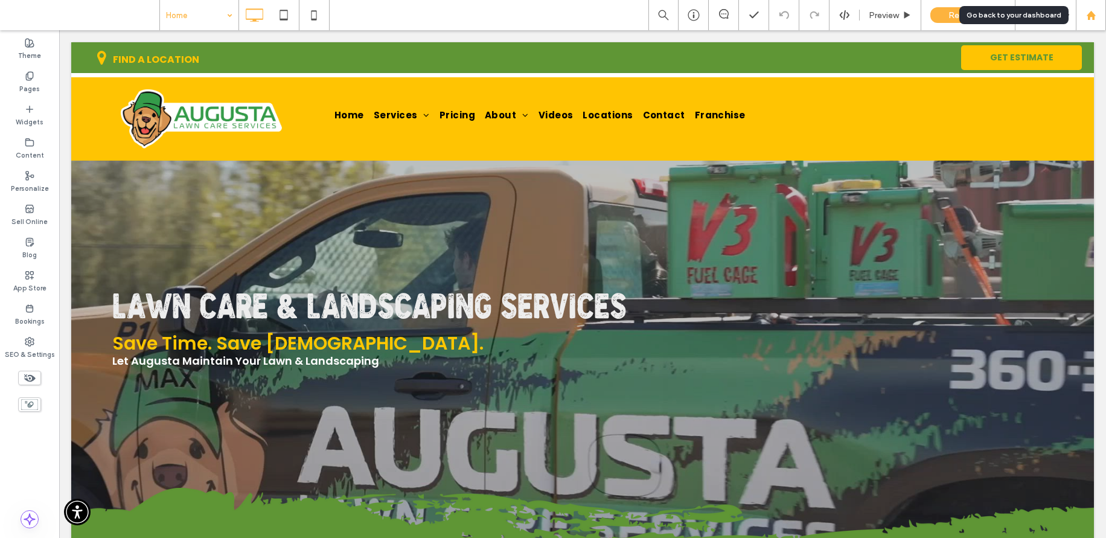
click at [985, 13] on use at bounding box center [1090, 14] width 9 height 9
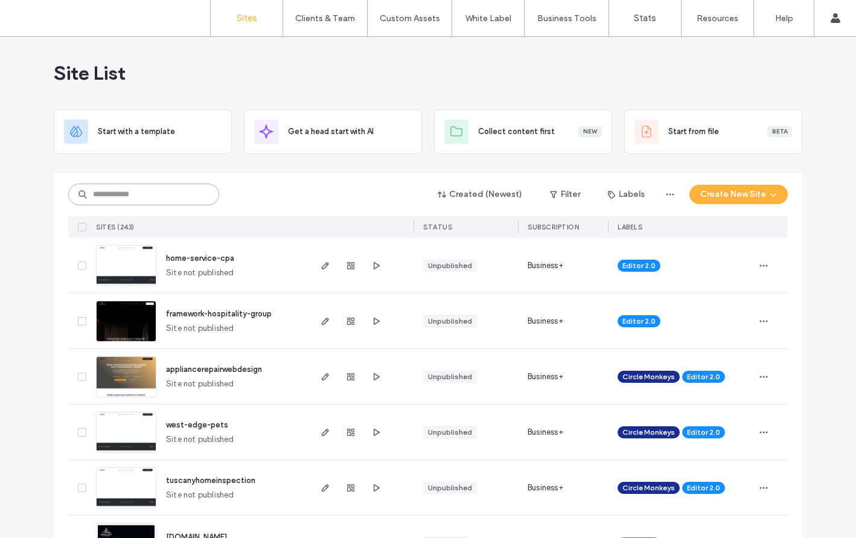
click at [115, 197] on input at bounding box center [143, 194] width 151 height 22
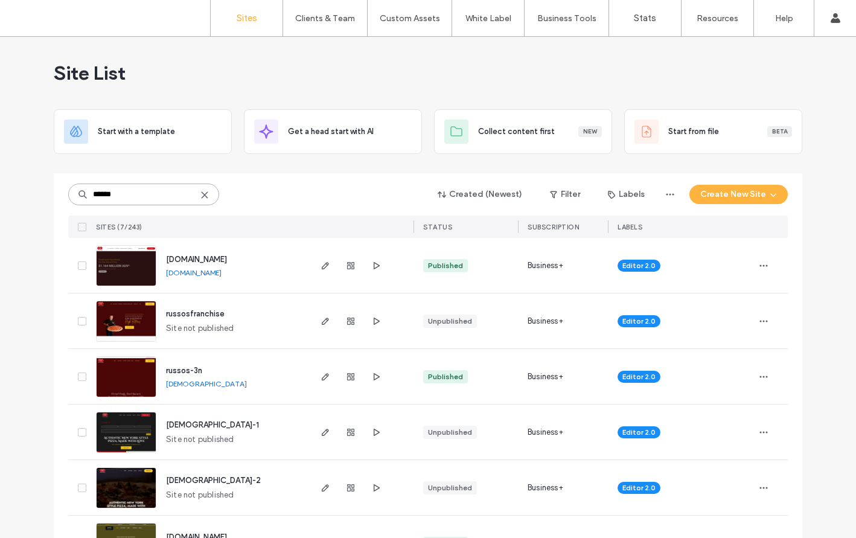
type input "******"
click at [120, 273] on img at bounding box center [126, 287] width 59 height 82
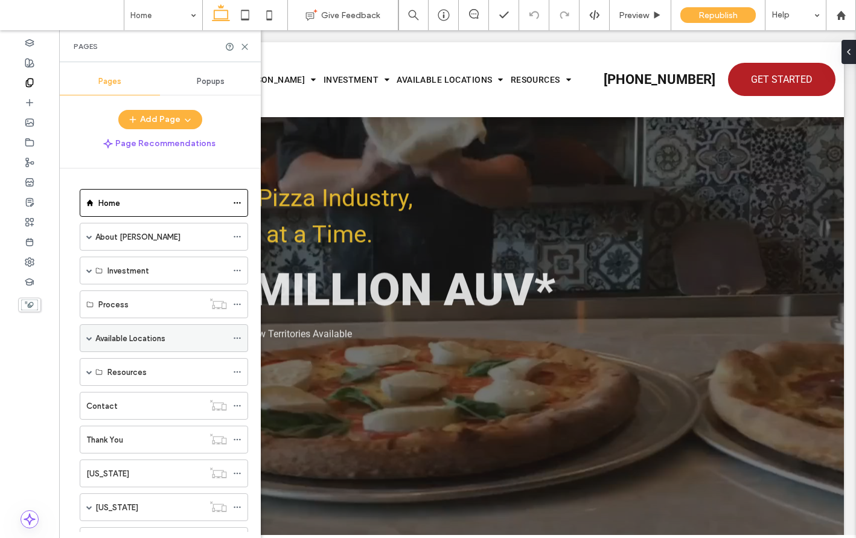
click at [111, 331] on label "Available Locations" at bounding box center [130, 338] width 70 height 21
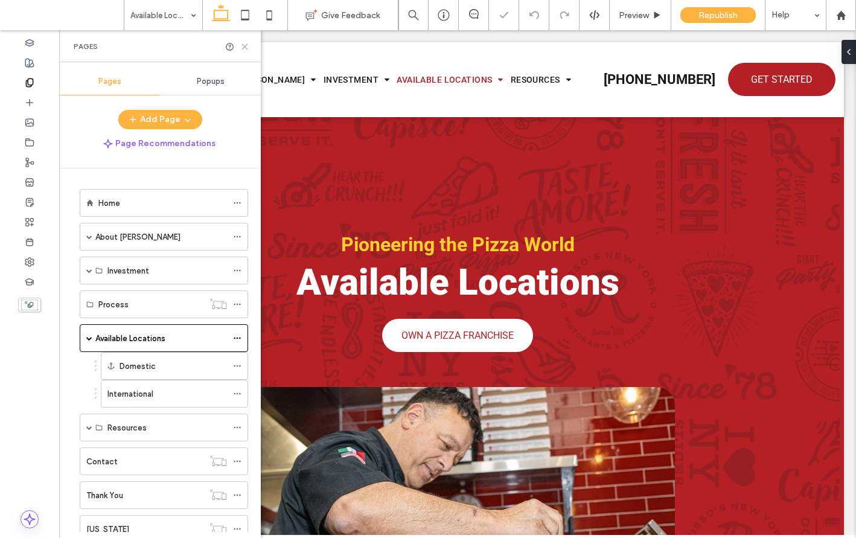
click at [242, 46] on icon at bounding box center [244, 46] width 9 height 9
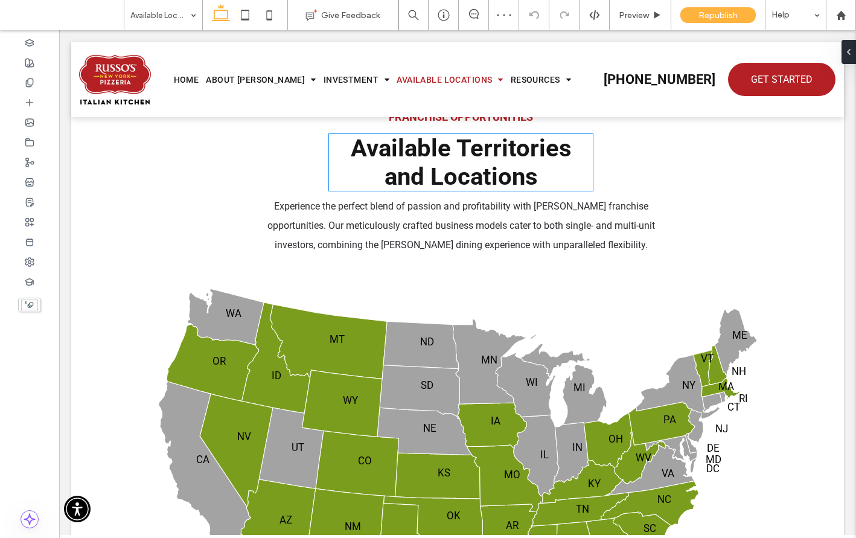
scroll to position [812, 0]
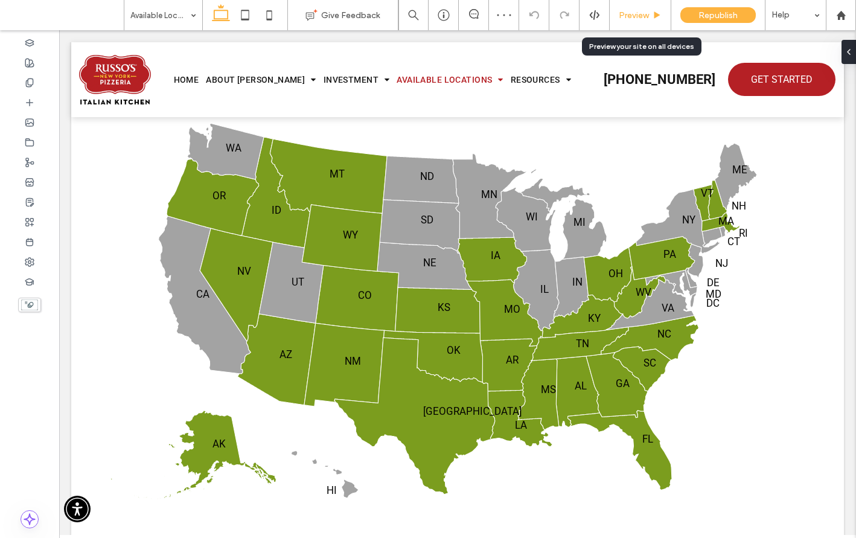
click at [633, 14] on span "Preview" at bounding box center [634, 15] width 30 height 10
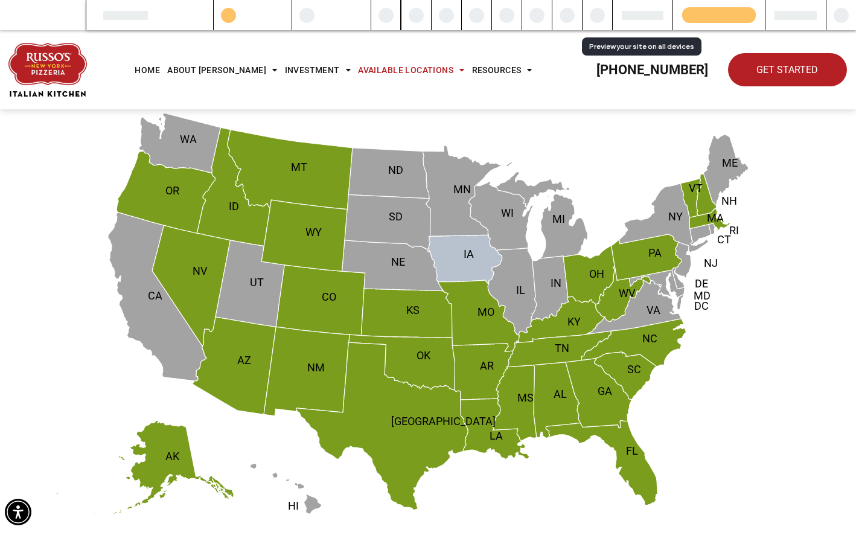
scroll to position [815, 0]
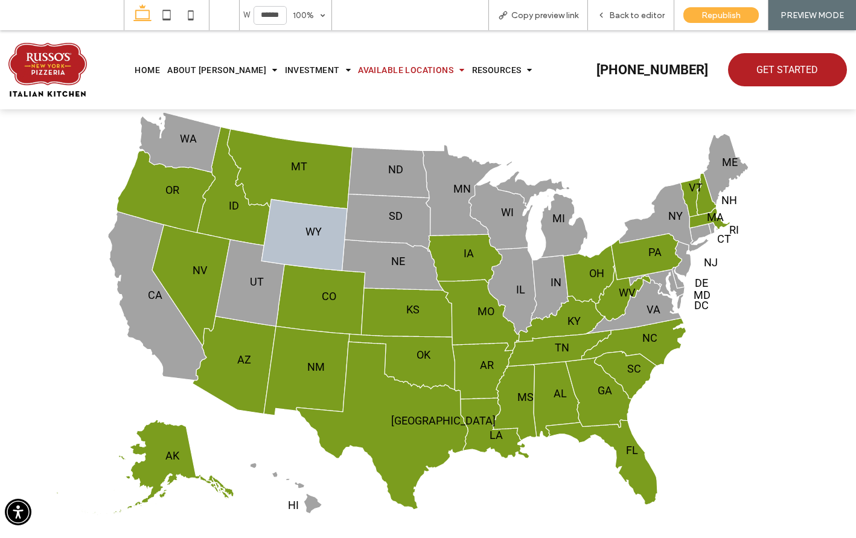
click at [319, 232] on icon at bounding box center [304, 234] width 86 height 71
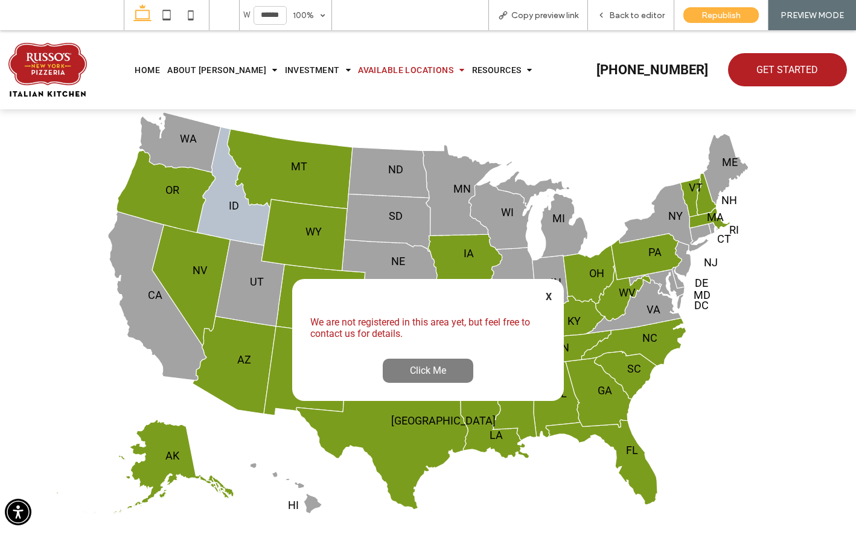
click at [243, 214] on icon at bounding box center [233, 186] width 73 height 118
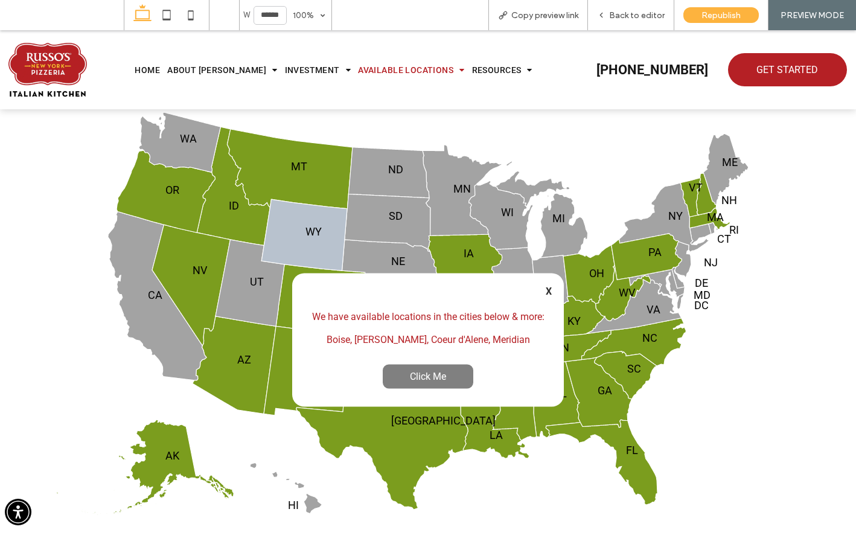
click at [266, 217] on icon at bounding box center [304, 234] width 86 height 71
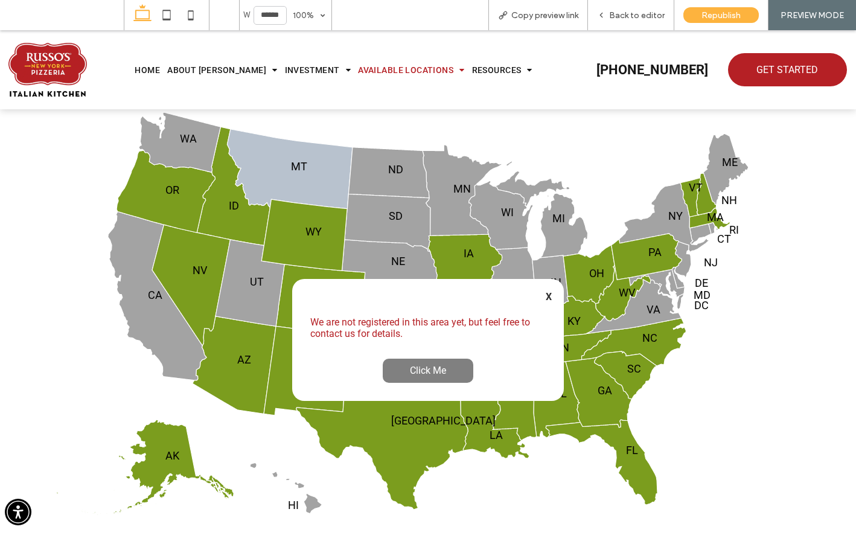
click at [273, 163] on icon at bounding box center [290, 169] width 126 height 80
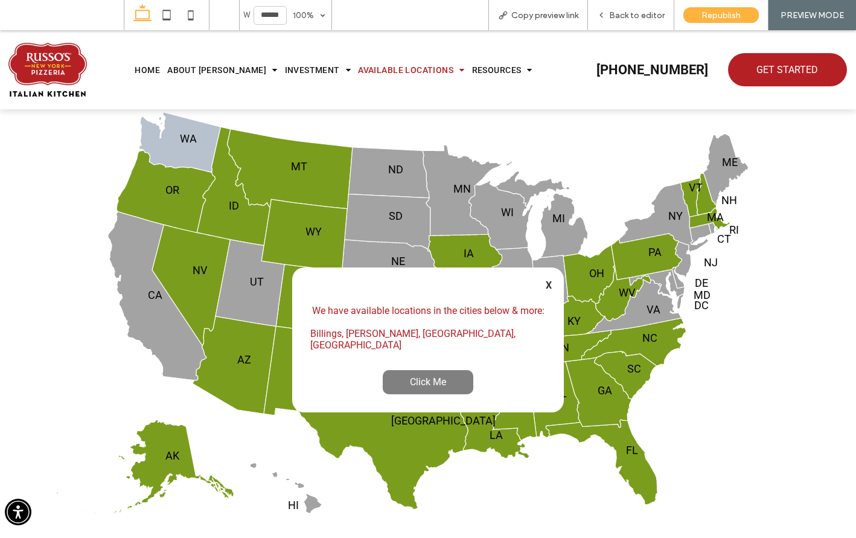
click at [182, 151] on icon at bounding box center [180, 142] width 82 height 60
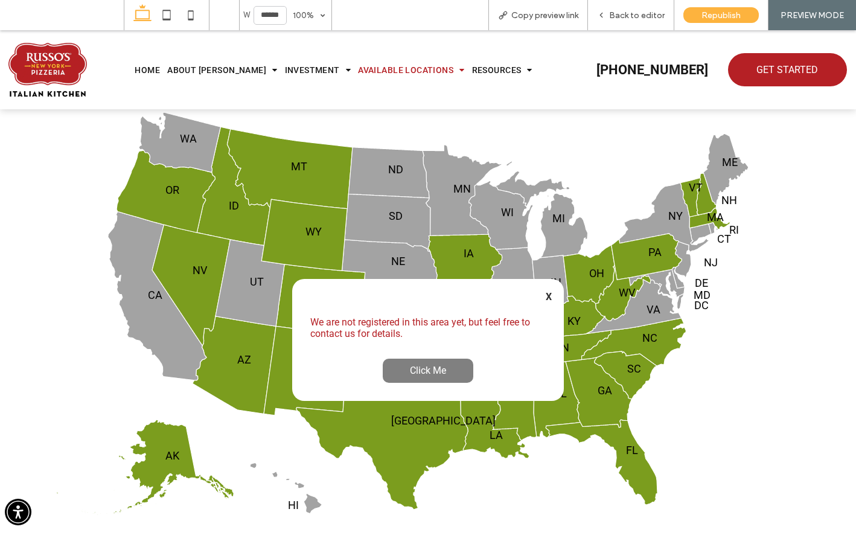
click at [167, 185] on text "OR" at bounding box center [172, 189] width 14 height 13
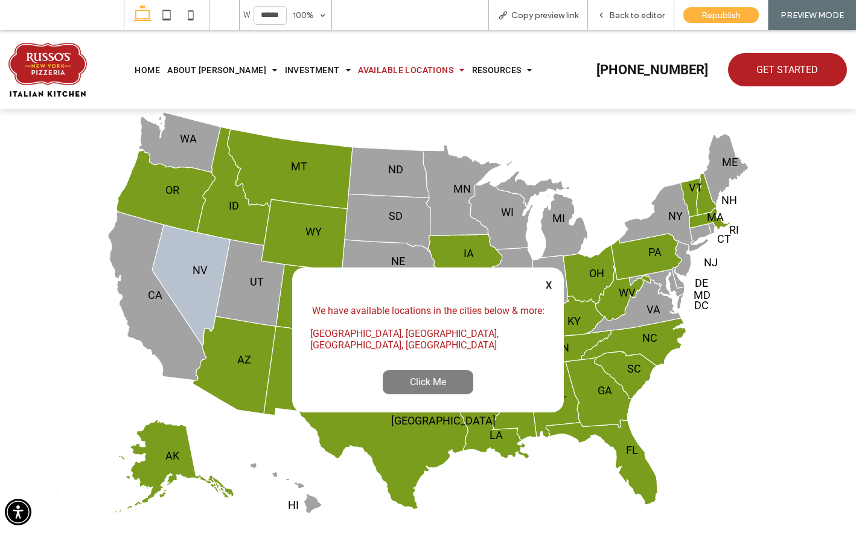
click at [174, 255] on icon at bounding box center [191, 284] width 78 height 121
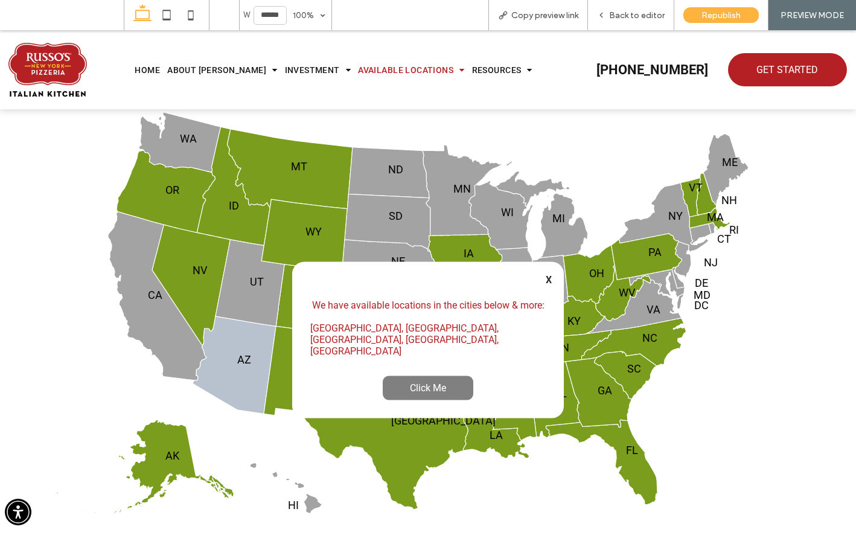
click at [212, 353] on icon at bounding box center [234, 365] width 83 height 98
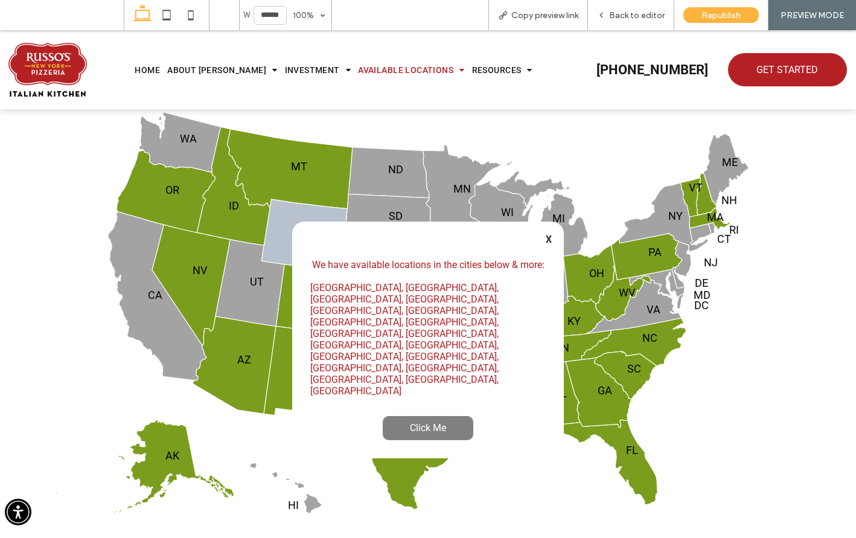
click at [291, 220] on icon at bounding box center [304, 234] width 86 height 71
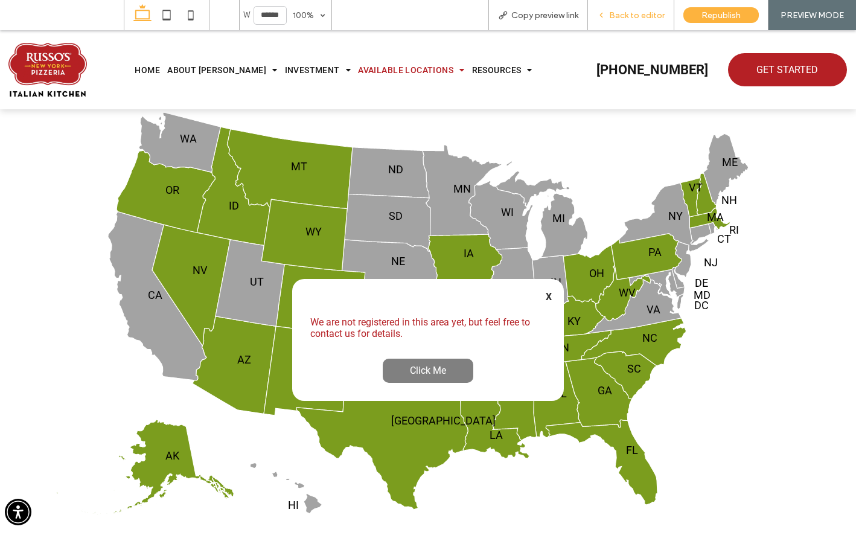
click at [630, 15] on span "Back to editor" at bounding box center [637, 15] width 56 height 10
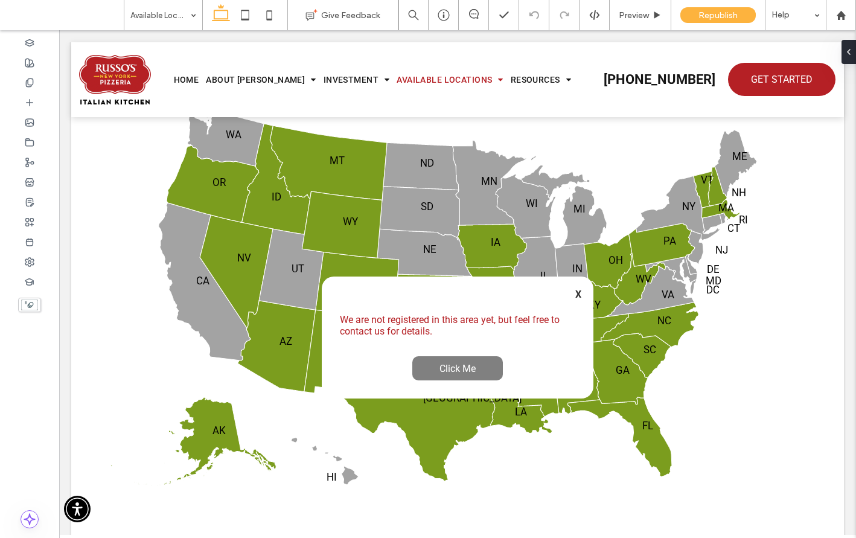
scroll to position [823, 0]
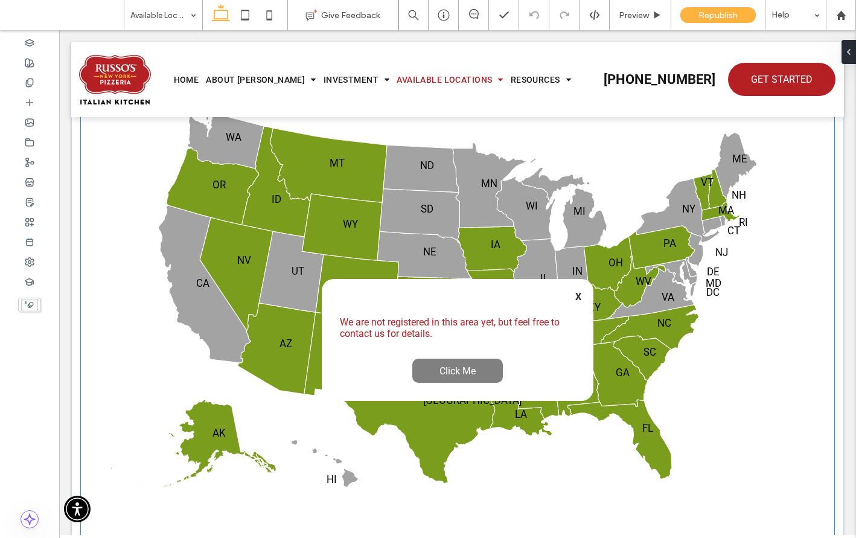
click at [348, 220] on text "WY" at bounding box center [350, 224] width 15 height 12
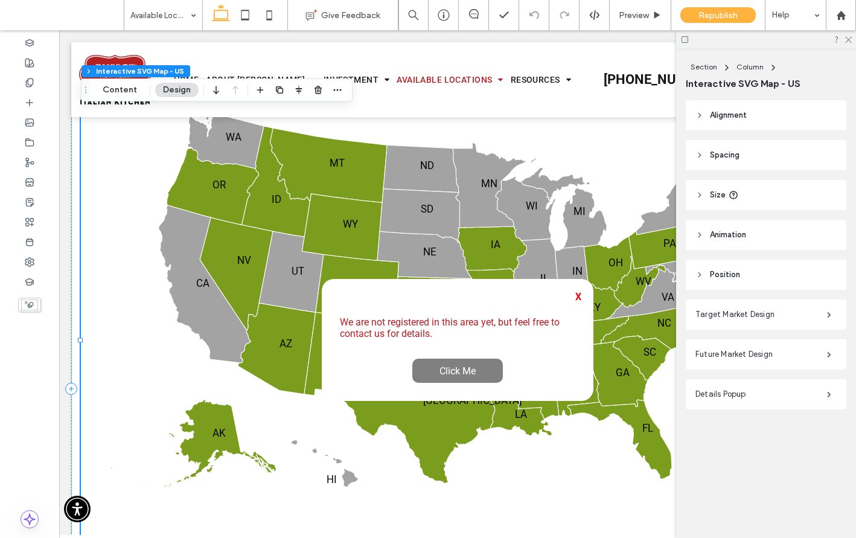
click at [575, 294] on strong "X" at bounding box center [578, 296] width 6 height 11
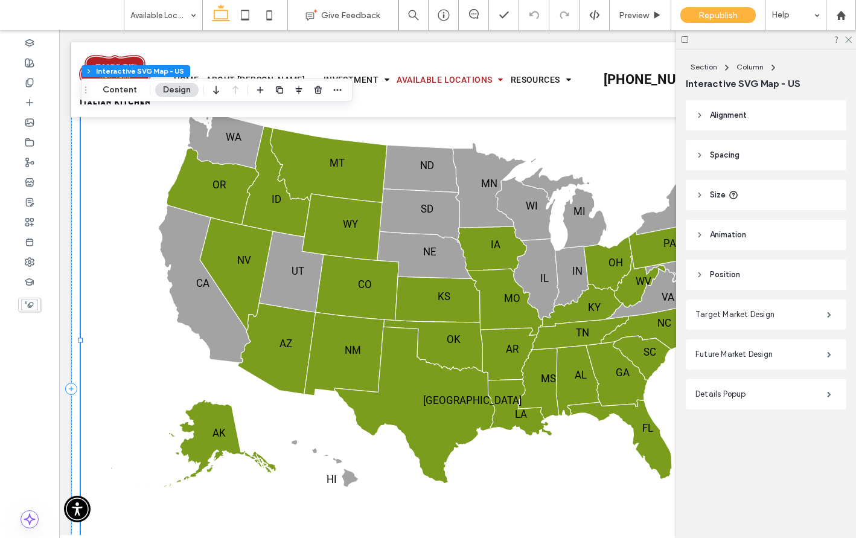
click at [344, 220] on text "WY" at bounding box center [350, 224] width 15 height 12
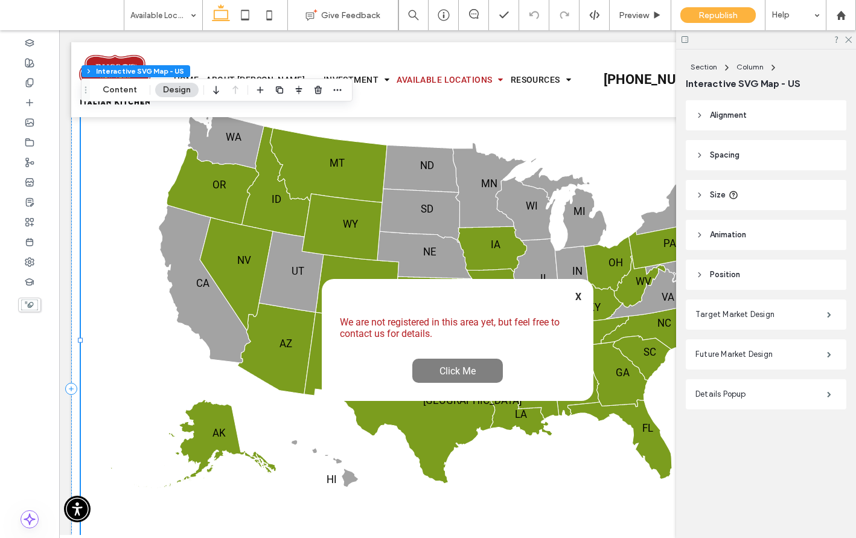
click at [344, 220] on text "WY" at bounding box center [350, 224] width 15 height 12
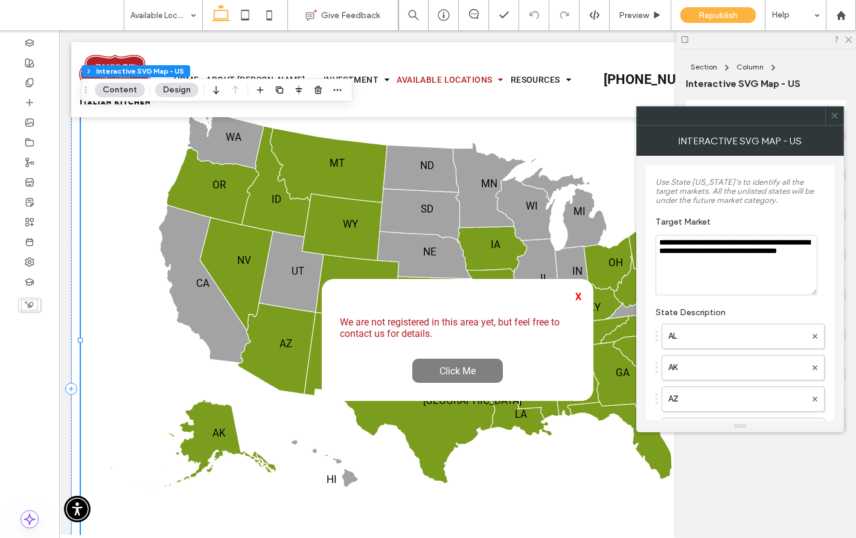
click at [575, 296] on strong "X" at bounding box center [578, 296] width 6 height 11
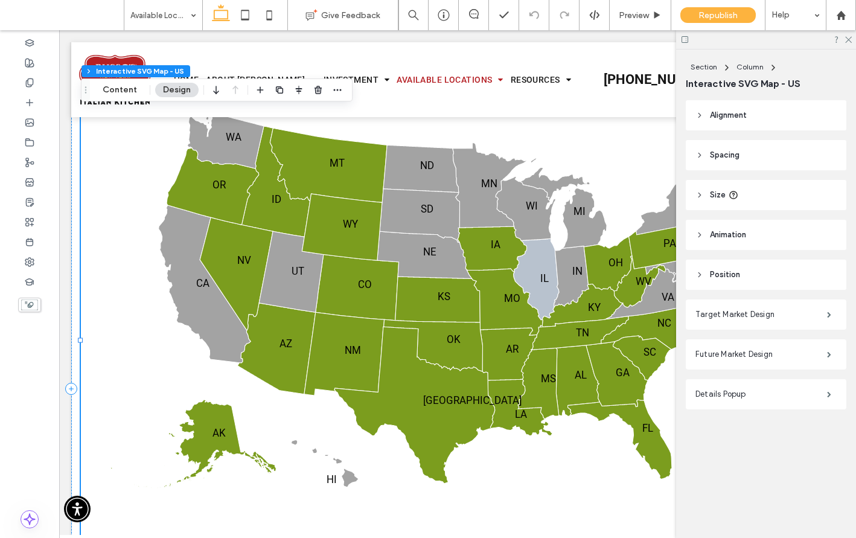
click at [530, 278] on icon at bounding box center [537, 278] width 46 height 81
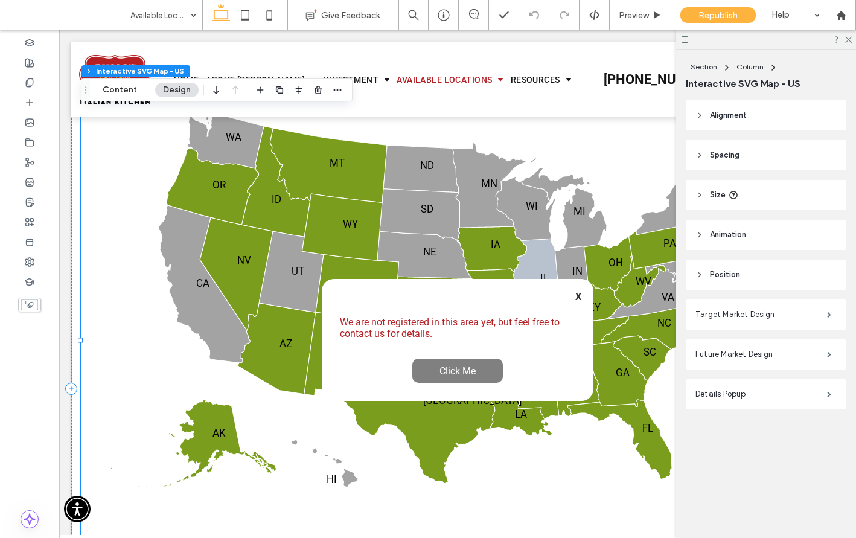
click at [530, 279] on div "We are not registered in this area yet, but feel free to contact us for details…" at bounding box center [458, 340] width 272 height 122
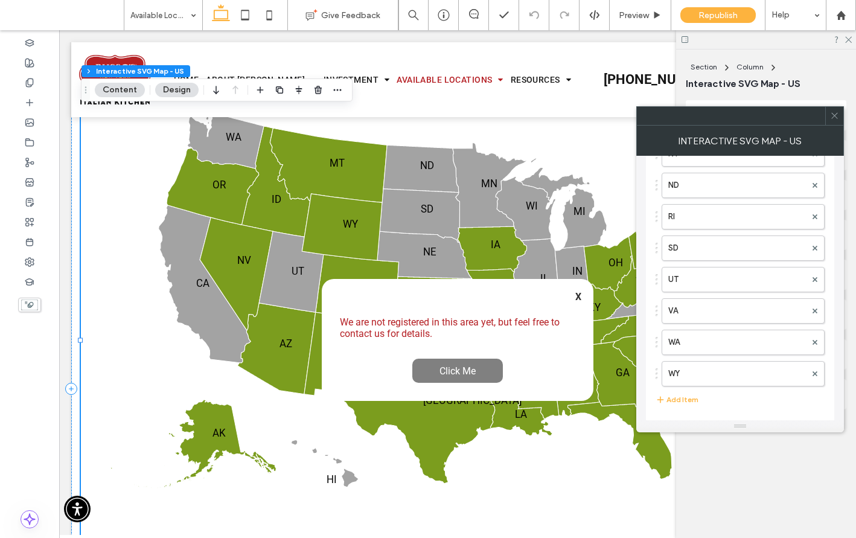
scroll to position [1448, 0]
click at [706, 358] on label "WY" at bounding box center [737, 363] width 138 height 24
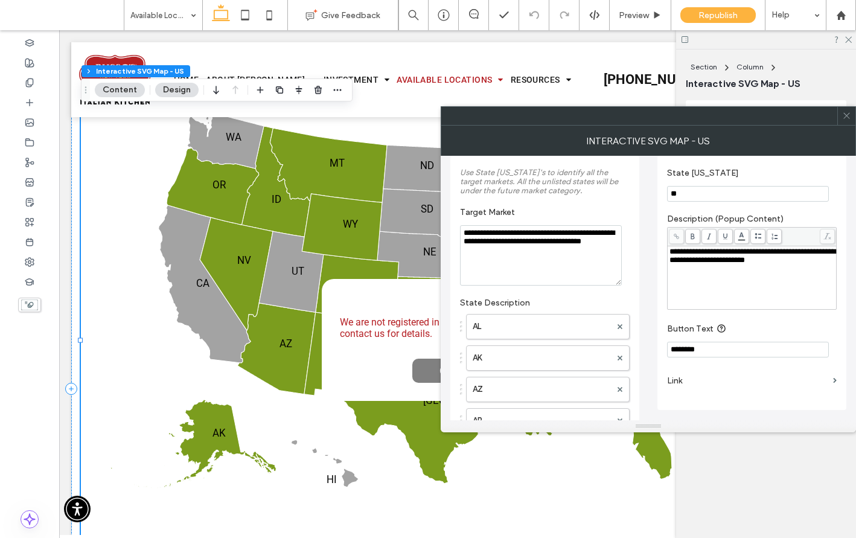
scroll to position [0, 0]
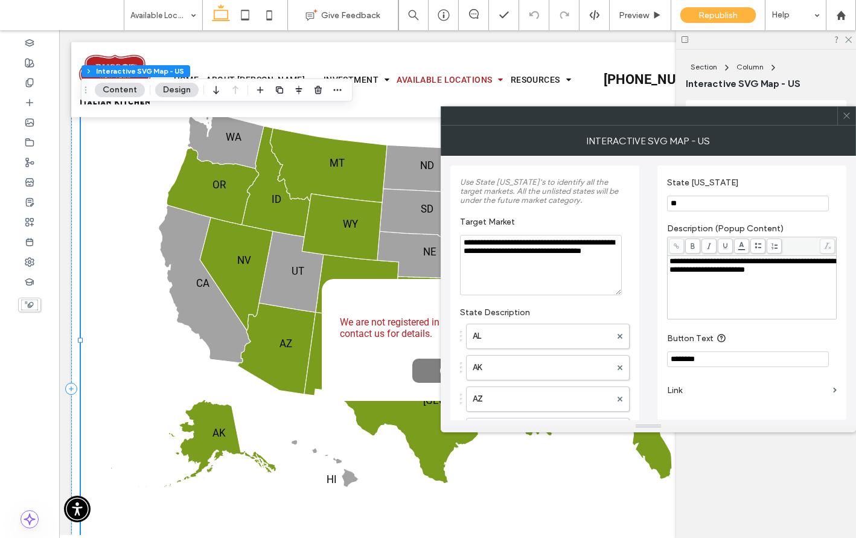
click at [839, 113] on div at bounding box center [846, 116] width 18 height 18
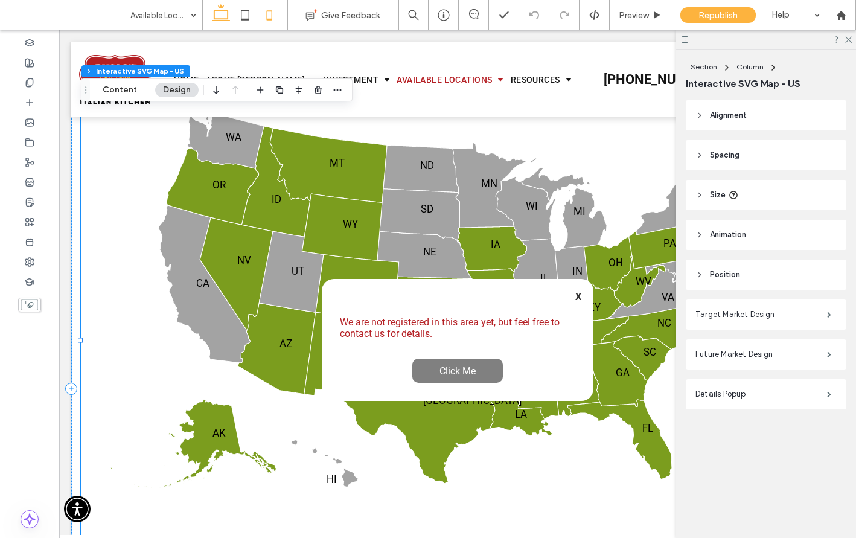
click at [264, 21] on icon at bounding box center [269, 15] width 24 height 24
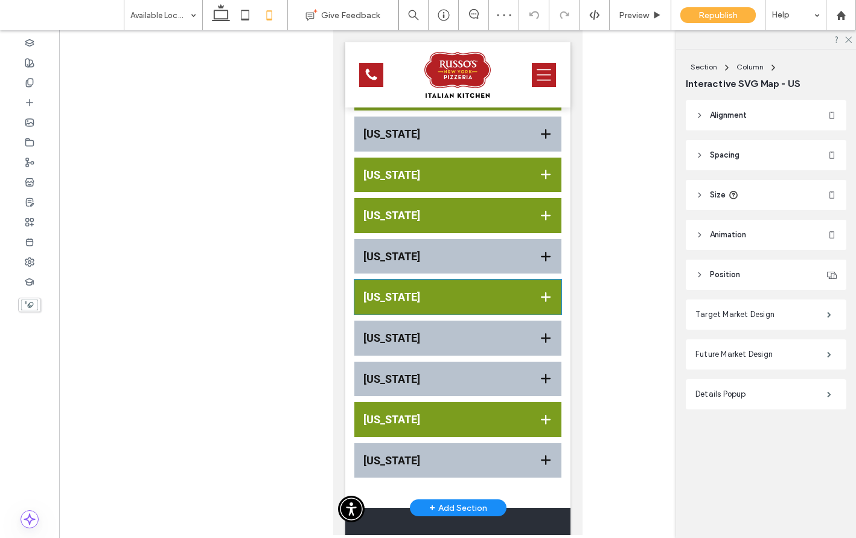
scroll to position [2241, 0]
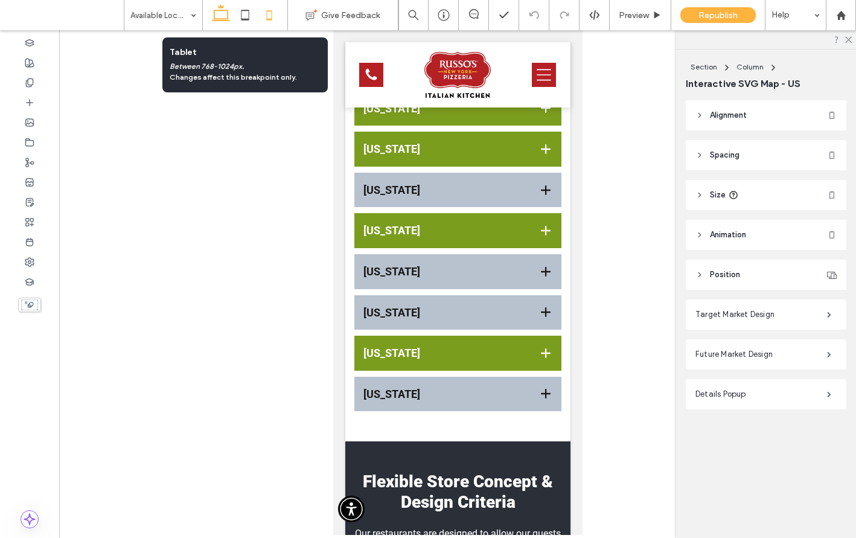
click at [232, 18] on div at bounding box center [245, 15] width 86 height 30
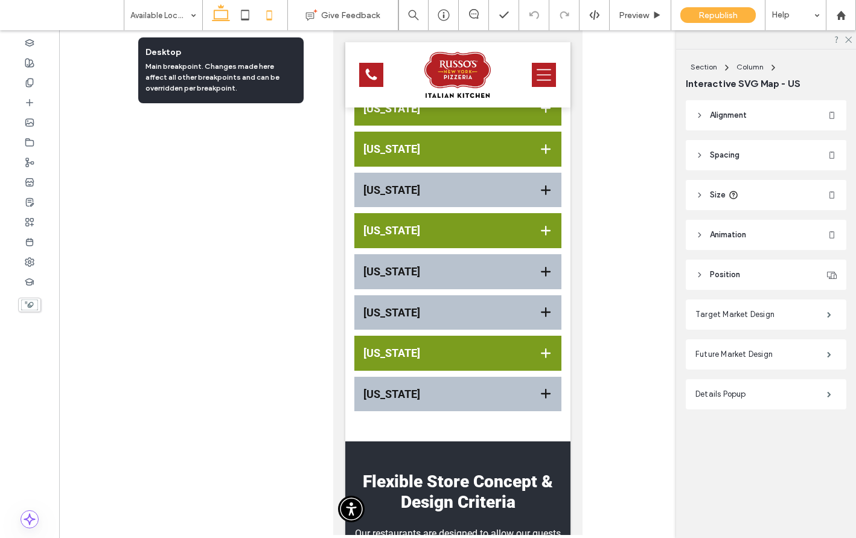
click at [227, 16] on use at bounding box center [221, 12] width 18 height 17
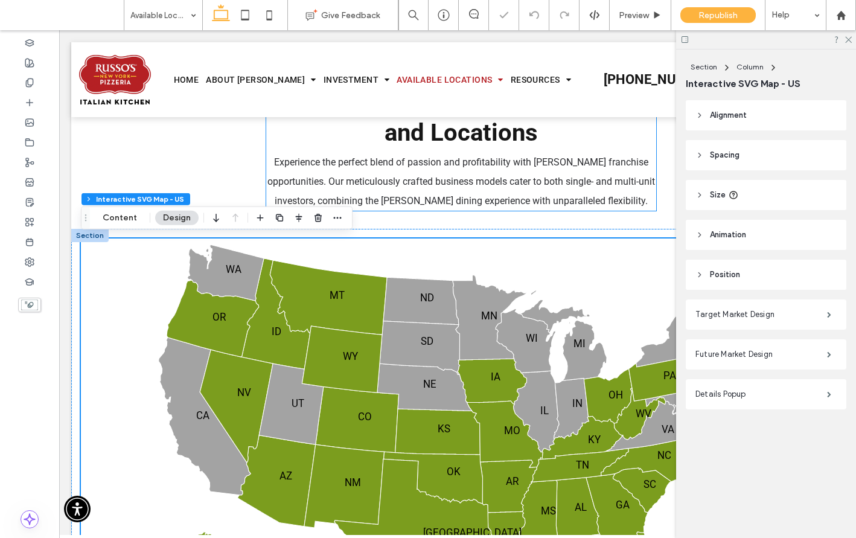
scroll to position [723, 0]
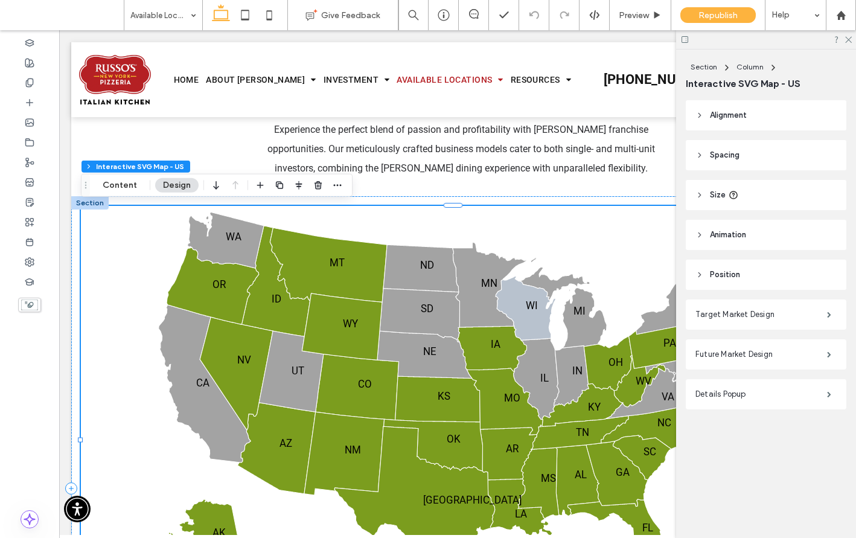
click at [533, 290] on icon at bounding box center [525, 308] width 60 height 64
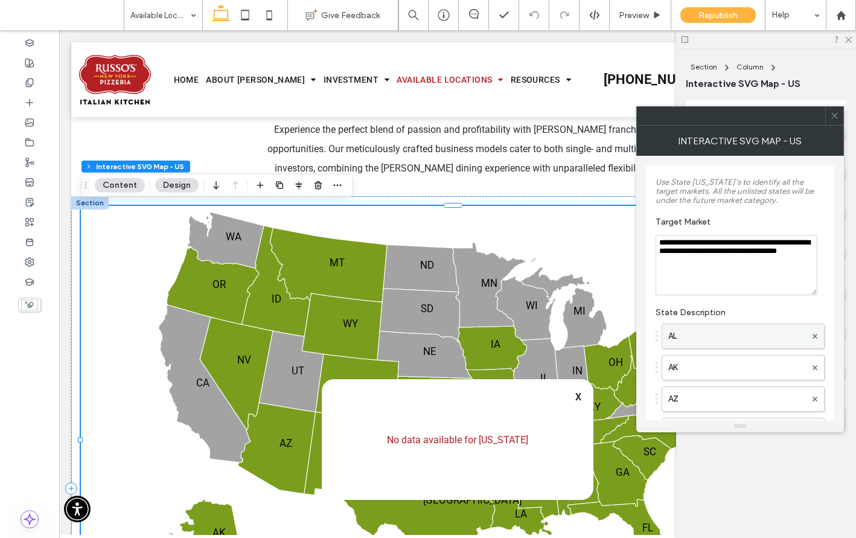
click at [679, 325] on label "AL" at bounding box center [737, 336] width 138 height 24
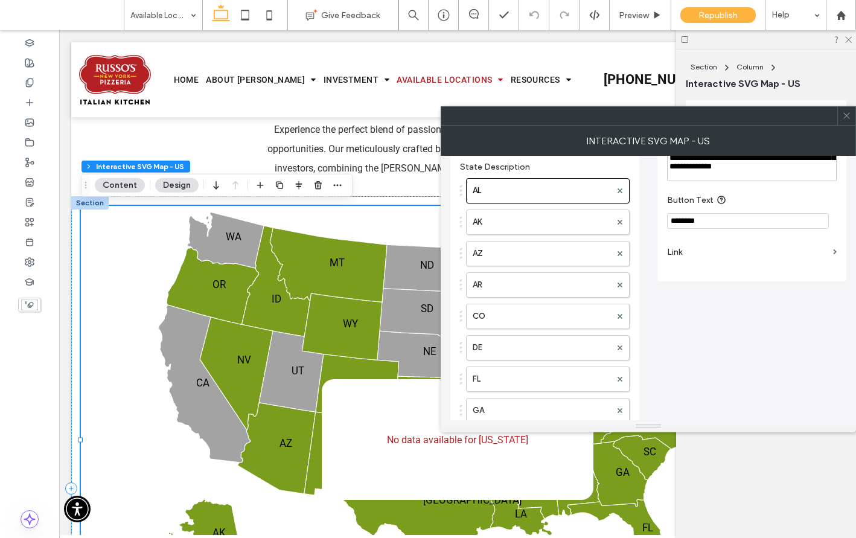
scroll to position [143, 0]
click at [688, 266] on label "Link" at bounding box center [747, 254] width 161 height 22
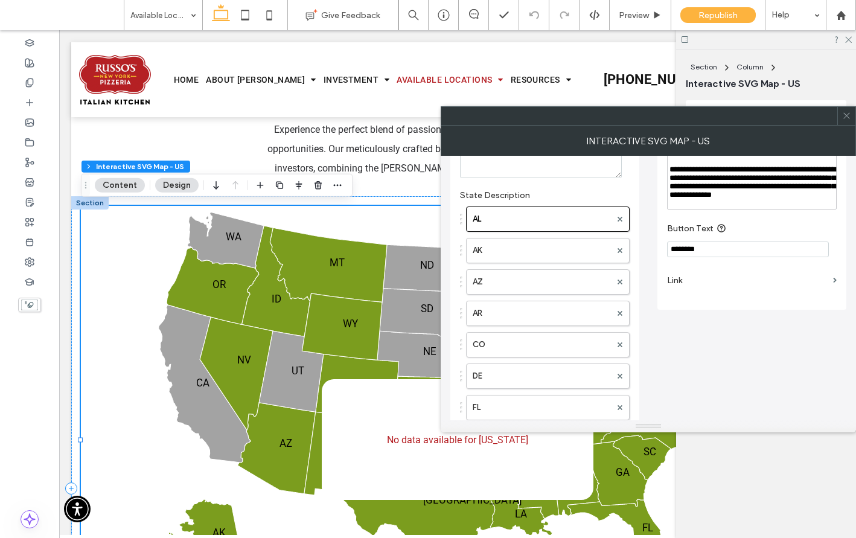
scroll to position [115, 0]
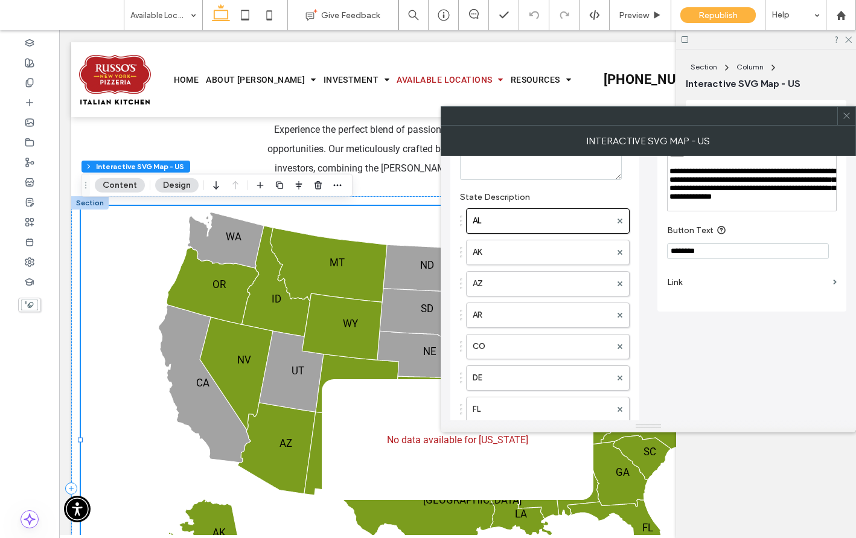
click at [688, 259] on input "********" at bounding box center [748, 251] width 162 height 16
type input "*"
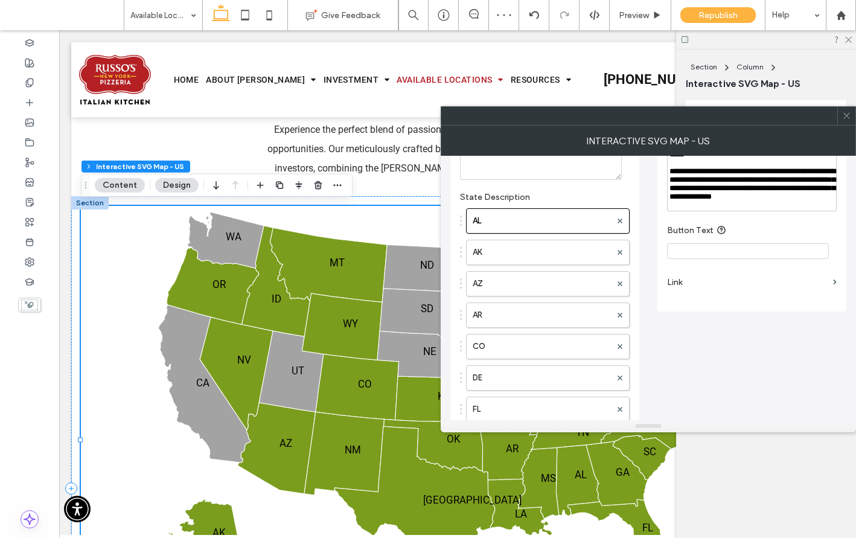
click at [764, 235] on section "Button Text" at bounding box center [752, 241] width 170 height 48
click at [698, 259] on input "Button Text" at bounding box center [748, 251] width 162 height 16
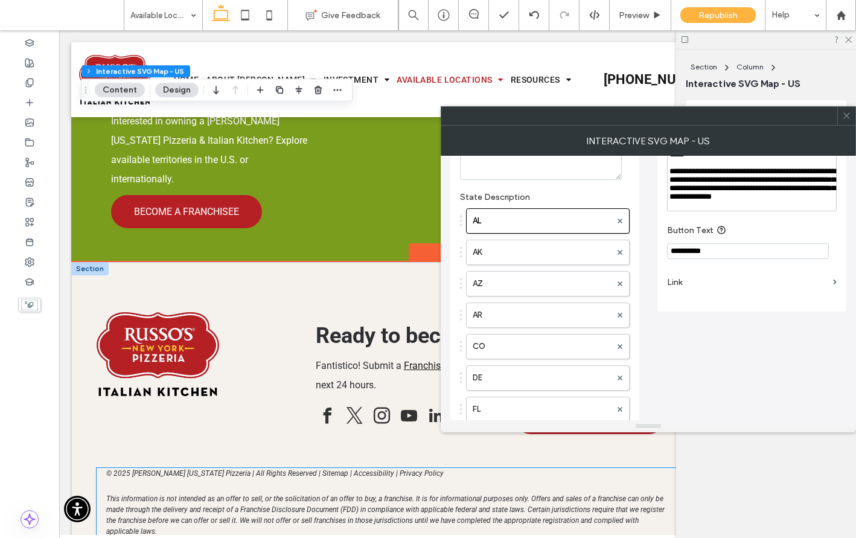
scroll to position [2856, 0]
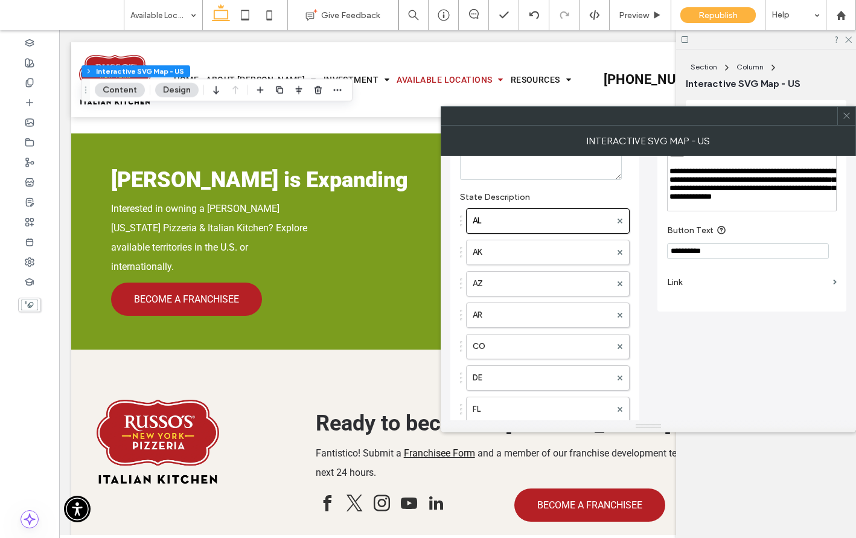
click at [686, 259] on input "**********" at bounding box center [748, 251] width 162 height 16
type input "**********"
click at [826, 293] on label "Link" at bounding box center [747, 282] width 161 height 22
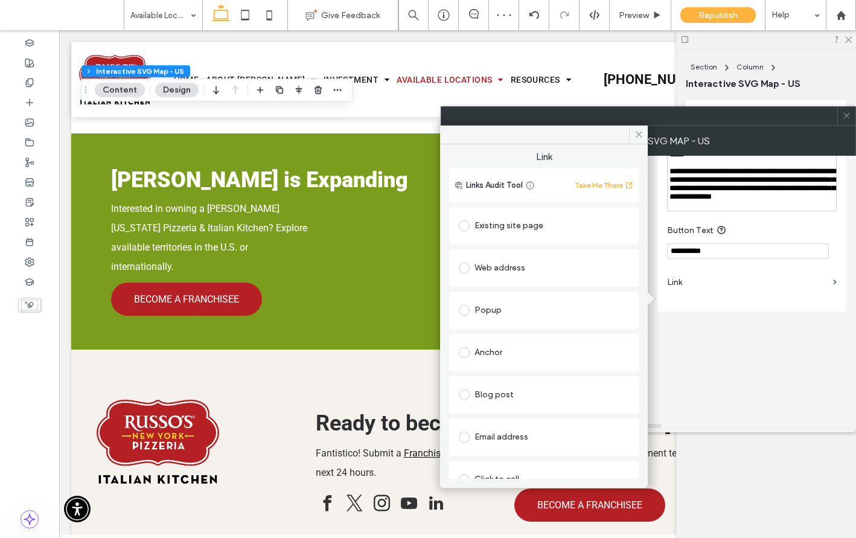
click at [524, 226] on div "Existing site page" at bounding box center [544, 225] width 170 height 19
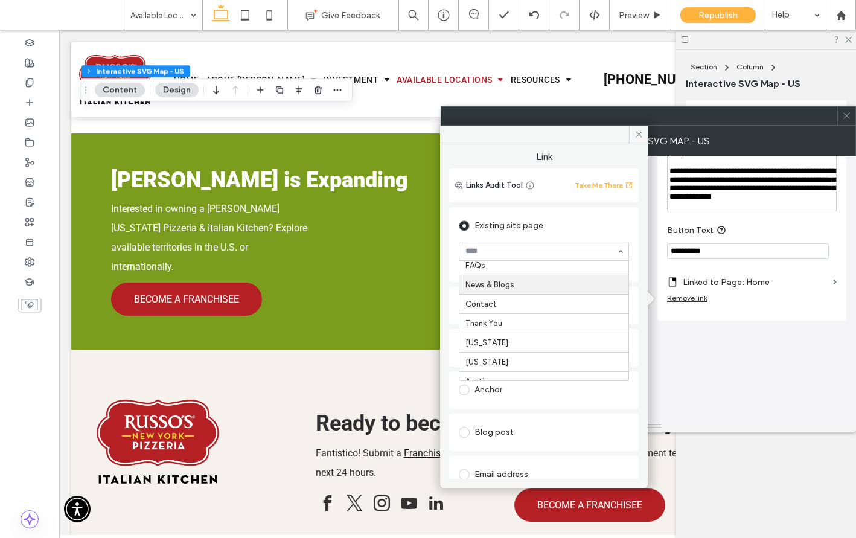
scroll to position [208, 0]
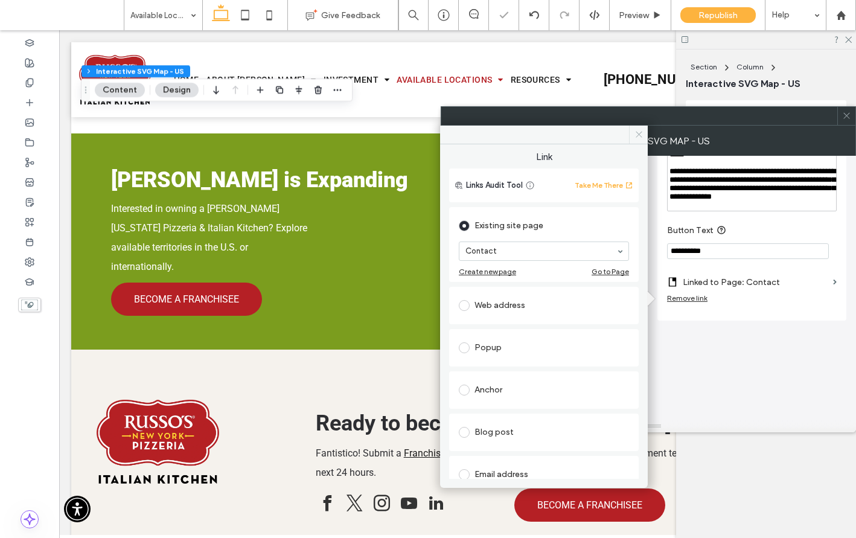
click at [636, 136] on icon at bounding box center [638, 134] width 9 height 9
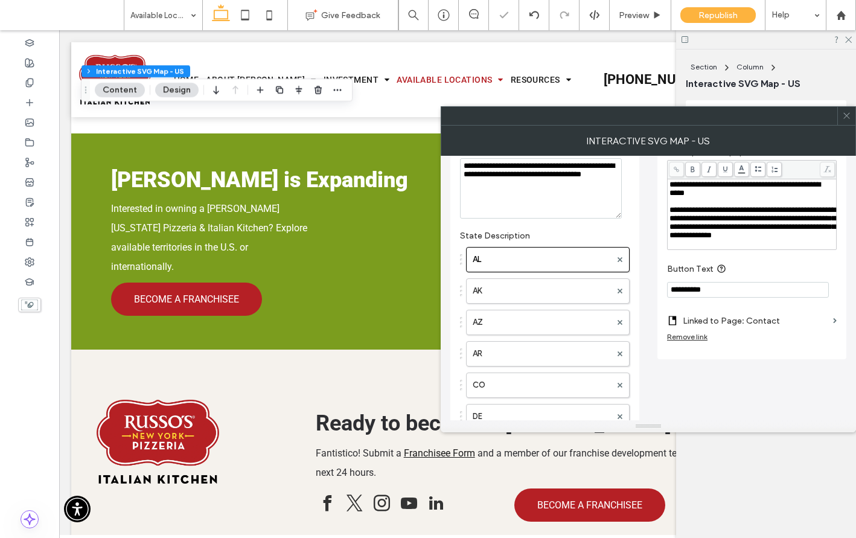
scroll to position [0, 0]
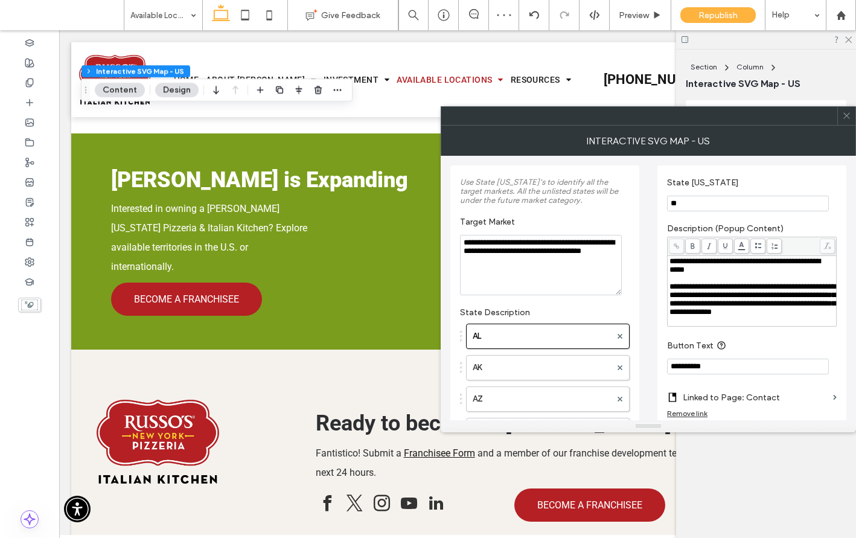
click at [845, 121] on span at bounding box center [846, 116] width 9 height 18
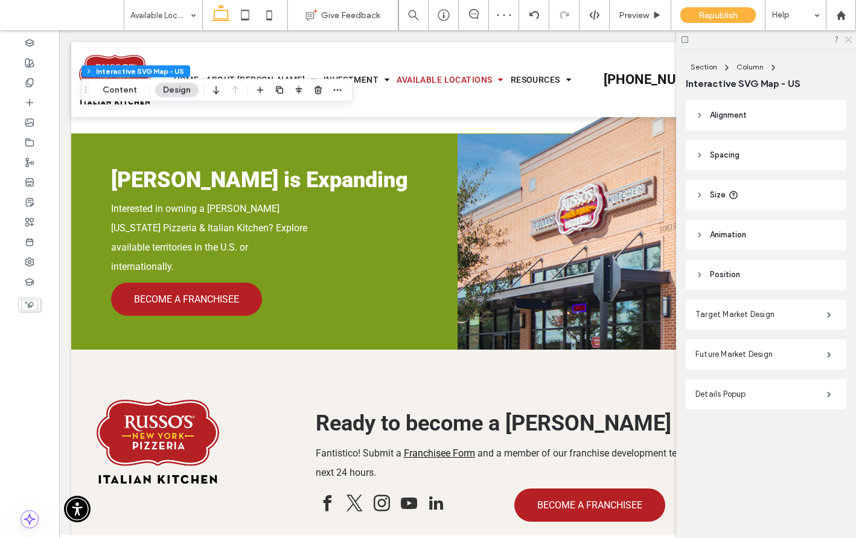
drag, startPoint x: 849, startPoint y: 40, endPoint x: 635, endPoint y: 15, distance: 215.7
click at [849, 40] on icon at bounding box center [848, 39] width 8 height 8
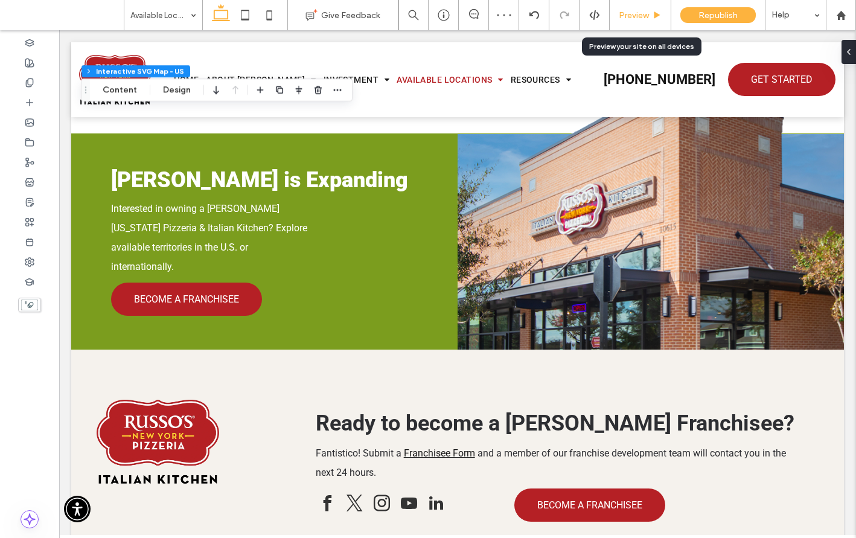
drag, startPoint x: 648, startPoint y: 16, endPoint x: 622, endPoint y: 4, distance: 28.4
click at [648, 16] on span "Preview" at bounding box center [634, 15] width 30 height 10
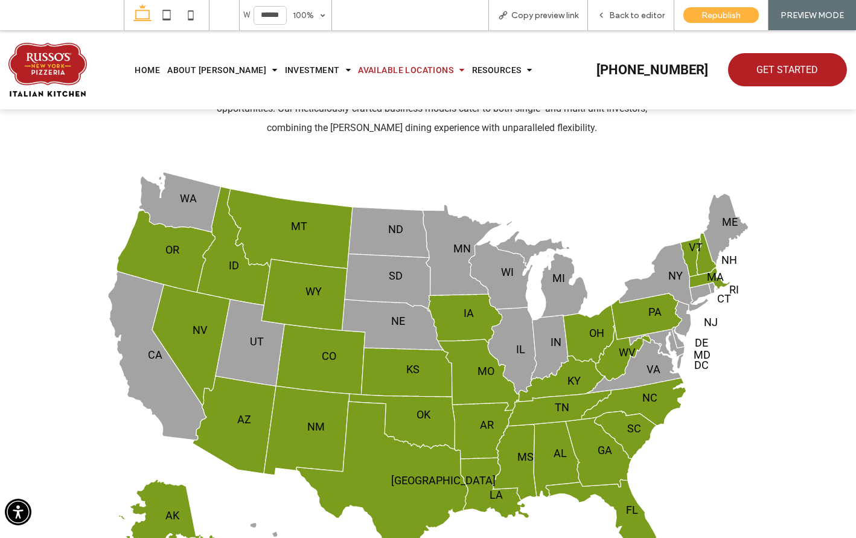
scroll to position [791, 0]
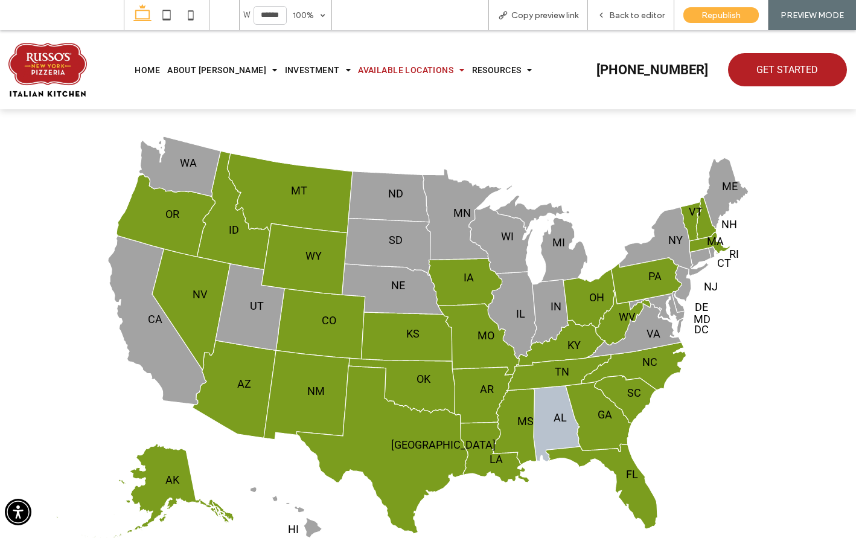
click at [545, 400] on icon at bounding box center [556, 424] width 47 height 76
click at [638, 24] on div "Back to editor" at bounding box center [631, 15] width 86 height 30
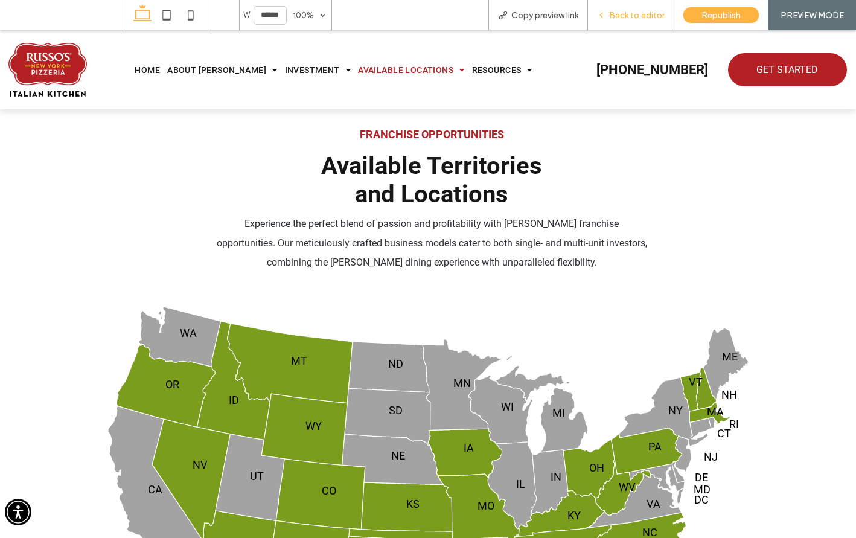
click at [633, 14] on span "Back to editor" at bounding box center [637, 15] width 56 height 10
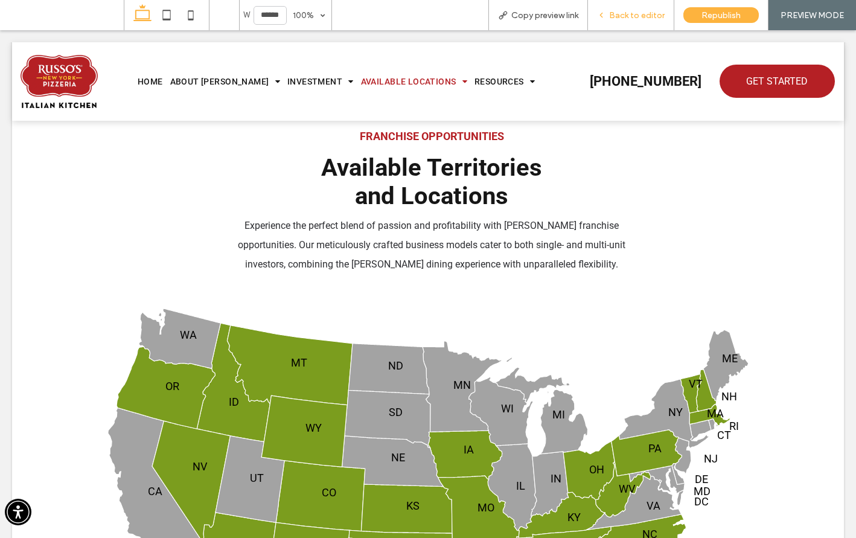
scroll to position [628, 0]
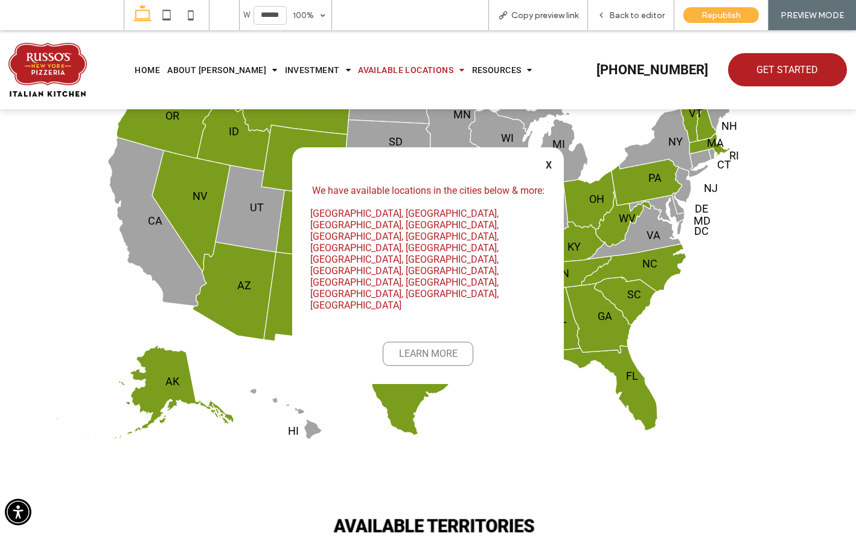
click at [433, 348] on span "LEARN MORE" at bounding box center [428, 353] width 59 height 11
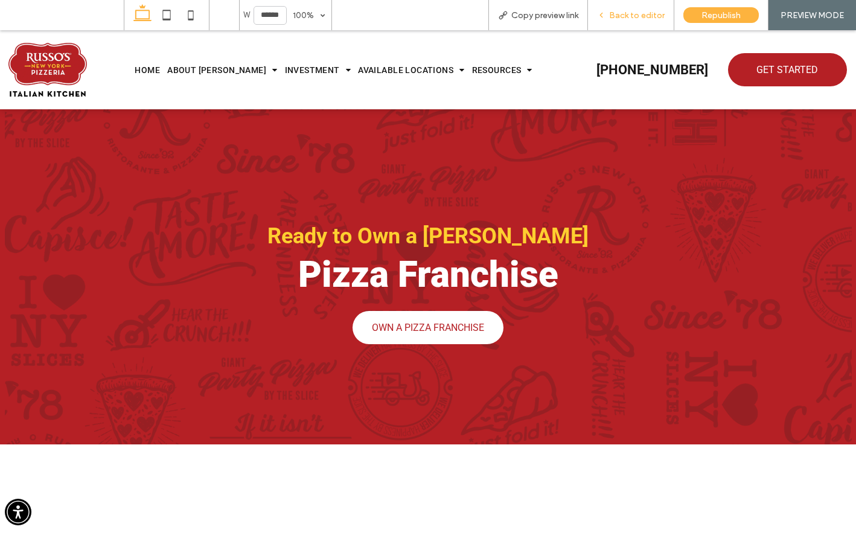
click at [599, 17] on icon at bounding box center [601, 15] width 8 height 8
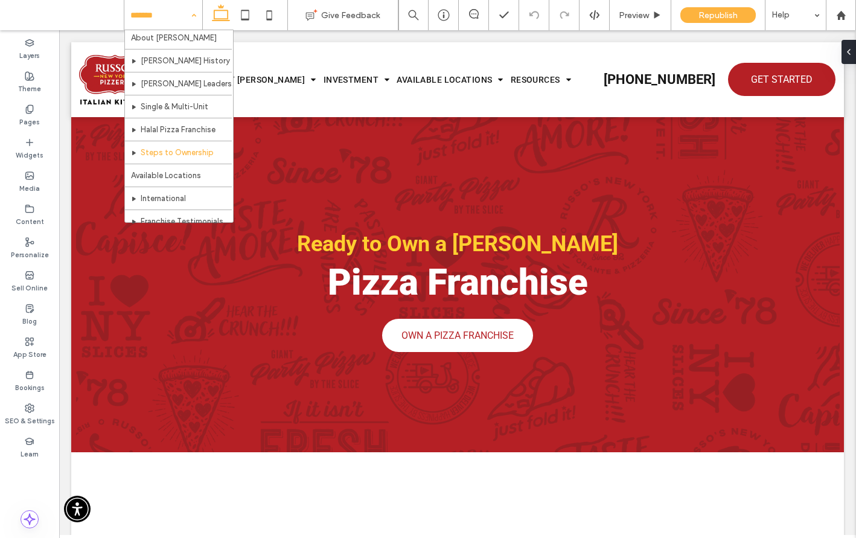
scroll to position [29, 0]
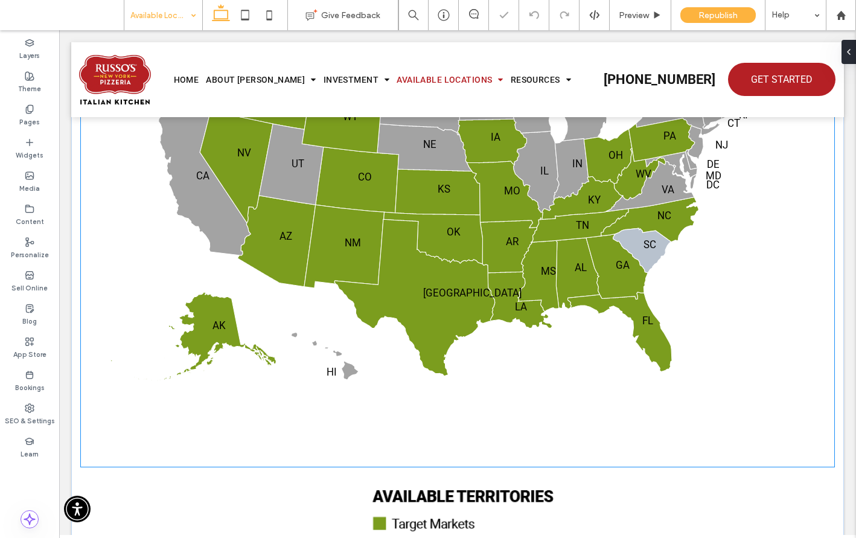
scroll to position [934, 0]
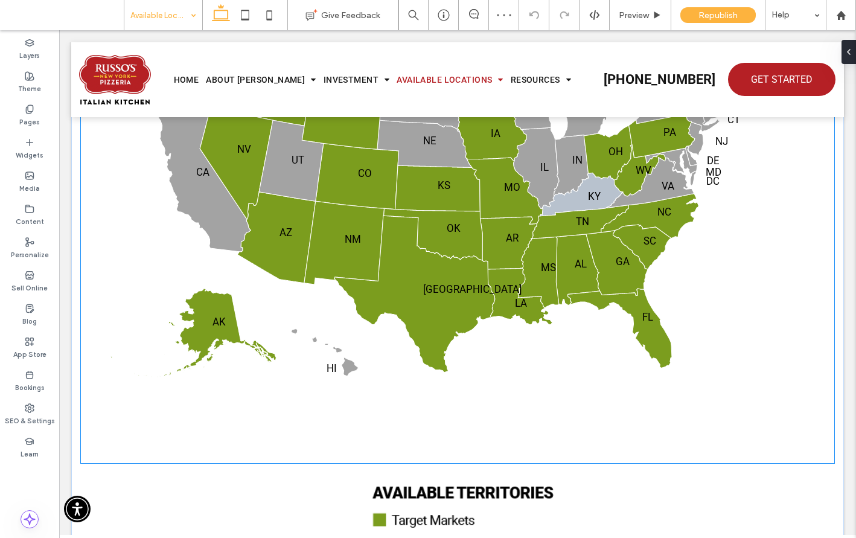
click at [587, 201] on icon at bounding box center [581, 194] width 83 height 43
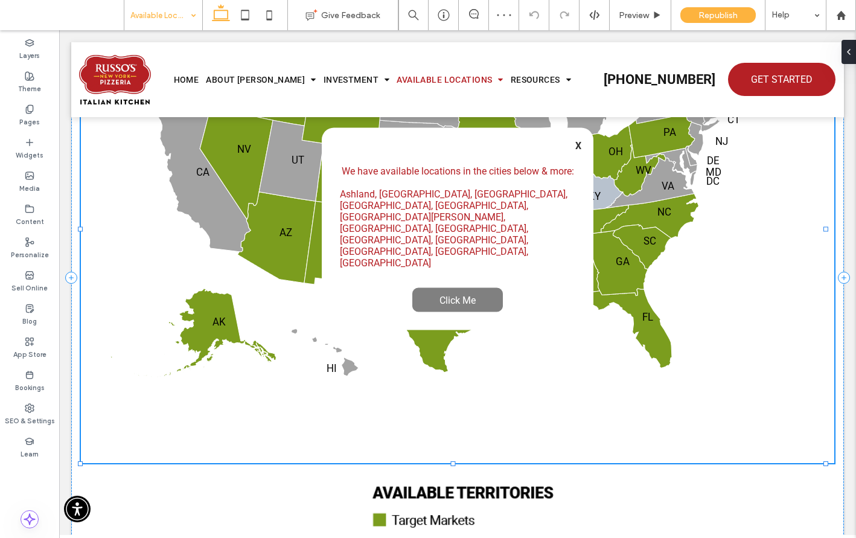
click at [587, 201] on div "We have available locations in the cities below & more: [GEOGRAPHIC_DATA], [GEO…" at bounding box center [458, 229] width 272 height 202
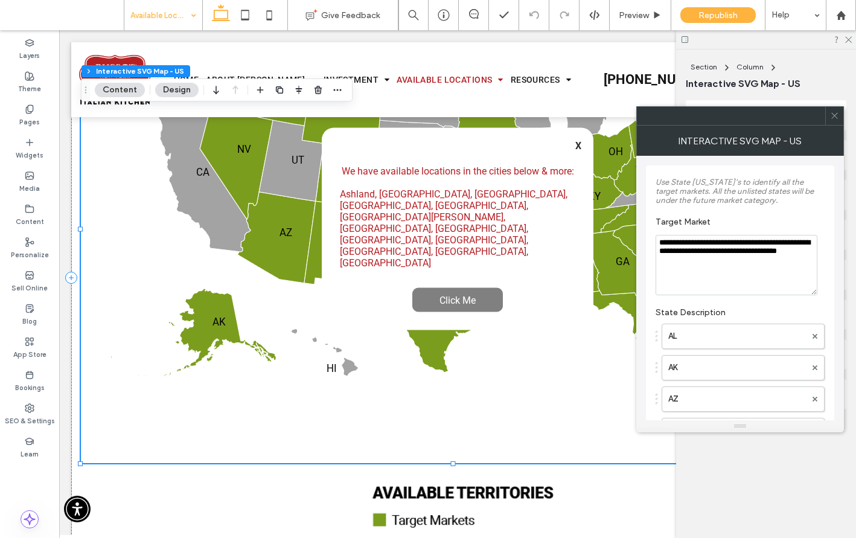
click at [835, 115] on icon at bounding box center [834, 115] width 9 height 9
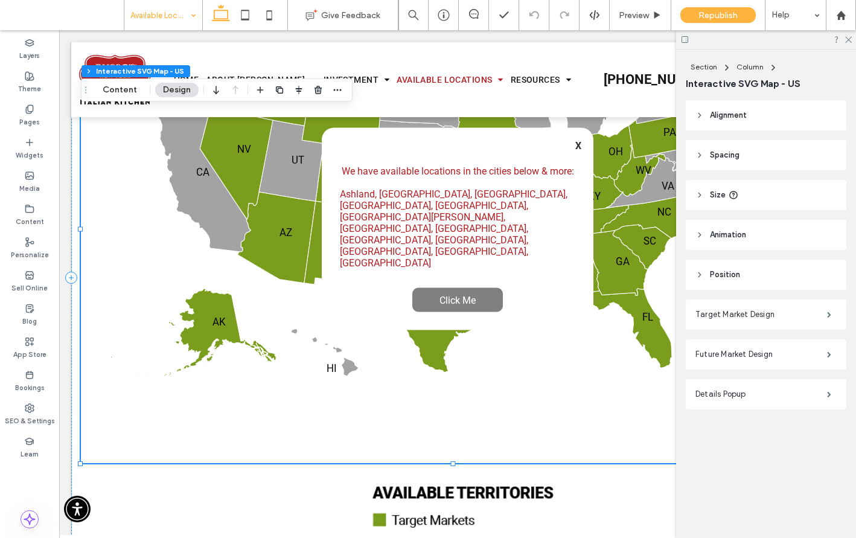
click at [708, 115] on header "Alignment" at bounding box center [766, 115] width 161 height 30
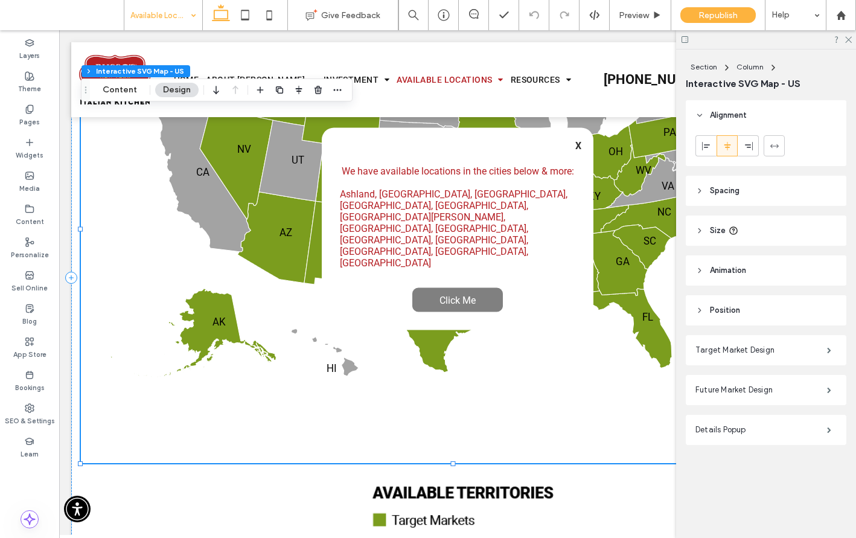
click at [708, 115] on header "Alignment" at bounding box center [766, 115] width 161 height 30
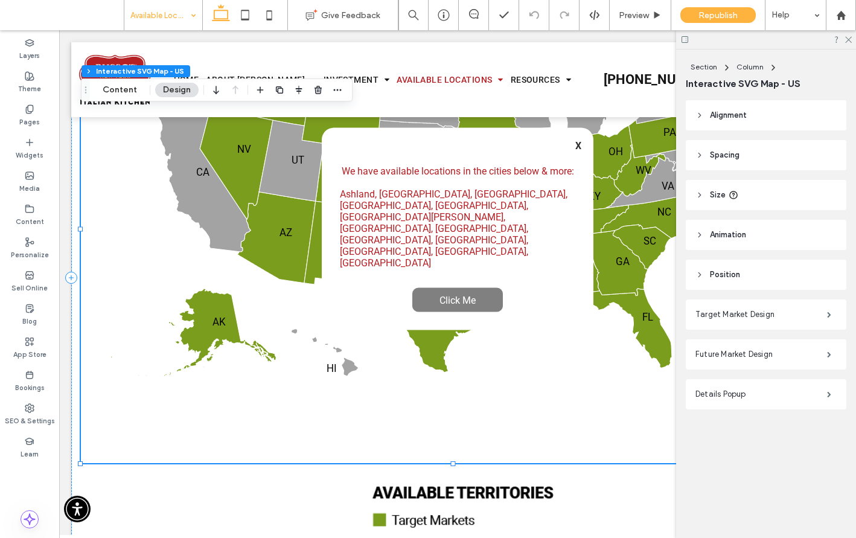
click at [704, 155] on header "Spacing" at bounding box center [766, 155] width 161 height 30
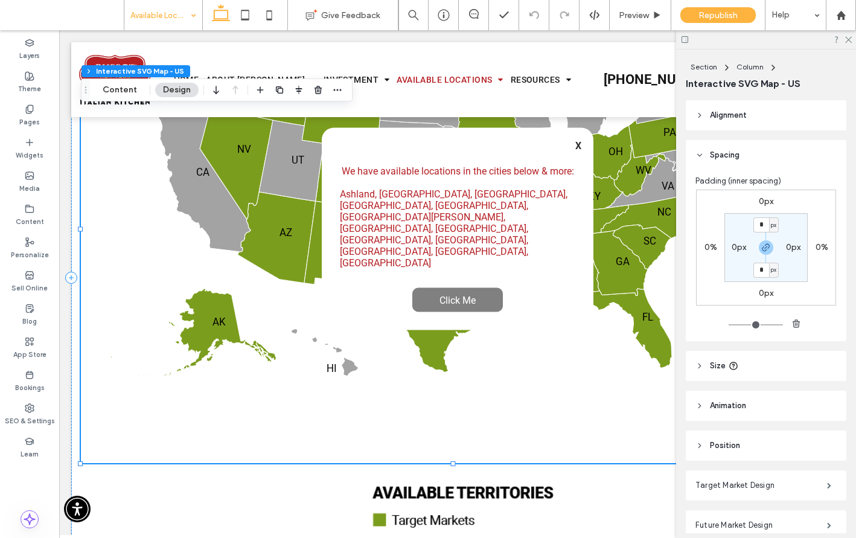
click at [704, 154] on header "Spacing" at bounding box center [766, 155] width 161 height 30
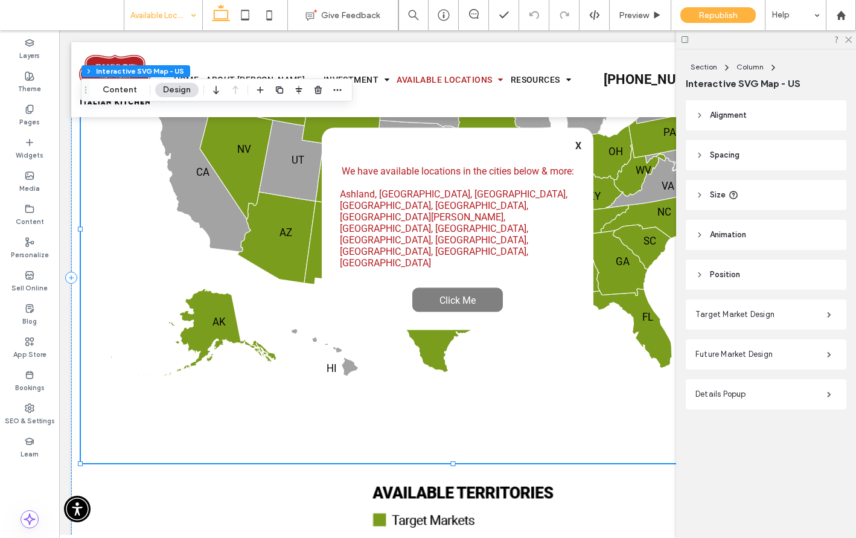
click at [705, 199] on header "Size" at bounding box center [766, 195] width 161 height 30
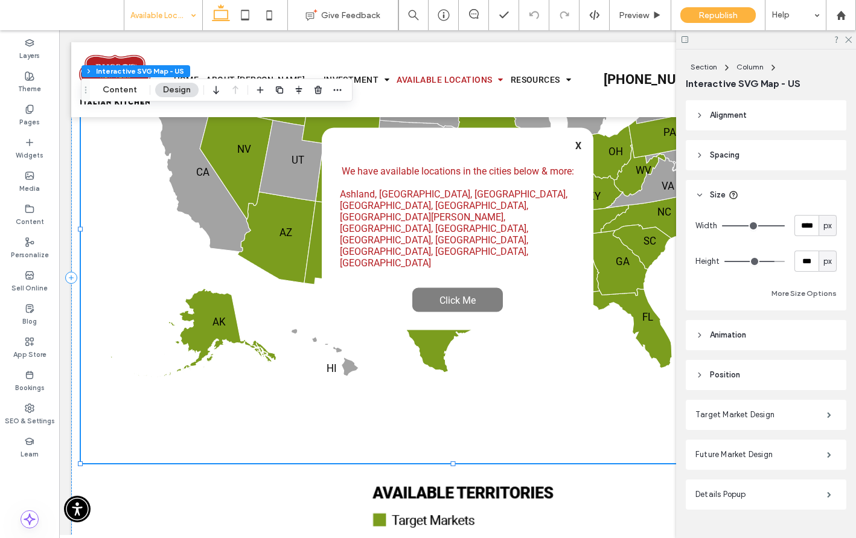
click at [705, 198] on header "Size" at bounding box center [766, 195] width 161 height 30
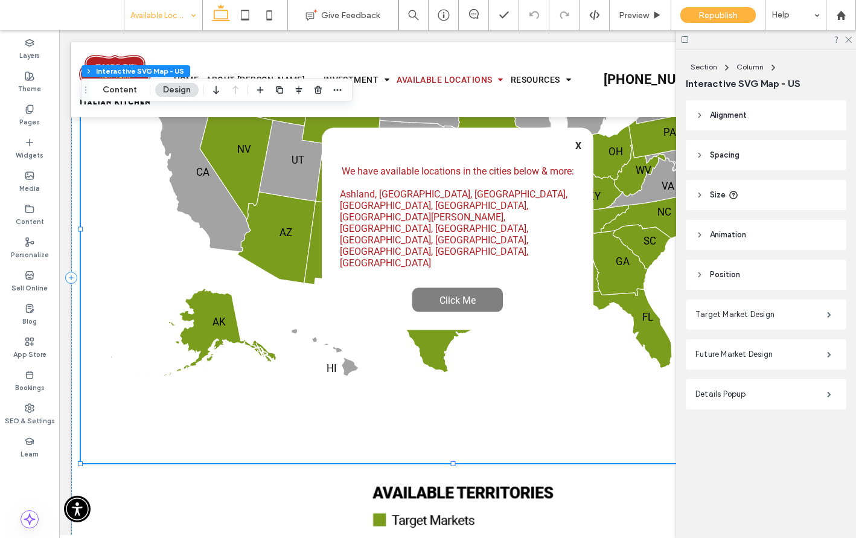
click at [708, 233] on header "Animation" at bounding box center [766, 235] width 161 height 30
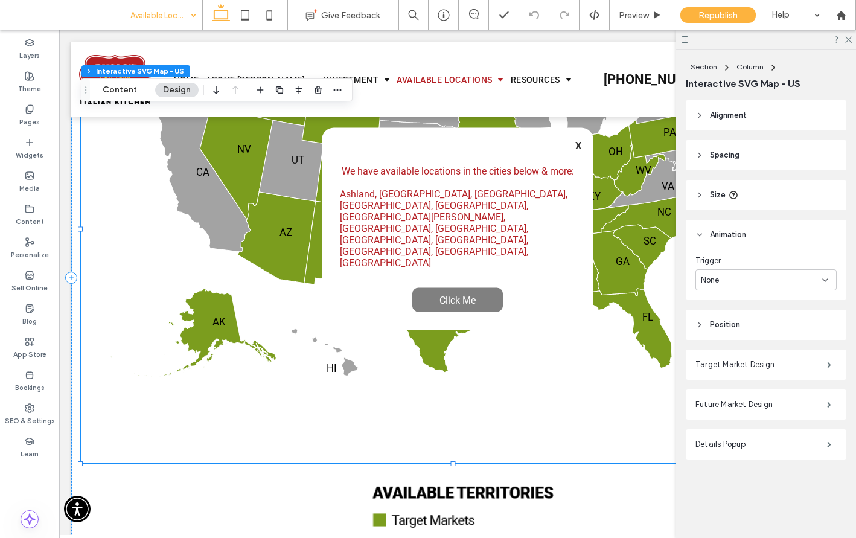
click at [708, 233] on header "Animation" at bounding box center [766, 235] width 161 height 30
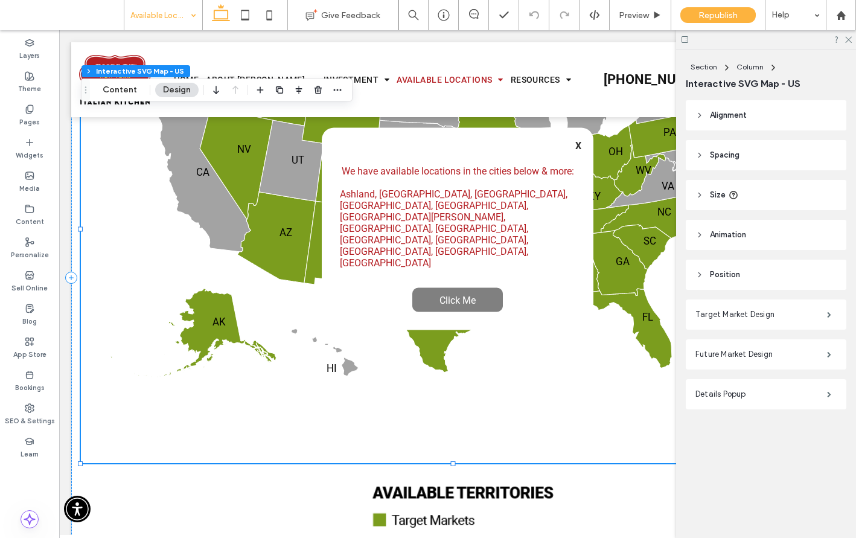
click at [711, 264] on header "Position" at bounding box center [766, 274] width 161 height 30
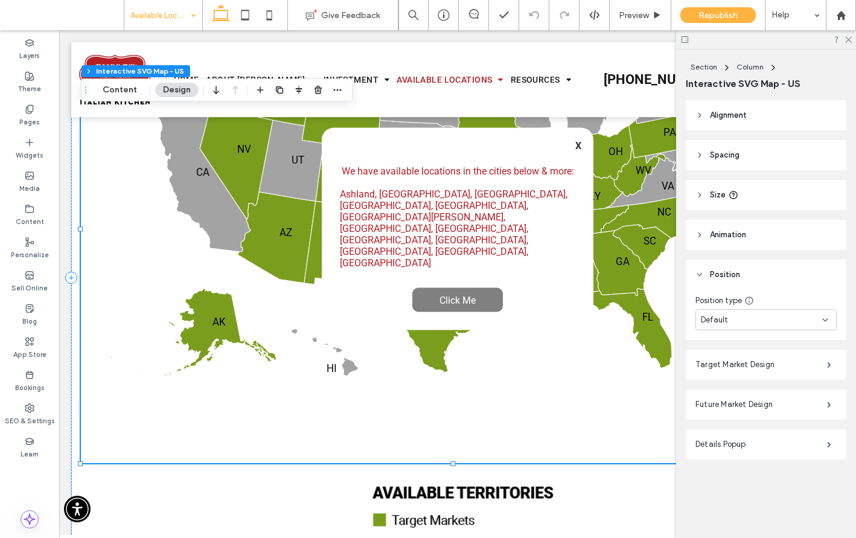
click at [711, 264] on header "Position" at bounding box center [766, 274] width 161 height 30
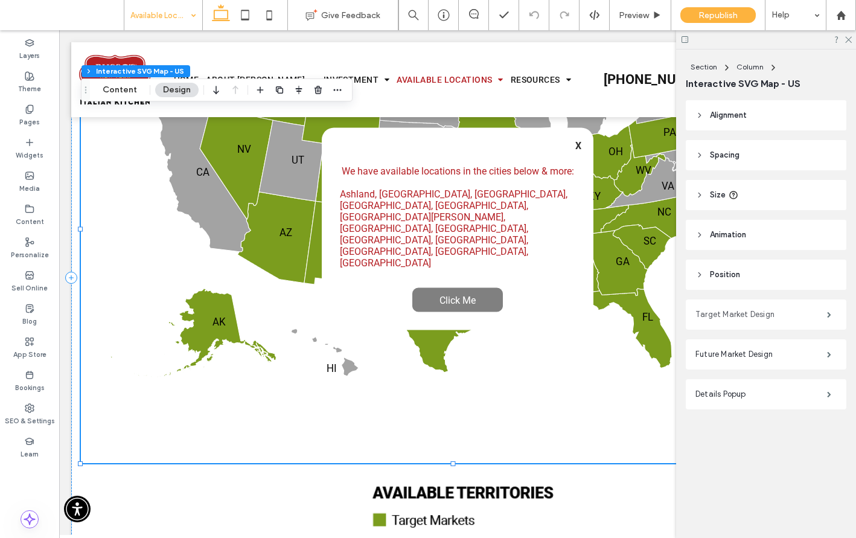
click at [716, 313] on label "Target Market Design" at bounding box center [761, 314] width 132 height 24
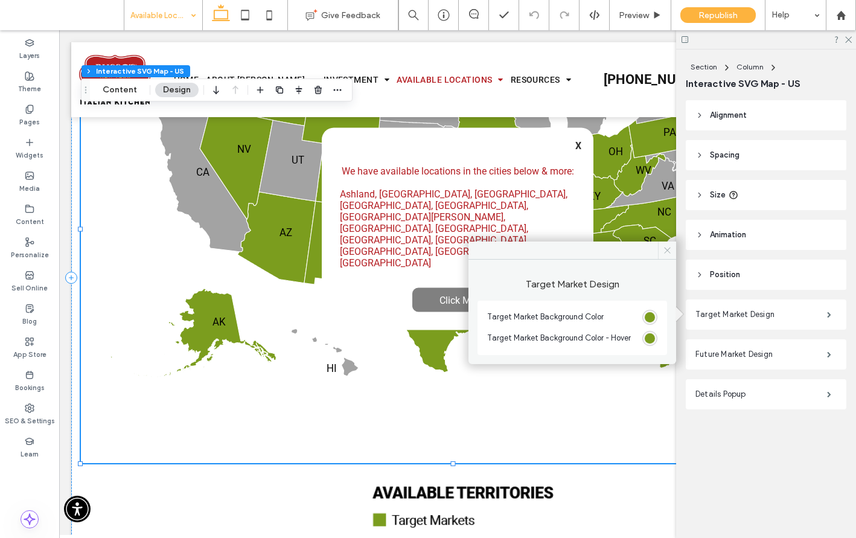
click at [665, 249] on icon at bounding box center [667, 250] width 9 height 9
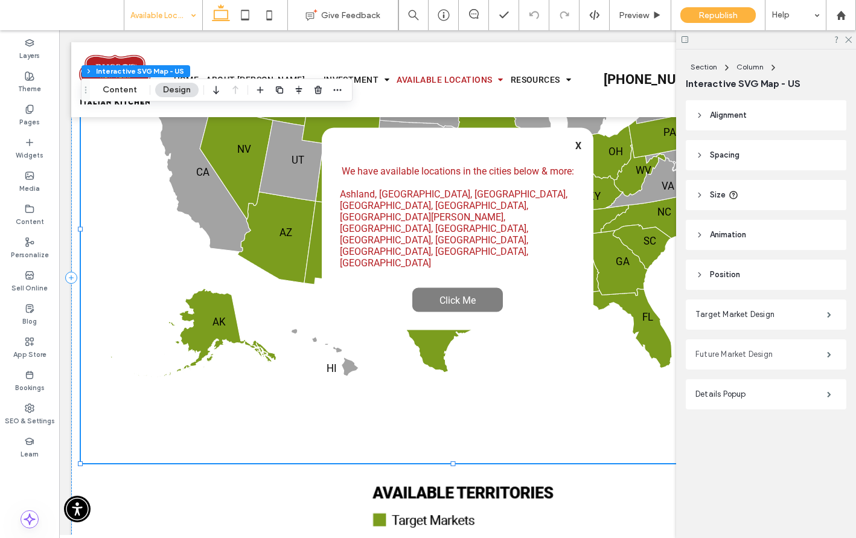
click at [749, 351] on label "Future Market Design" at bounding box center [761, 354] width 132 height 24
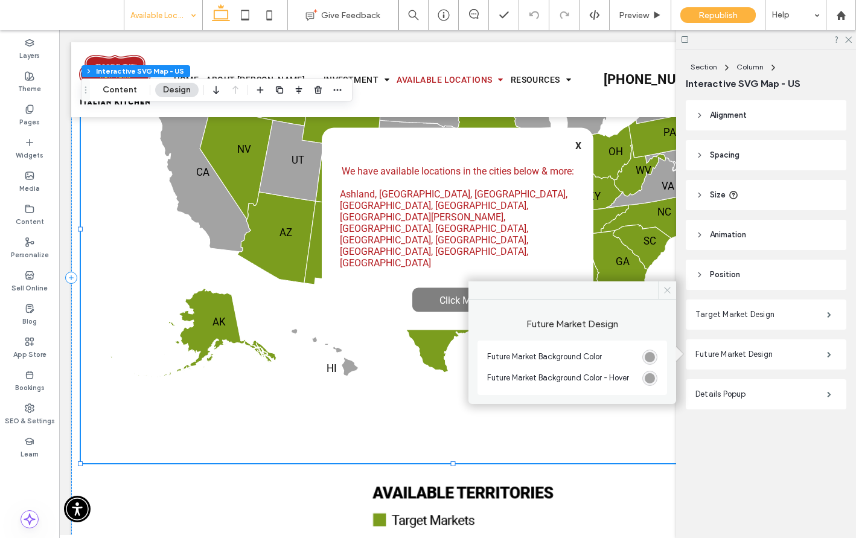
click at [666, 289] on icon at bounding box center [667, 289] width 9 height 9
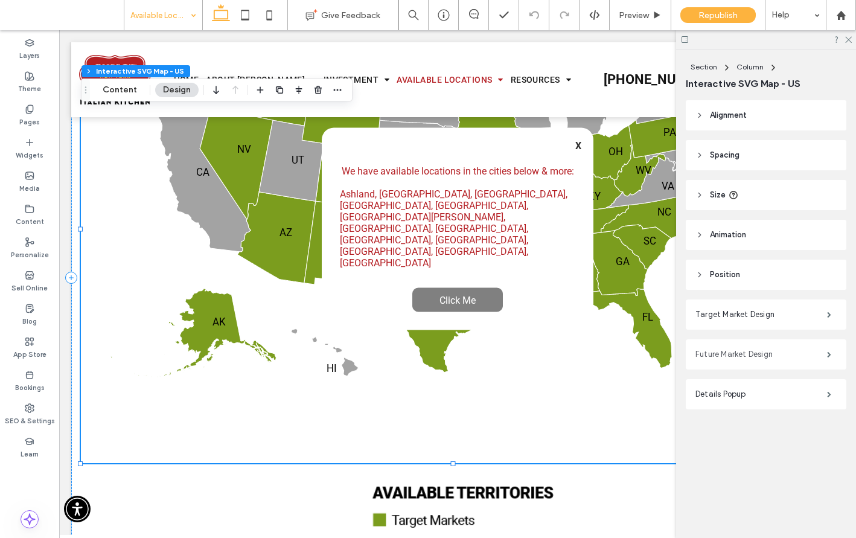
click at [730, 364] on label "Future Market Design" at bounding box center [761, 354] width 132 height 24
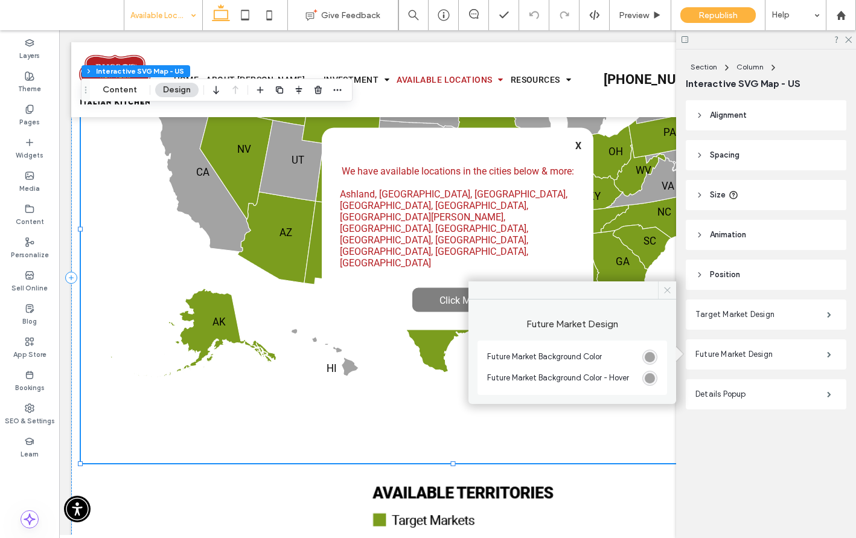
click at [663, 290] on icon at bounding box center [667, 289] width 9 height 9
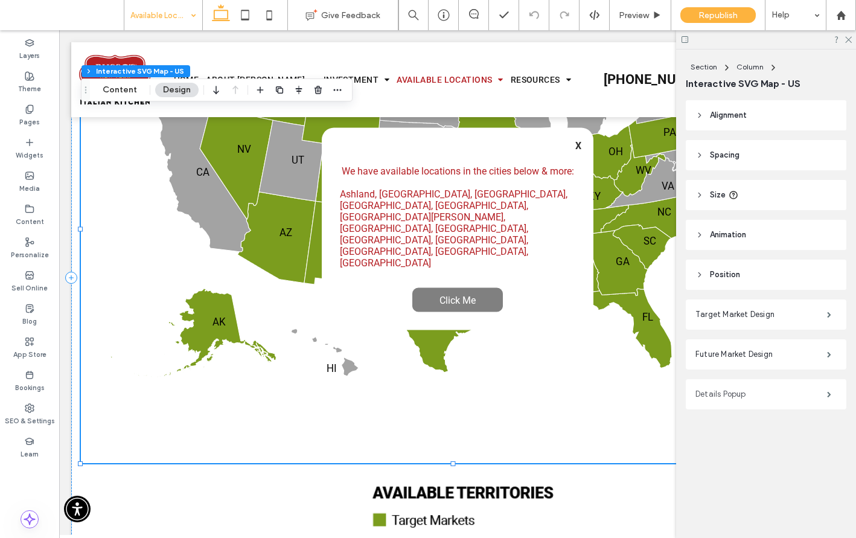
click at [714, 397] on label "Details Popup" at bounding box center [761, 394] width 132 height 24
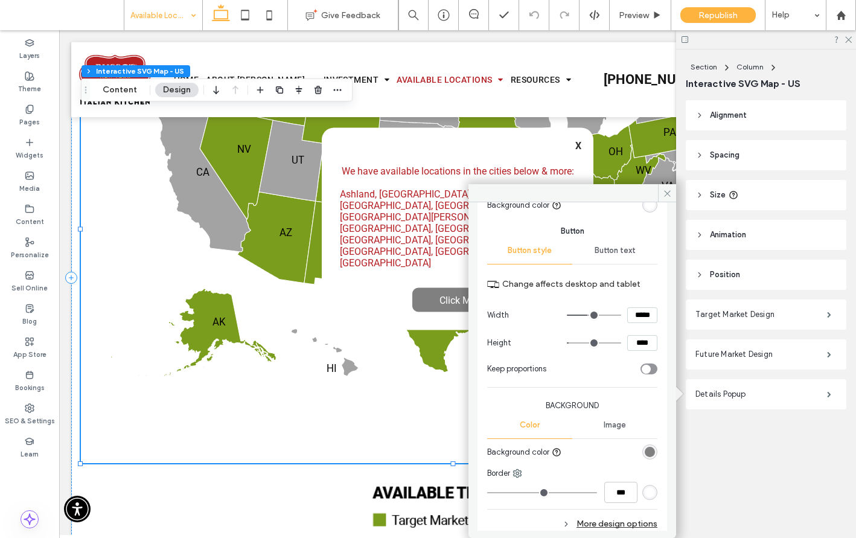
scroll to position [390, 0]
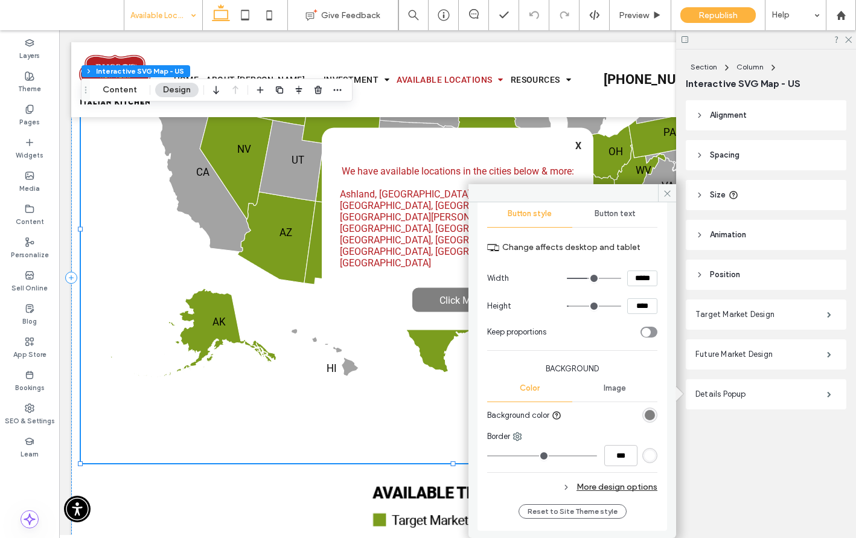
click at [594, 485] on div "More design options" at bounding box center [572, 487] width 170 height 16
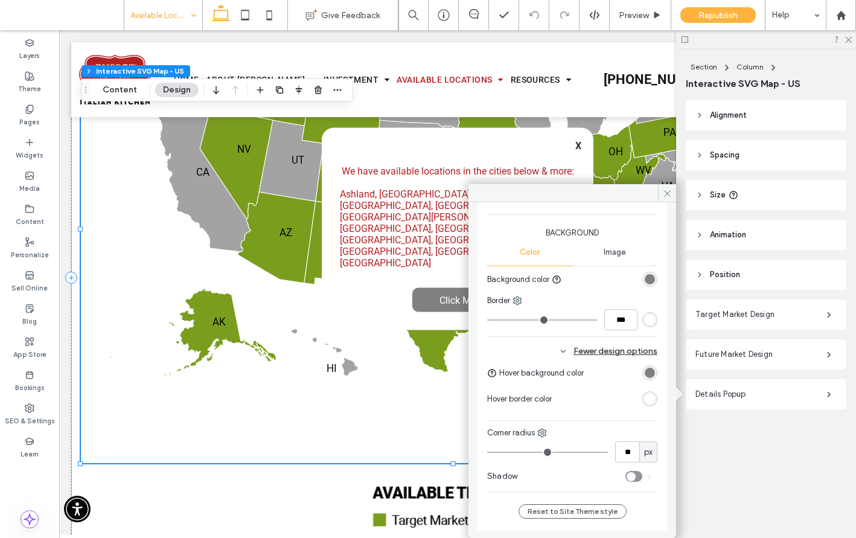
type input "**"
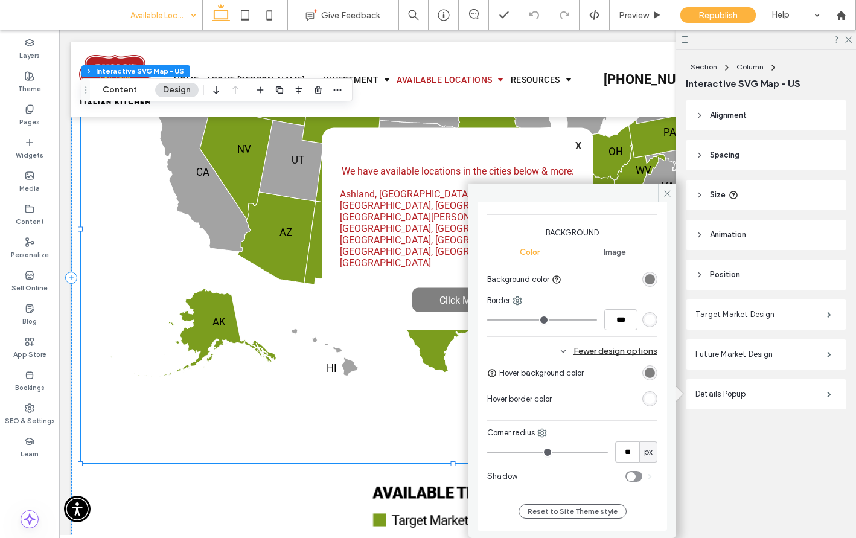
type input "**"
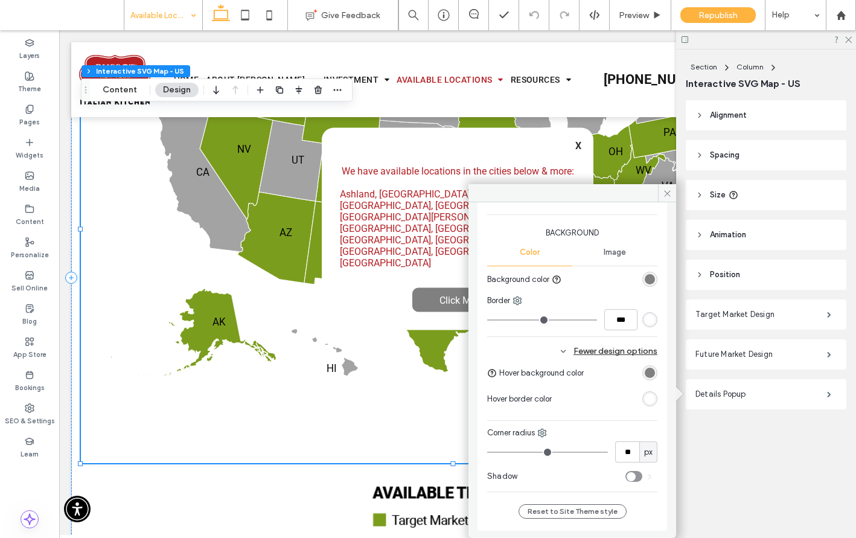
type input "**"
type input "***"
drag, startPoint x: 505, startPoint y: 450, endPoint x: 655, endPoint y: 441, distance: 150.5
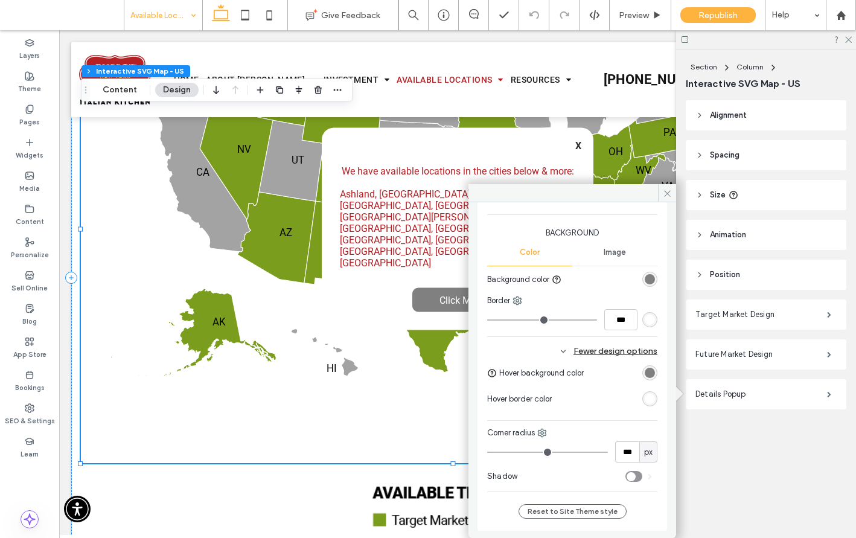
type input "***"
click at [608, 451] on input "range" at bounding box center [547, 451] width 121 height 1
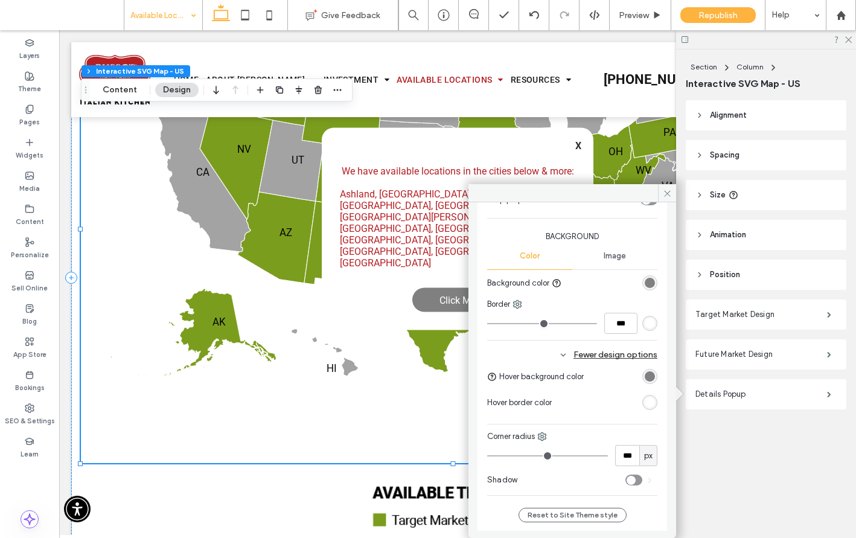
click at [650, 283] on div "rgb(128, 128, 128)" at bounding box center [649, 282] width 15 height 15
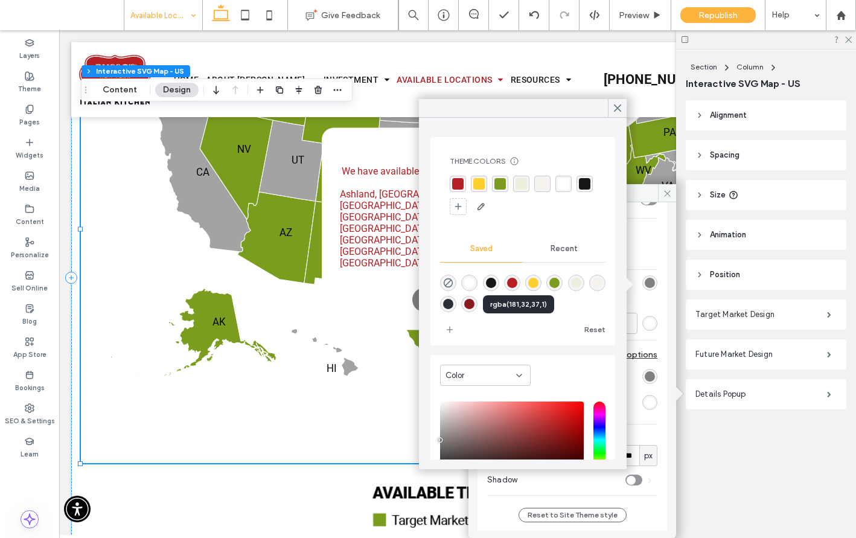
click at [517, 282] on div "rgba(181,32,37,1)" at bounding box center [512, 283] width 10 height 10
type input "*******"
click at [610, 110] on div at bounding box center [617, 108] width 19 height 18
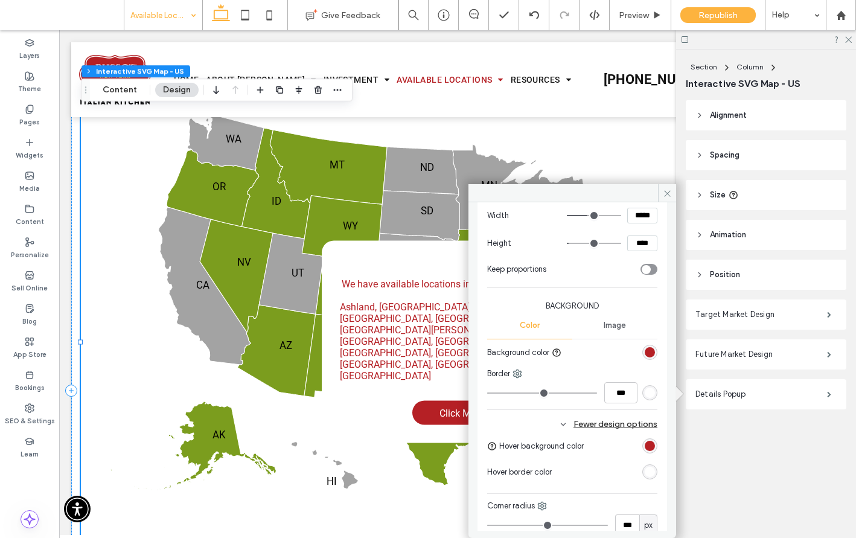
scroll to position [463, 0]
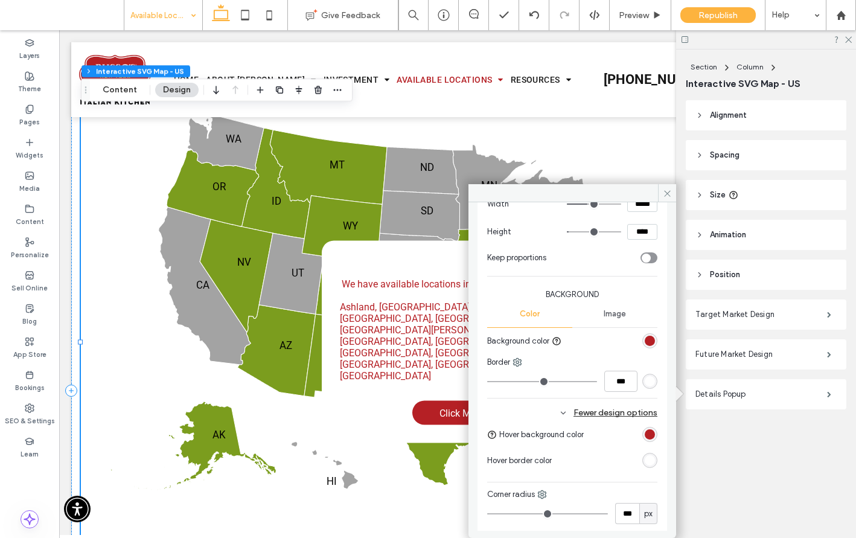
click at [648, 344] on div "rgba(181,32,37,1)" at bounding box center [649, 341] width 10 height 10
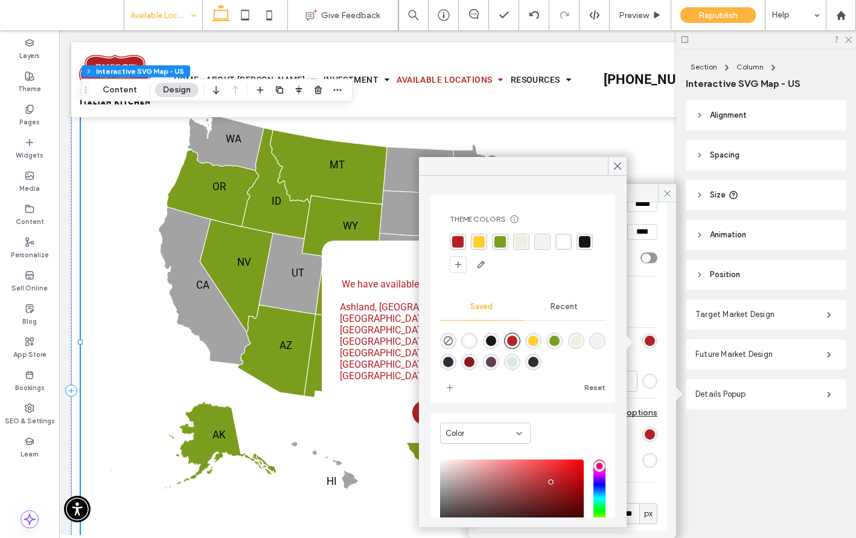
click at [538, 339] on div "rgba(255,207,48,1)" at bounding box center [533, 341] width 10 height 10
type input "*******"
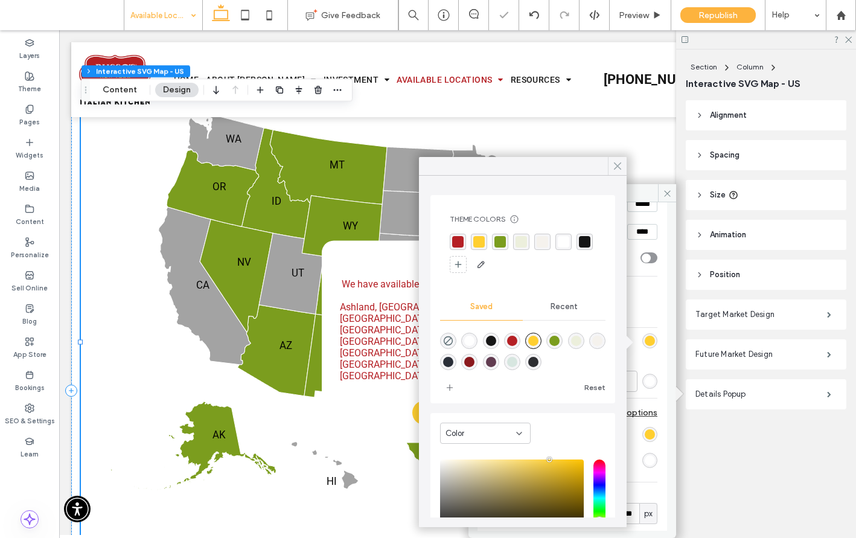
click at [614, 167] on icon at bounding box center [617, 166] width 11 height 11
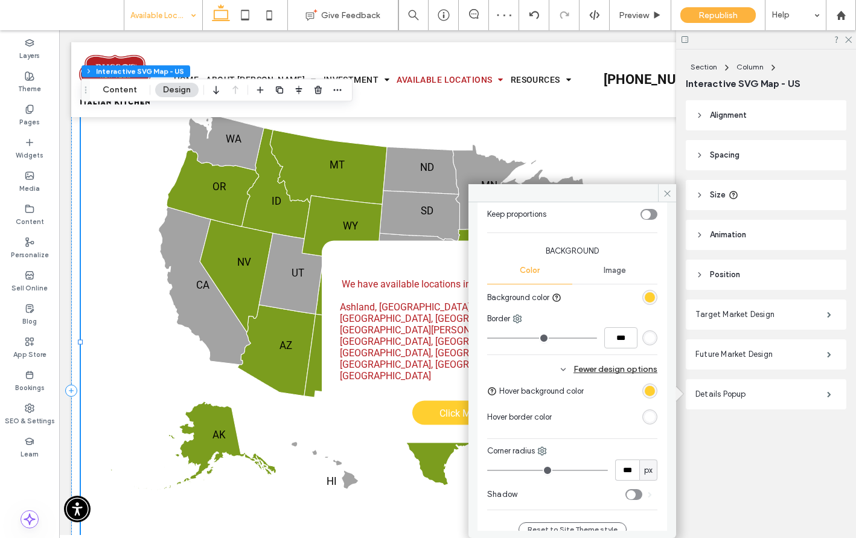
scroll to position [508, 0]
click at [635, 395] on div at bounding box center [622, 390] width 69 height 21
click at [644, 392] on div "rgb(255, 207, 48)" at bounding box center [649, 390] width 10 height 10
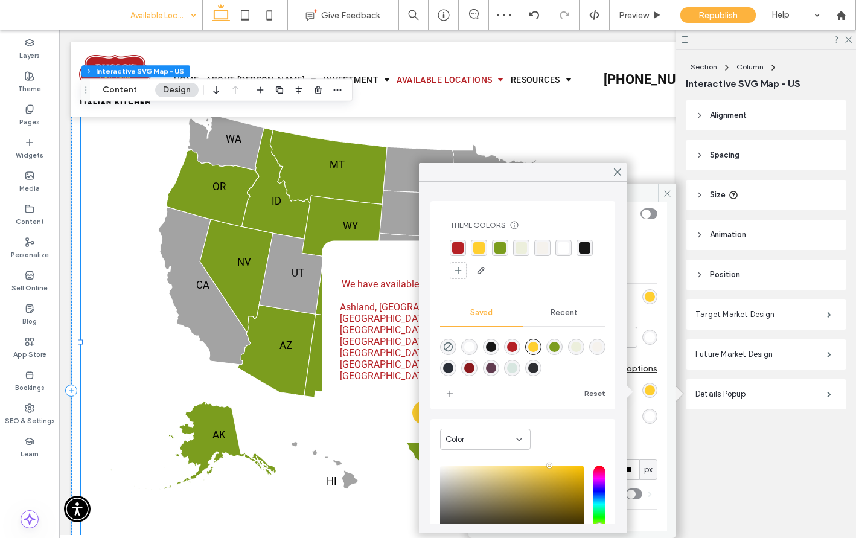
click at [511, 345] on div "rgba(181,32,37,1)" at bounding box center [512, 347] width 16 height 16
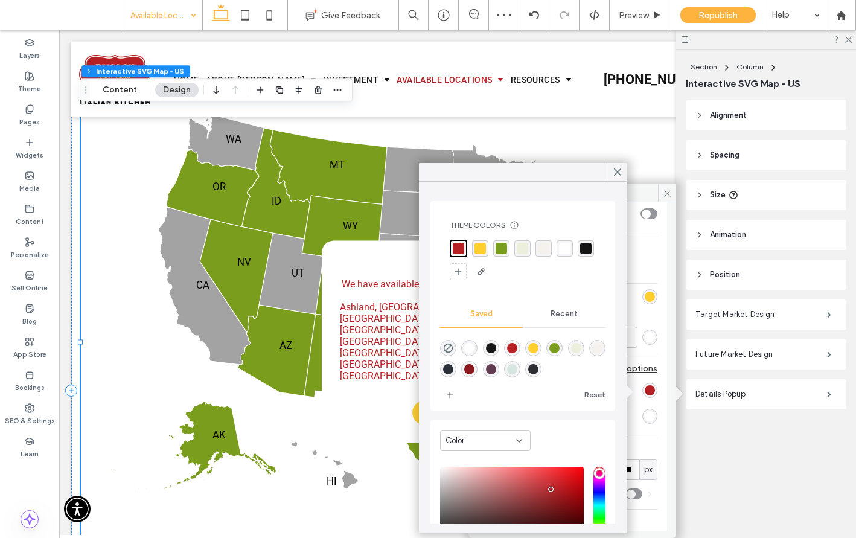
type input "*******"
click at [619, 173] on use at bounding box center [617, 172] width 6 height 7
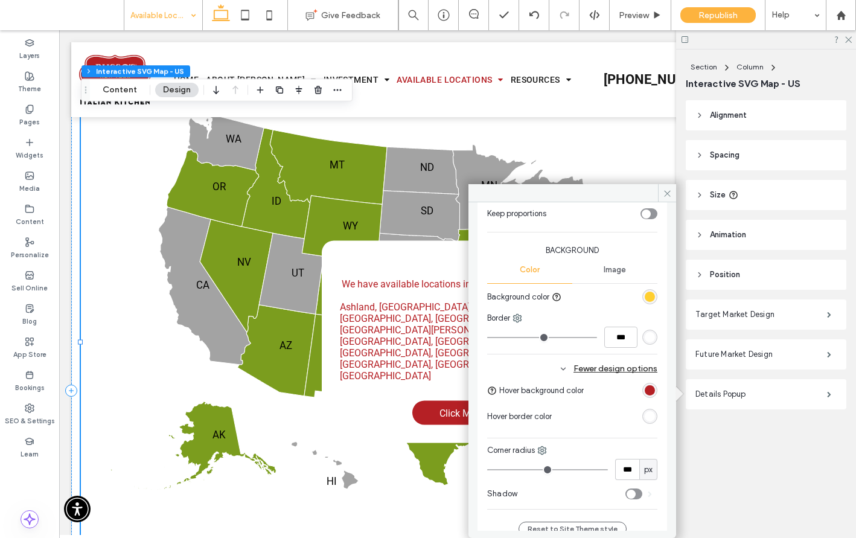
scroll to position [505, 0]
click at [649, 307] on div at bounding box center [649, 298] width 15 height 15
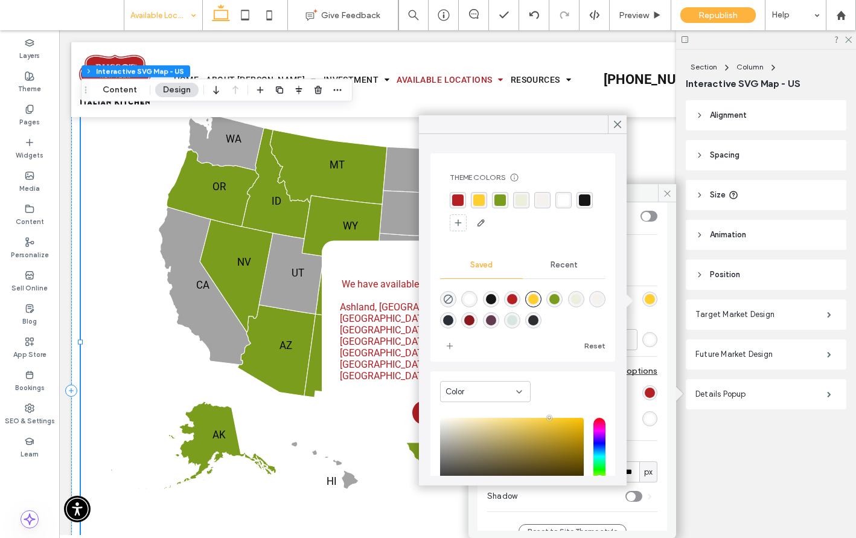
click at [538, 296] on div "rgba(255,207,48,1)" at bounding box center [533, 299] width 10 height 10
click at [616, 121] on icon at bounding box center [617, 124] width 11 height 11
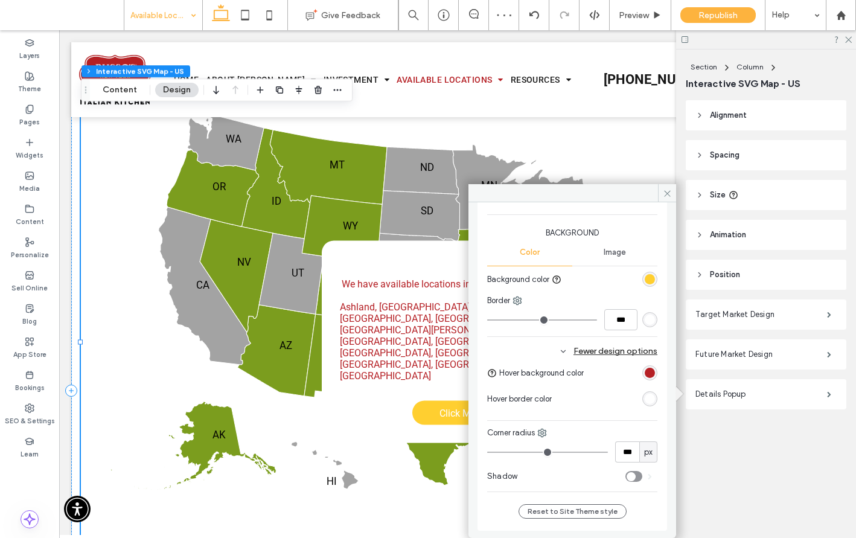
scroll to position [526, 0]
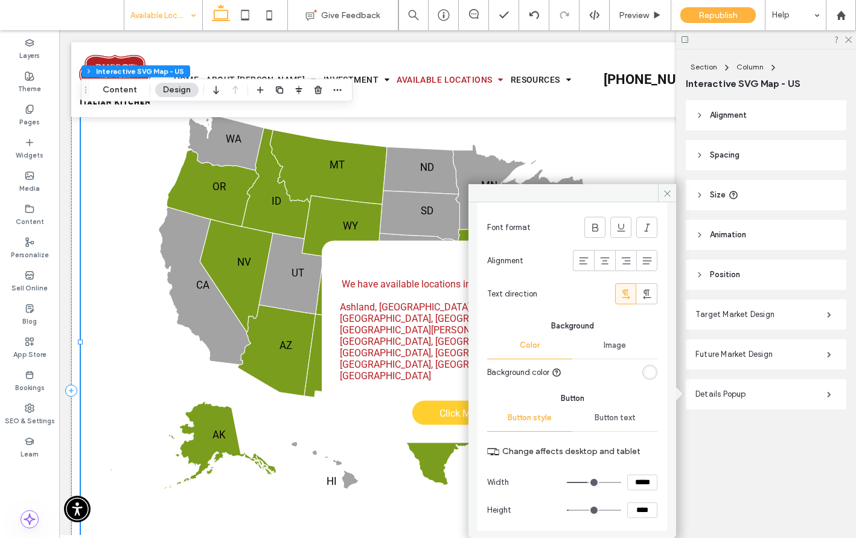
click at [613, 414] on span "Button text" at bounding box center [614, 418] width 41 height 10
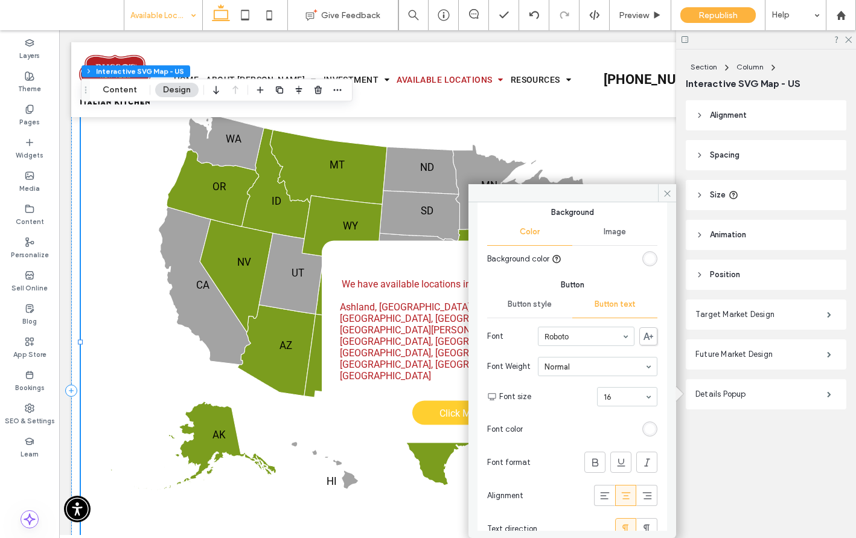
scroll to position [369, 0]
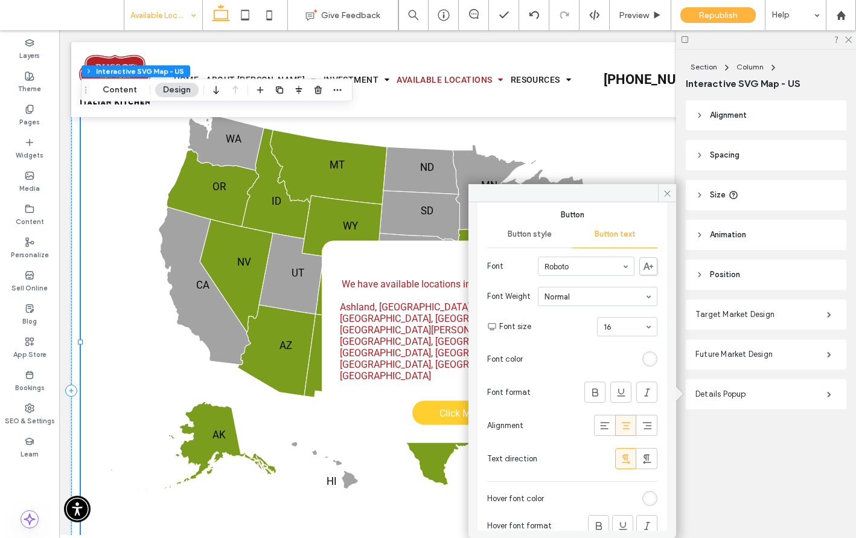
click at [644, 361] on div "rgb(255, 255, 255)" at bounding box center [649, 359] width 10 height 10
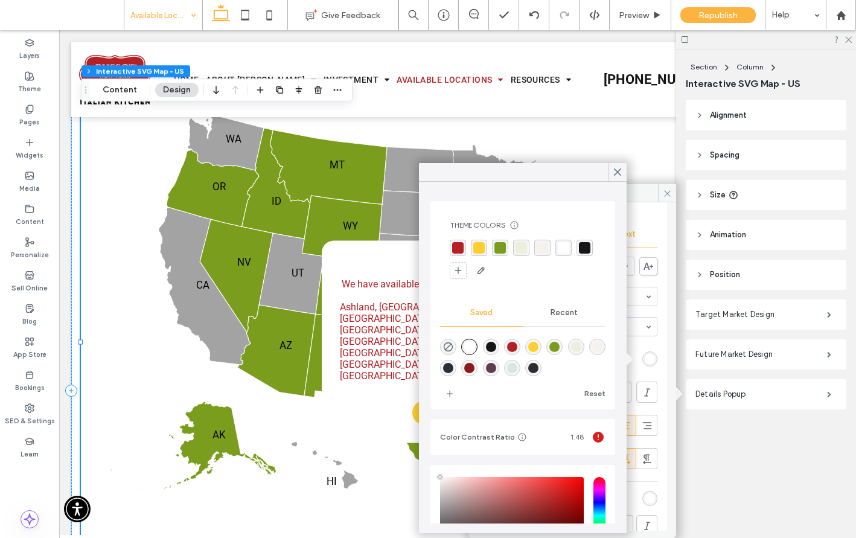
click at [481, 347] on div at bounding box center [522, 355] width 165 height 45
click at [470, 347] on div "rgba(255,255,255,1)" at bounding box center [469, 347] width 10 height 10
click at [617, 177] on icon at bounding box center [617, 172] width 11 height 11
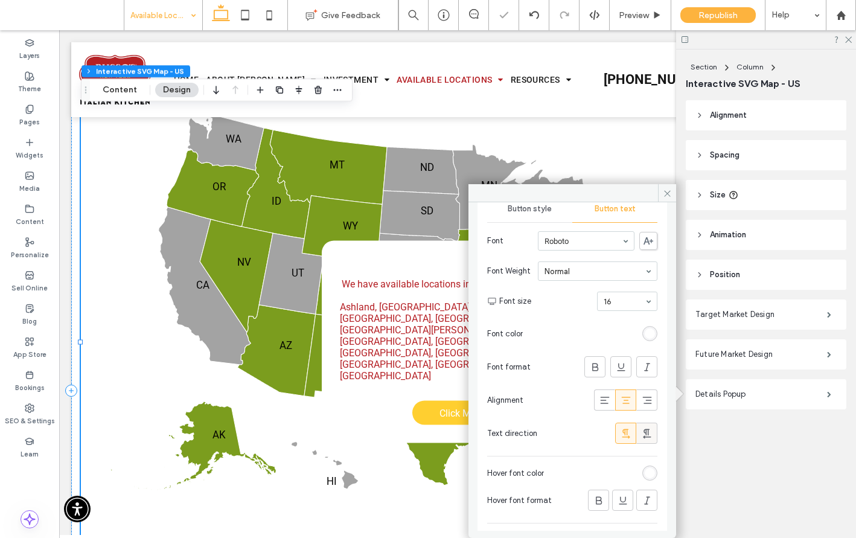
scroll to position [425, 0]
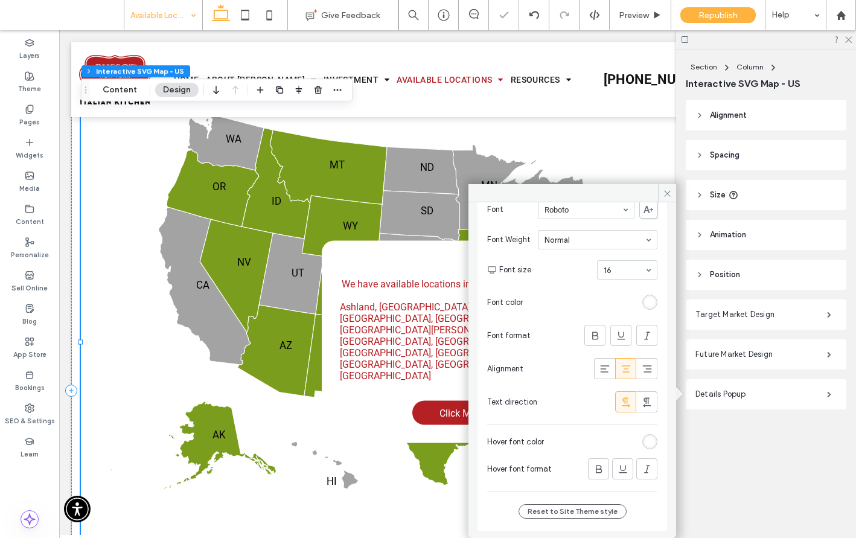
click at [645, 442] on div "rgb(255, 255, 255)" at bounding box center [649, 441] width 10 height 10
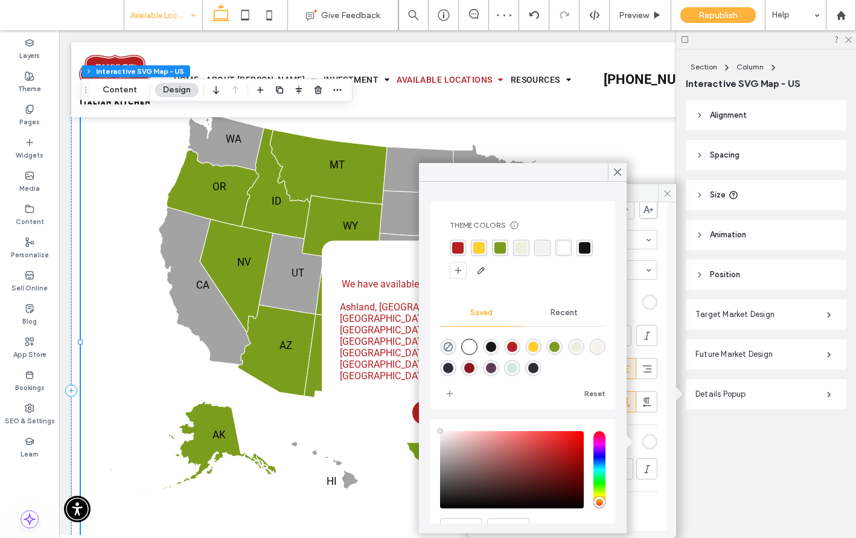
click at [468, 343] on div "rgba(255,255,255,1)" at bounding box center [469, 347] width 10 height 10
click at [619, 168] on icon at bounding box center [617, 172] width 11 height 11
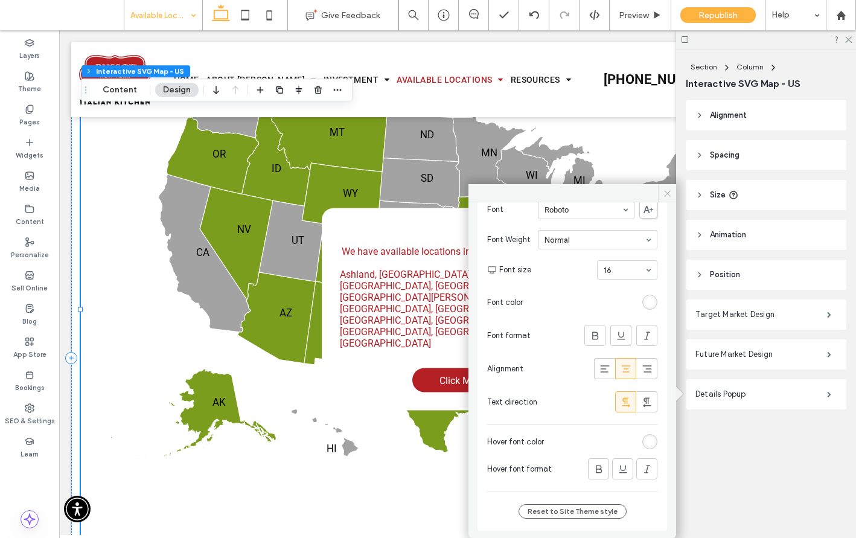
click at [661, 184] on span at bounding box center [667, 193] width 18 height 18
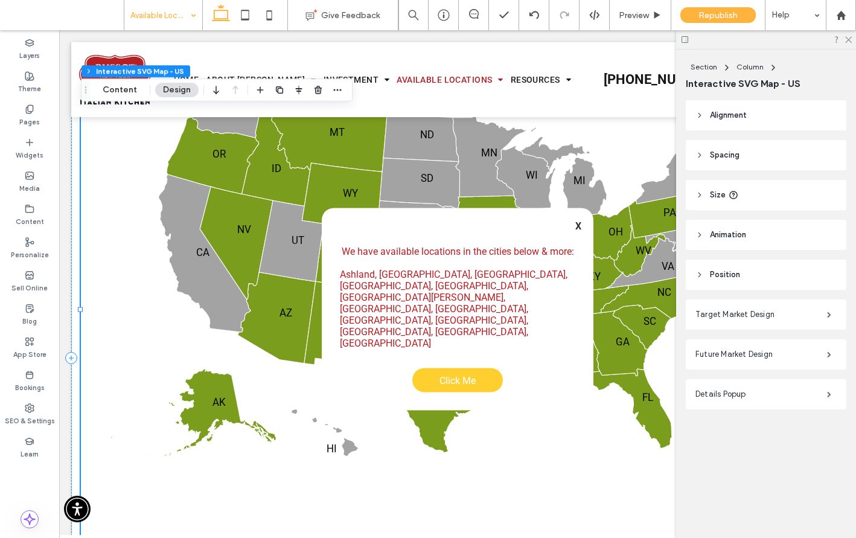
click at [605, 209] on icon "AL AK AZ AR CA CO CT DE FL GA HI ID IL IN IA KS KY LA ME MD MA MI MN MS MO MT N…" at bounding box center [457, 266] width 753 height 383
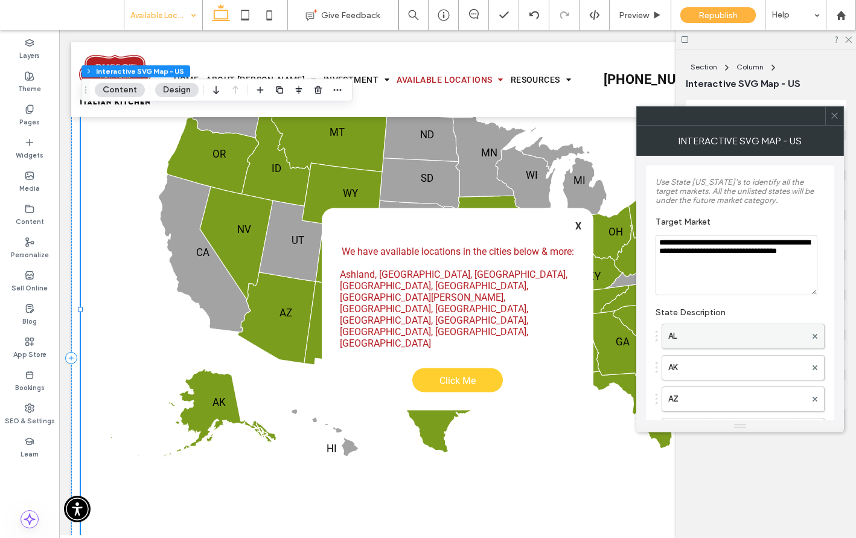
click at [697, 334] on label "AL" at bounding box center [737, 336] width 138 height 24
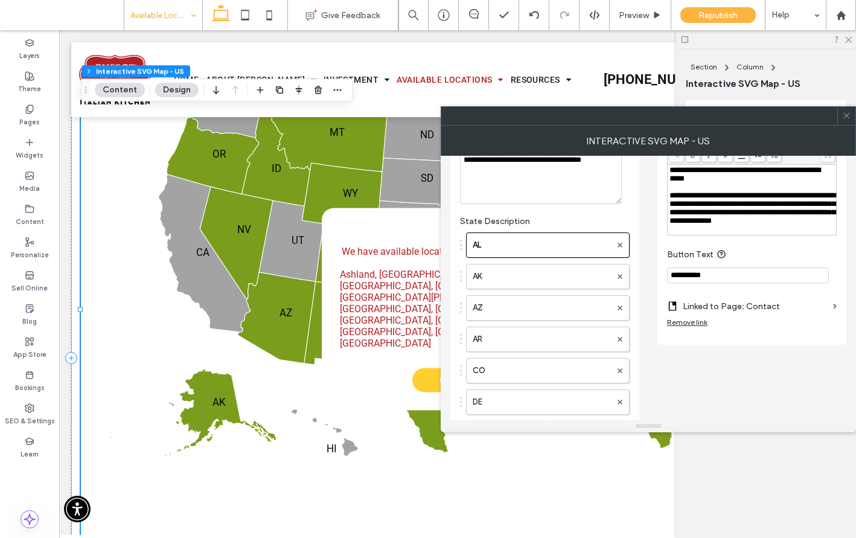
scroll to position [30, 0]
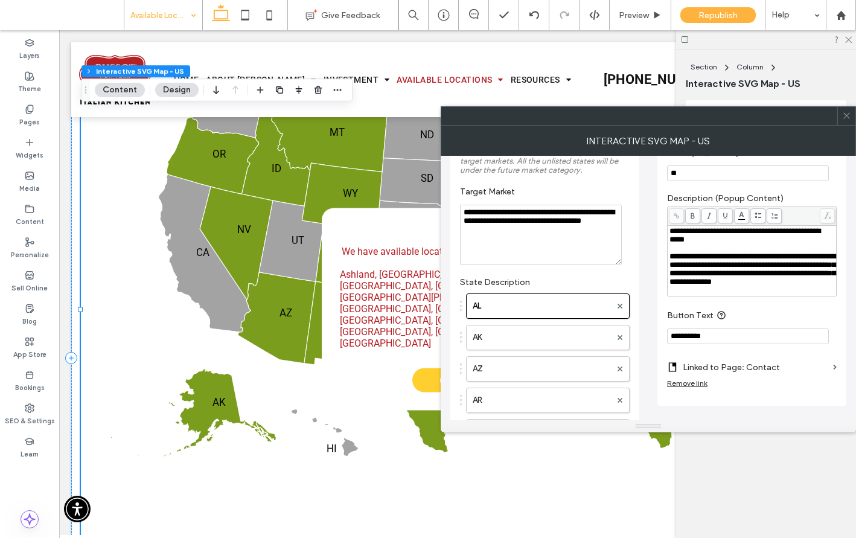
click at [699, 344] on input "**********" at bounding box center [748, 336] width 162 height 16
click at [526, 345] on label "AK" at bounding box center [542, 337] width 138 height 24
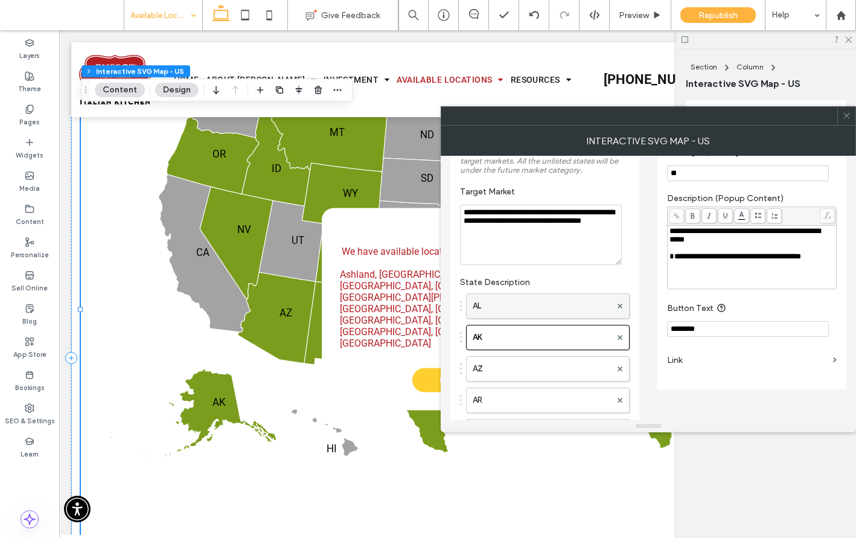
click at [524, 312] on label "AL" at bounding box center [542, 306] width 138 height 24
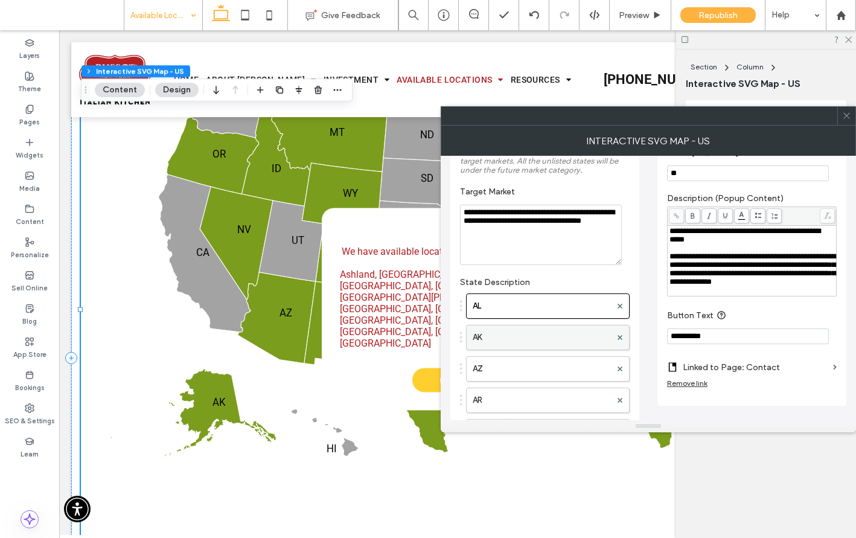
click at [526, 334] on label "AK" at bounding box center [542, 337] width 138 height 24
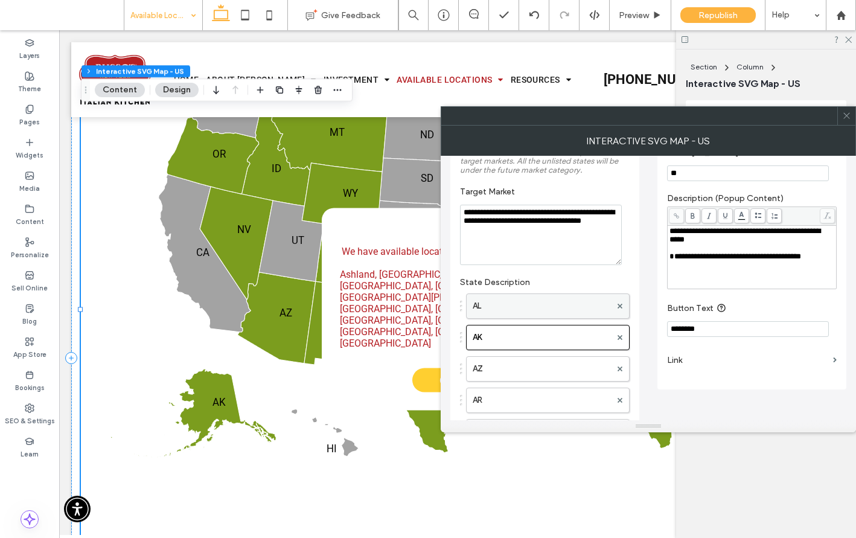
click at [528, 311] on label "AL" at bounding box center [542, 306] width 138 height 24
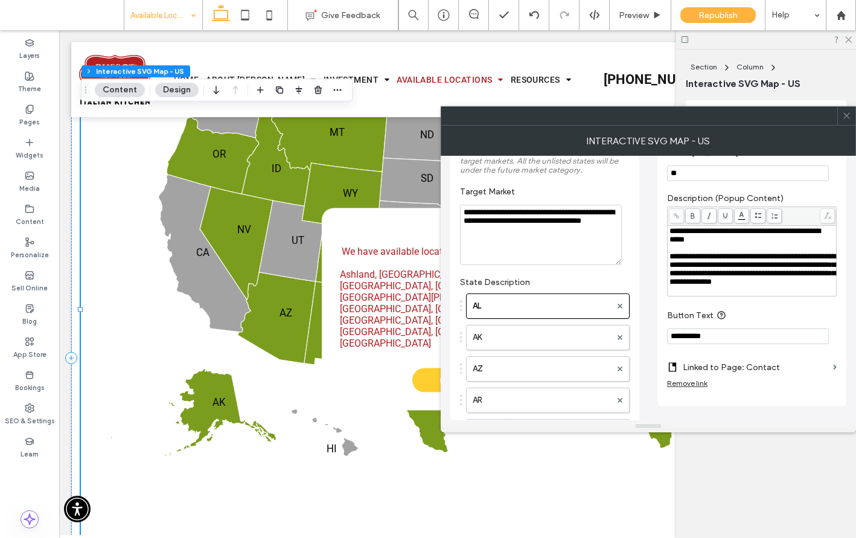
click at [844, 115] on icon at bounding box center [846, 115] width 9 height 9
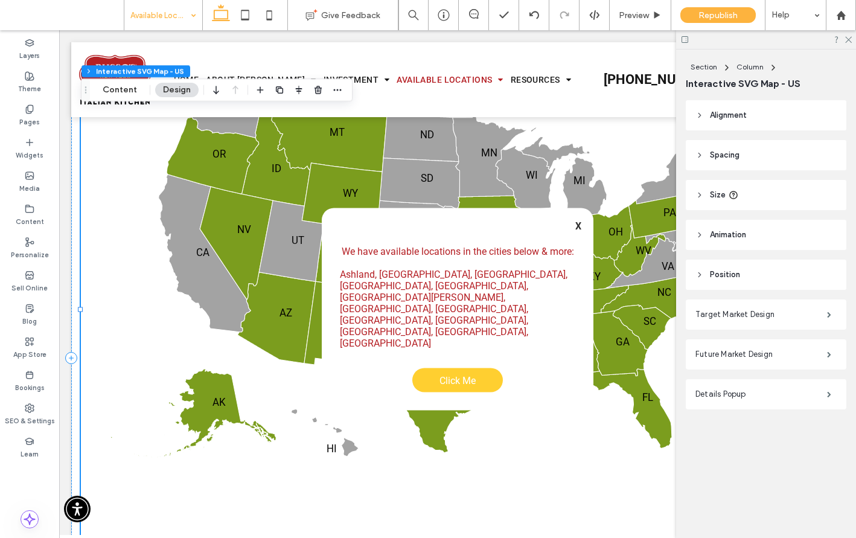
click at [578, 253] on div "We have available locations in the cities below & more: Ashland, Cold Spring, C…" at bounding box center [458, 309] width 272 height 202
click at [576, 232] on strong "X" at bounding box center [578, 225] width 6 height 11
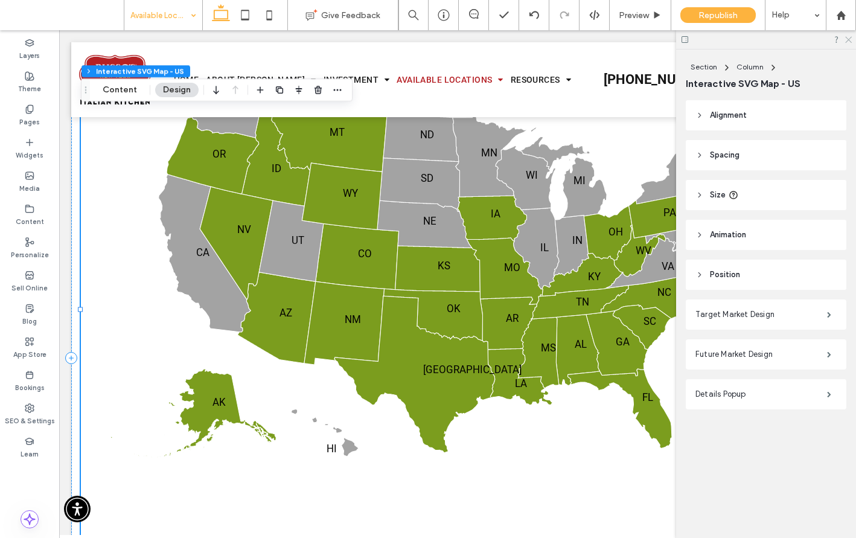
click at [851, 39] on icon at bounding box center [848, 39] width 8 height 8
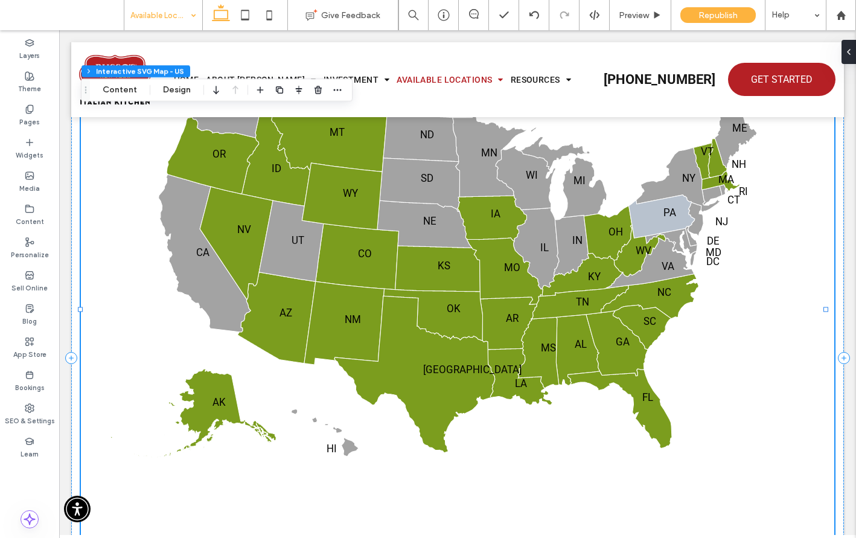
click at [646, 229] on icon at bounding box center [662, 215] width 66 height 43
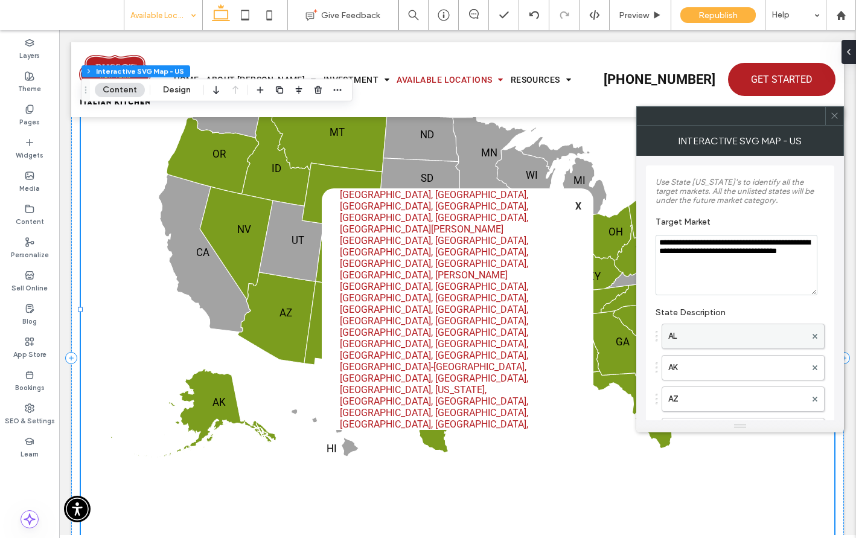
click at [692, 339] on label "AL" at bounding box center [737, 336] width 138 height 24
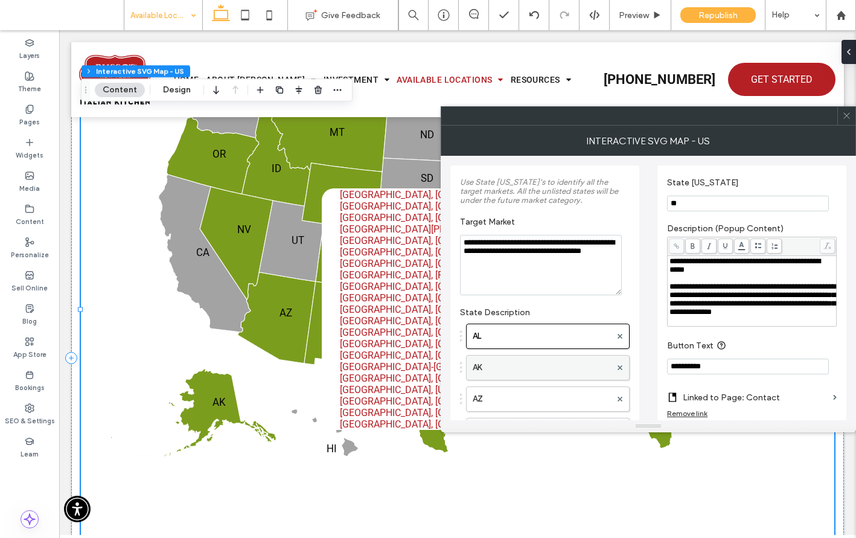
click at [500, 363] on label "AK" at bounding box center [542, 367] width 138 height 24
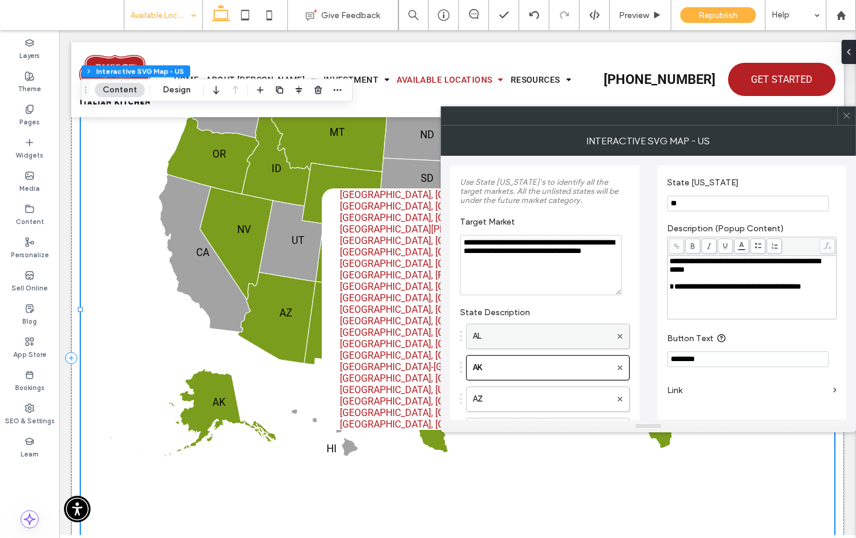
click at [501, 335] on label "AL" at bounding box center [542, 336] width 138 height 24
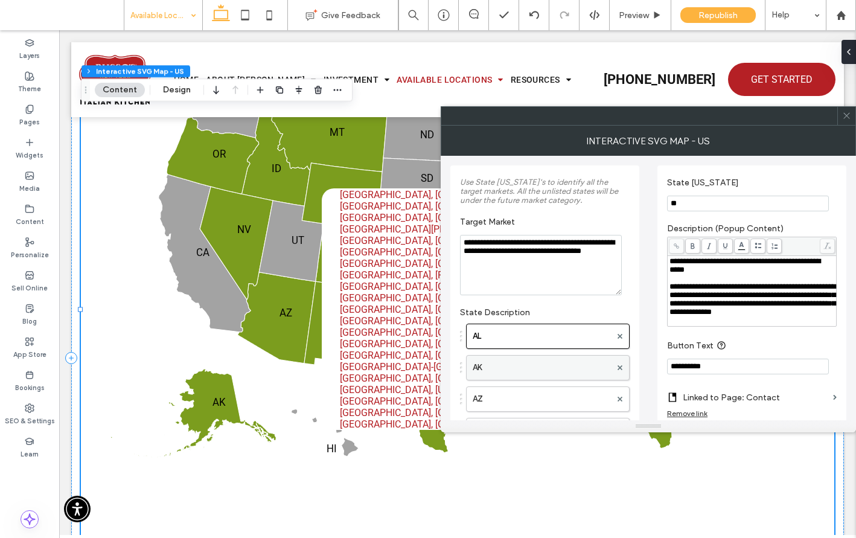
click at [498, 362] on label "AK" at bounding box center [542, 367] width 138 height 24
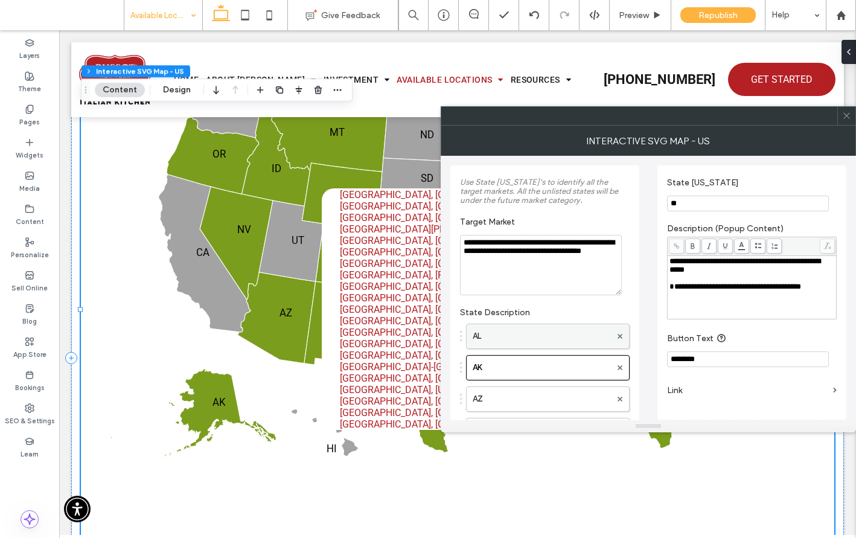
click at [504, 331] on label "AL" at bounding box center [542, 336] width 138 height 24
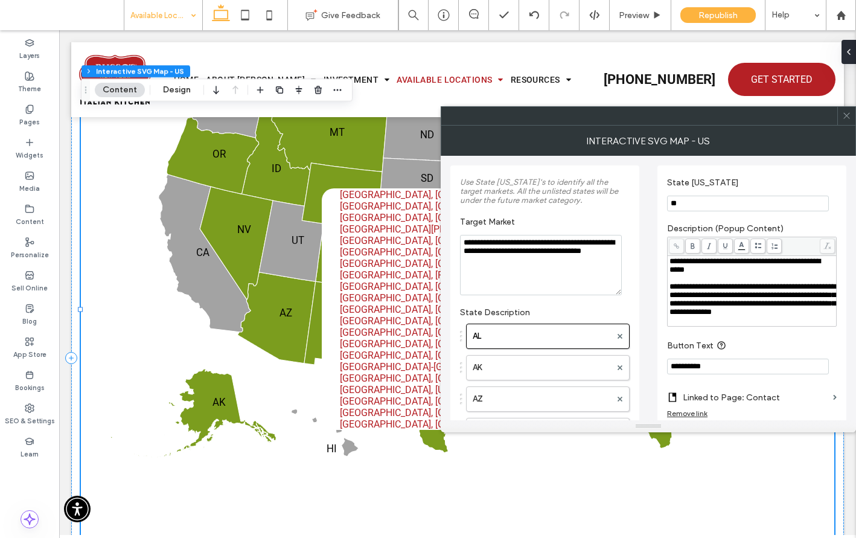
click at [693, 374] on input "**********" at bounding box center [748, 366] width 162 height 16
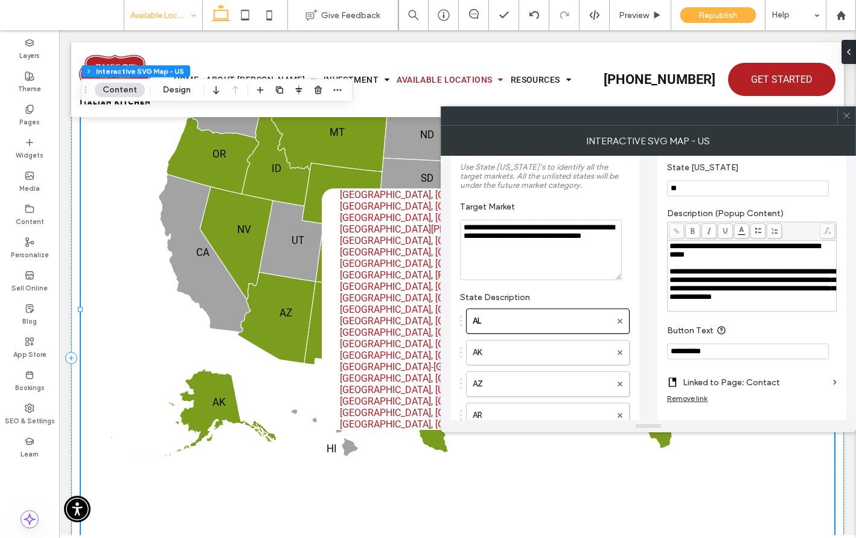
scroll to position [31, 0]
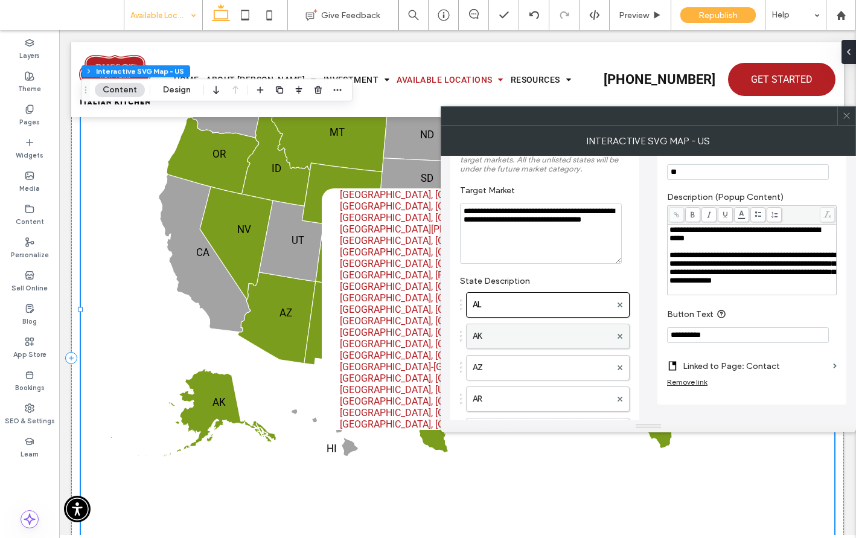
click at [511, 333] on label "AK" at bounding box center [542, 336] width 138 height 24
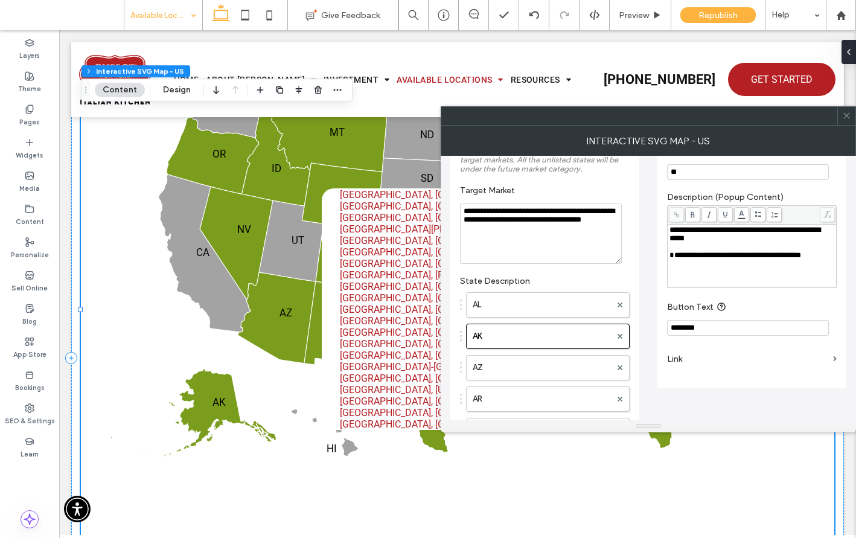
click at [690, 328] on input "********" at bounding box center [748, 328] width 162 height 16
paste input "**"
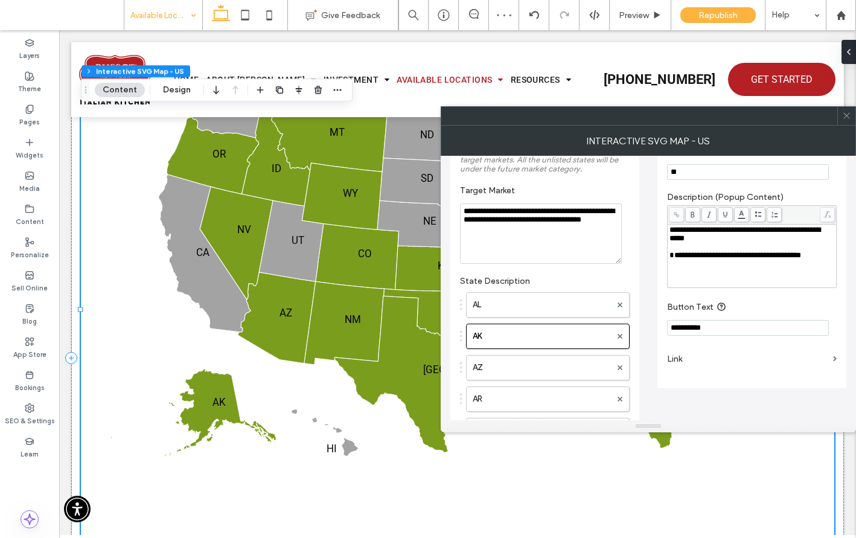
type input "**********"
click at [821, 359] on label "Link" at bounding box center [747, 359] width 161 height 22
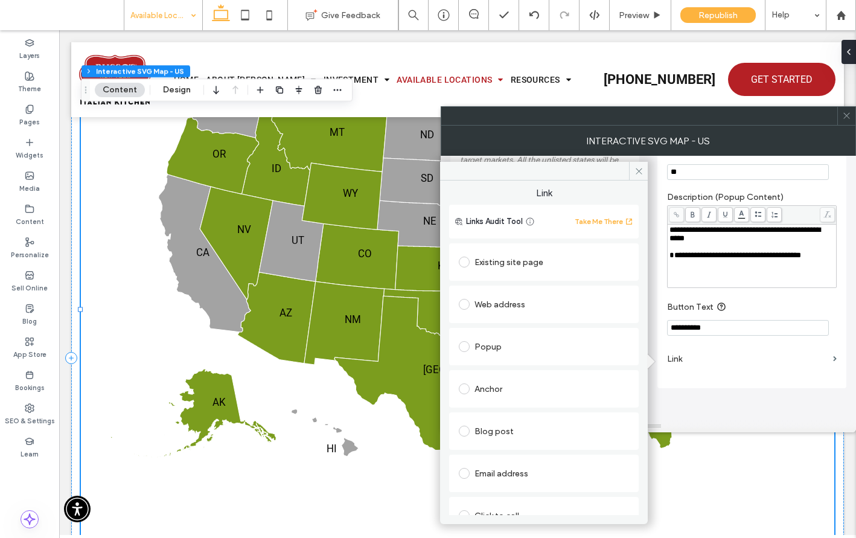
click at [490, 261] on div "Existing site page" at bounding box center [544, 261] width 170 height 19
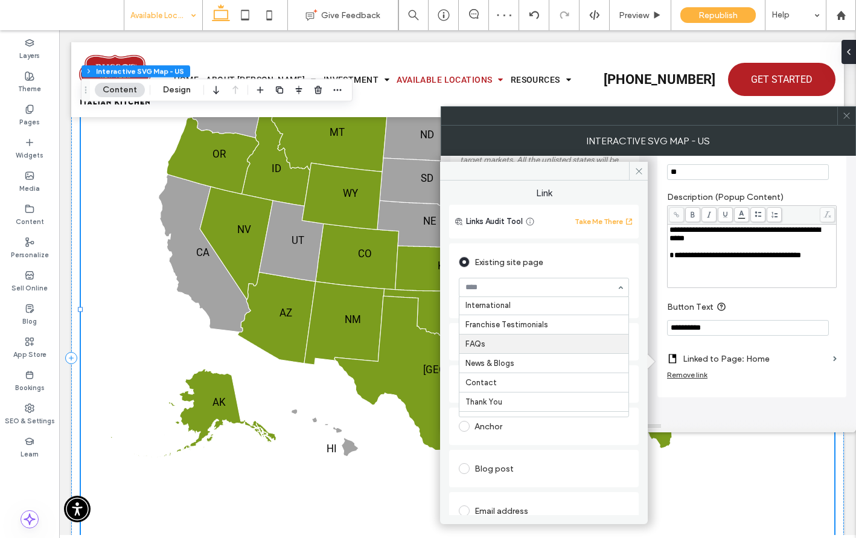
scroll to position [153, 0]
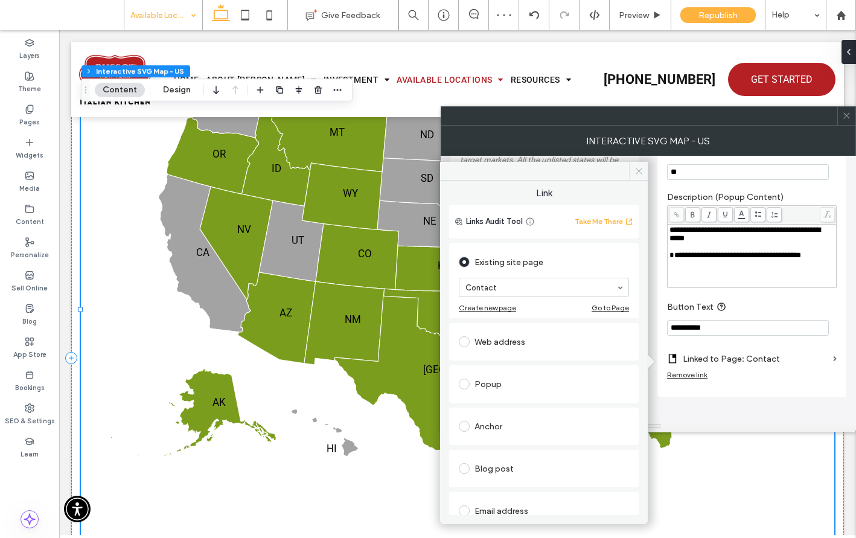
click at [632, 171] on span at bounding box center [638, 171] width 19 height 18
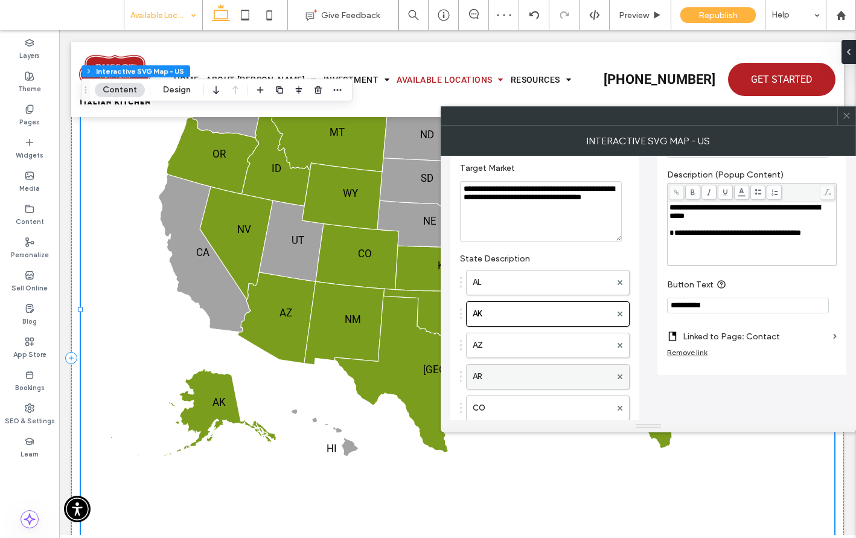
scroll to position [57, 0]
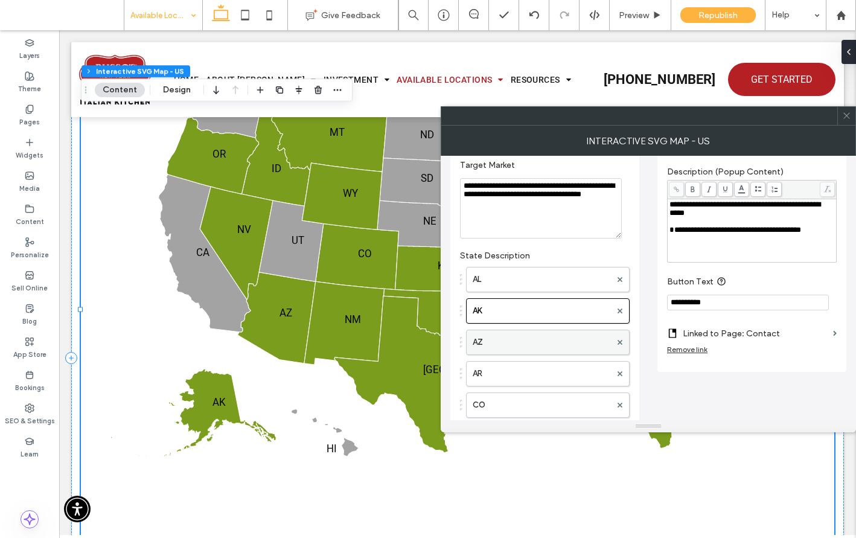
click at [529, 340] on label "AZ" at bounding box center [542, 342] width 138 height 24
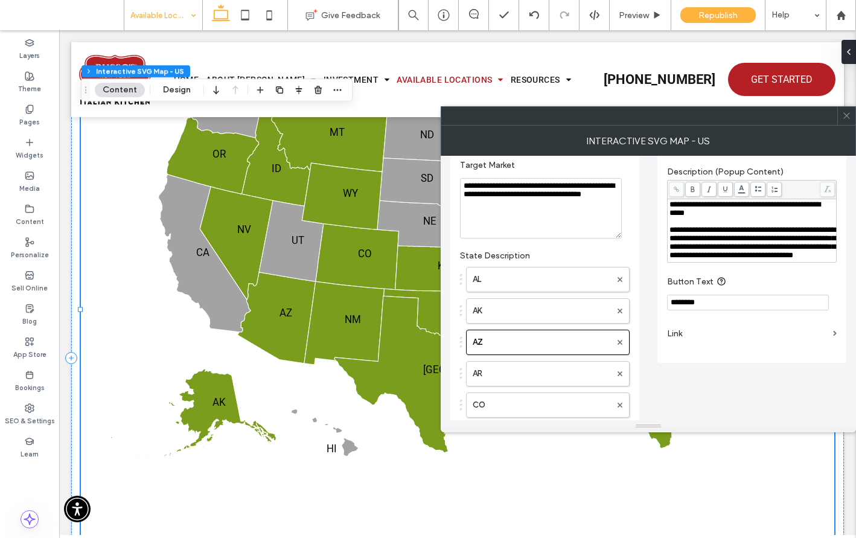
click at [709, 310] on input "********" at bounding box center [748, 302] width 162 height 16
paste input "**"
type input "**********"
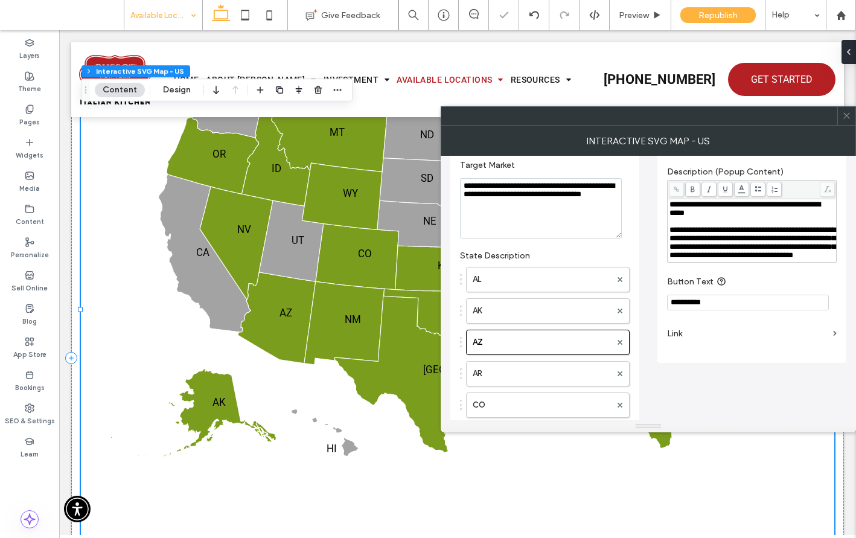
click at [832, 346] on section "Link" at bounding box center [752, 333] width 170 height 34
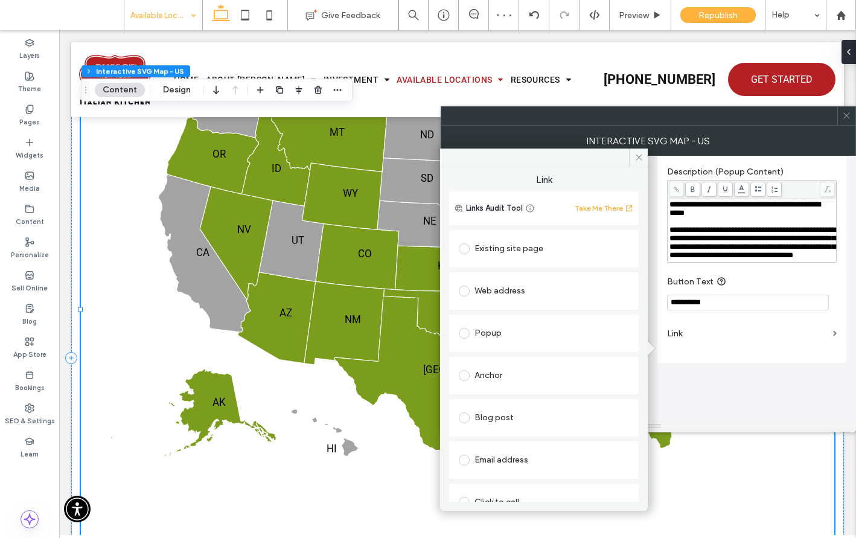
click at [506, 248] on div "Existing site page" at bounding box center [544, 248] width 170 height 19
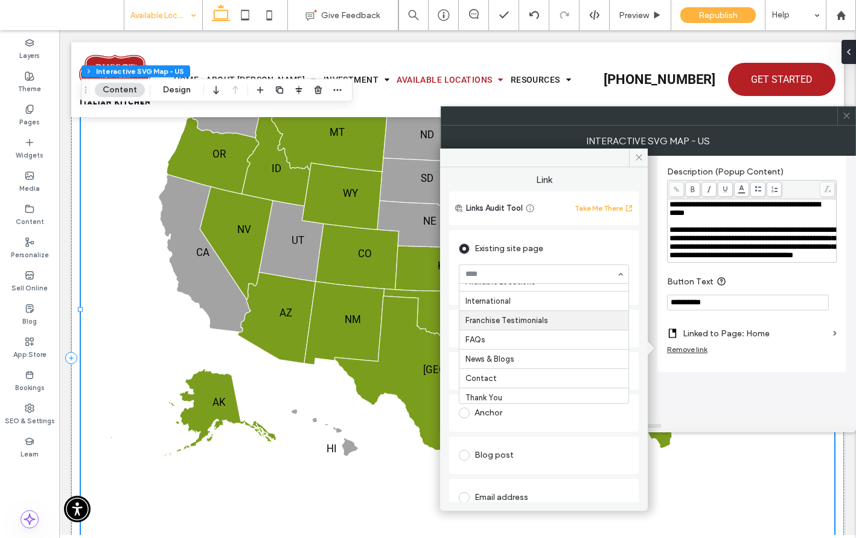
scroll to position [177, 0]
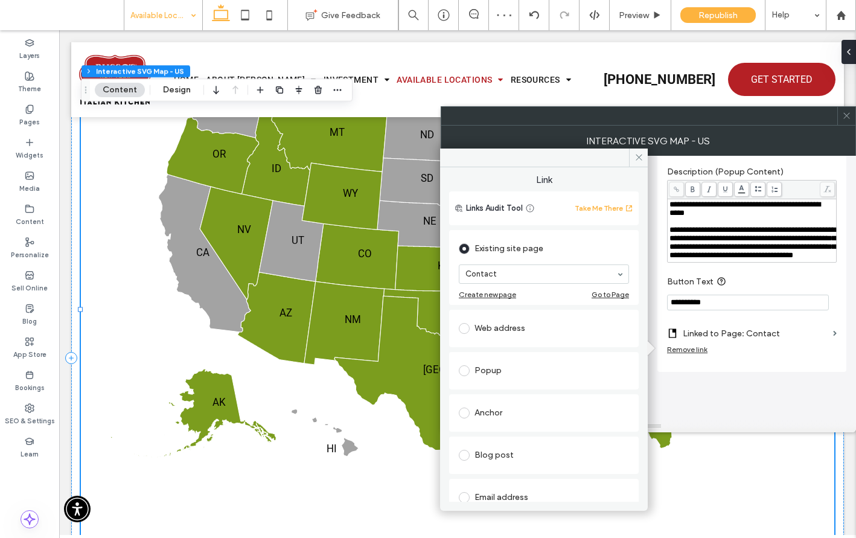
click at [838, 115] on div at bounding box center [846, 116] width 18 height 18
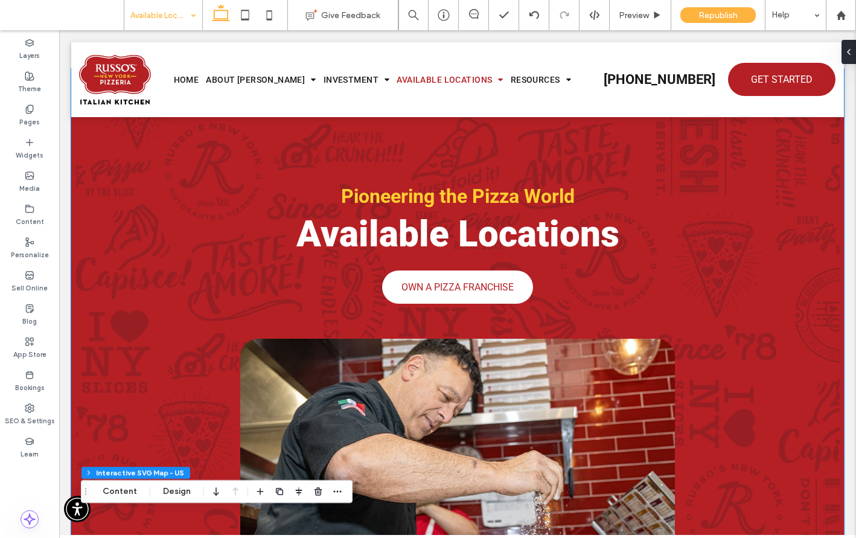
scroll to position [0, 0]
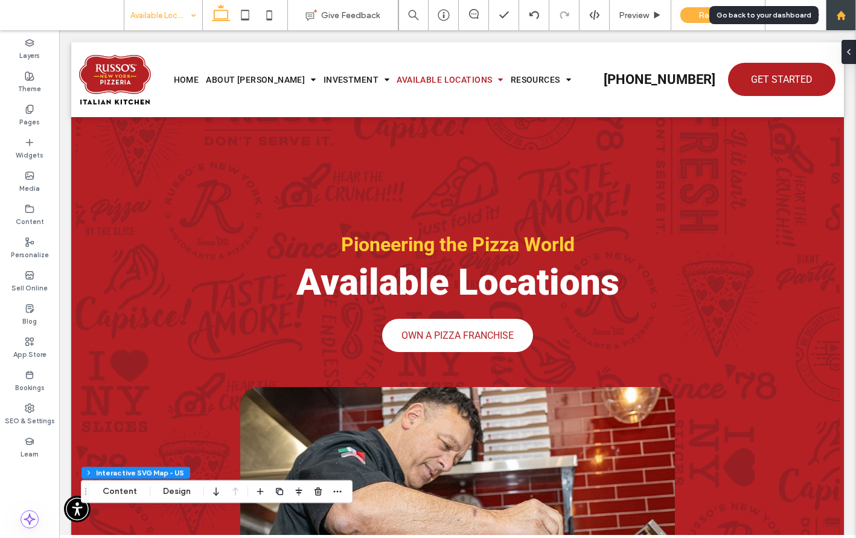
click at [826, 24] on div at bounding box center [841, 15] width 30 height 30
